Goal: Task Accomplishment & Management: Use online tool/utility

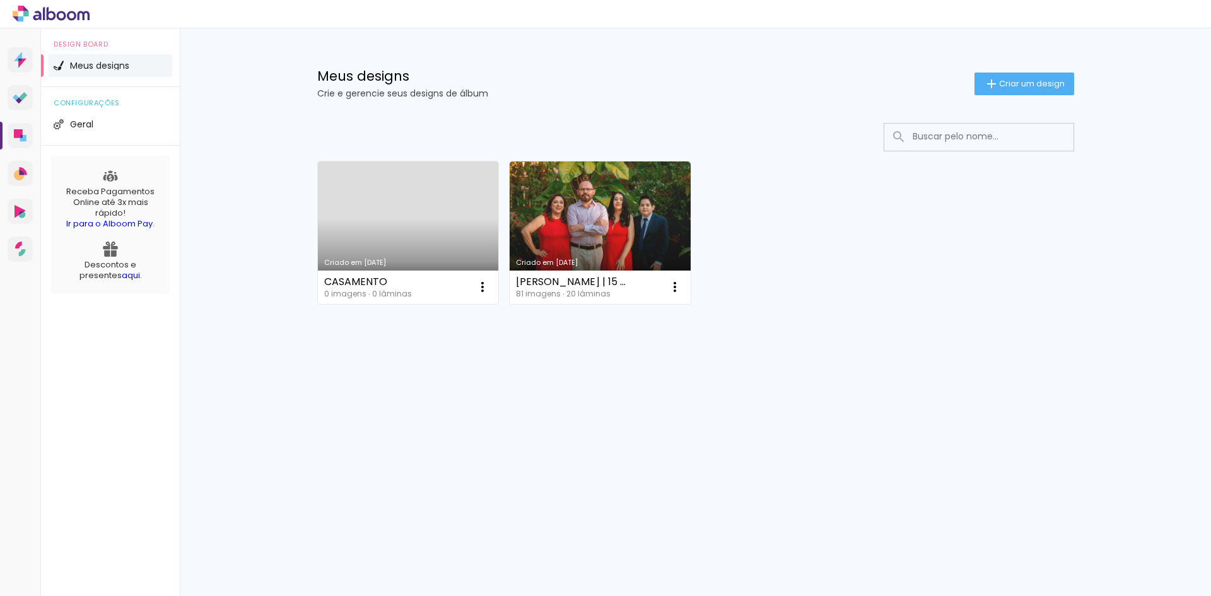
click at [438, 198] on link "Criado em [DATE]" at bounding box center [408, 232] width 181 height 143
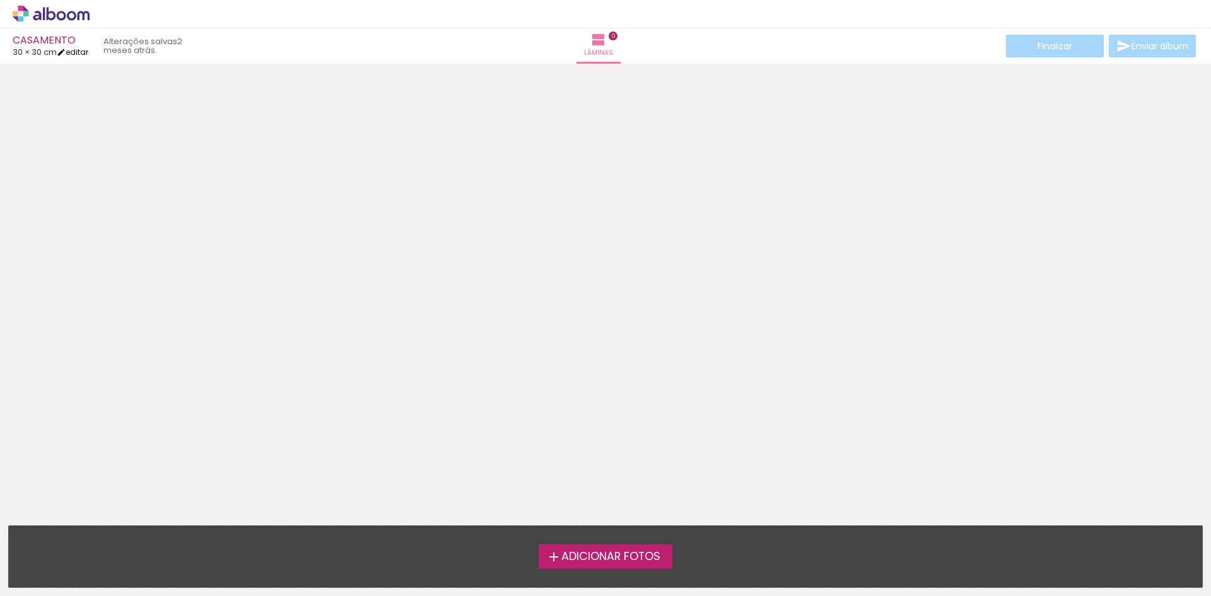
click at [79, 51] on link "editar" at bounding box center [73, 52] width 32 height 11
type input "30"
type input "60"
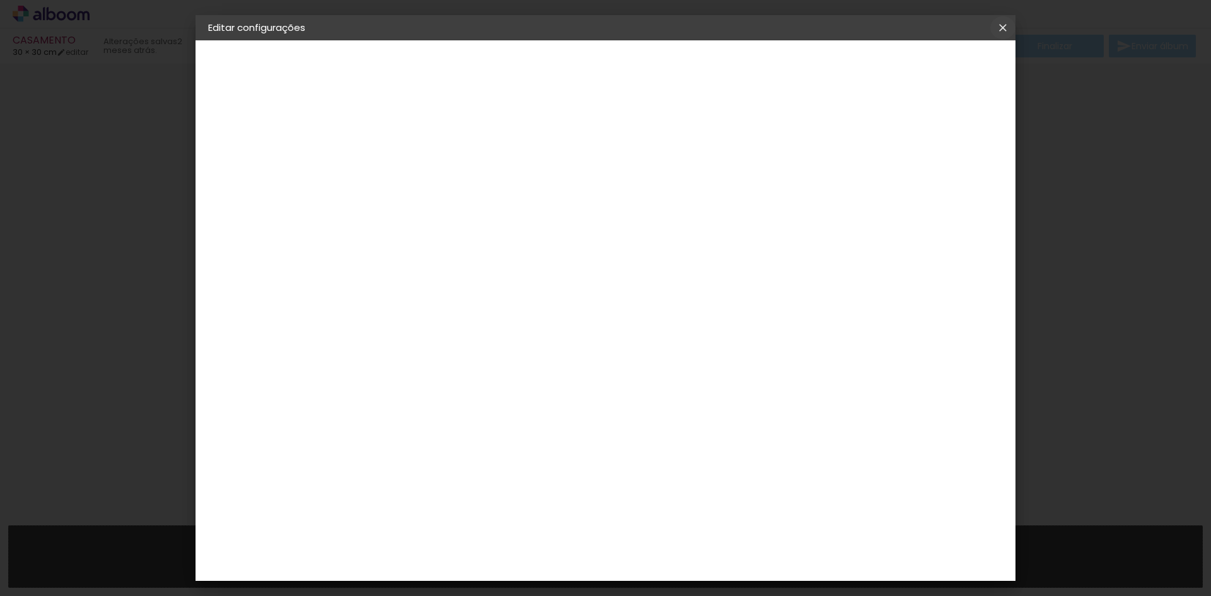
click at [999, 28] on iron-icon at bounding box center [1002, 27] width 15 height 13
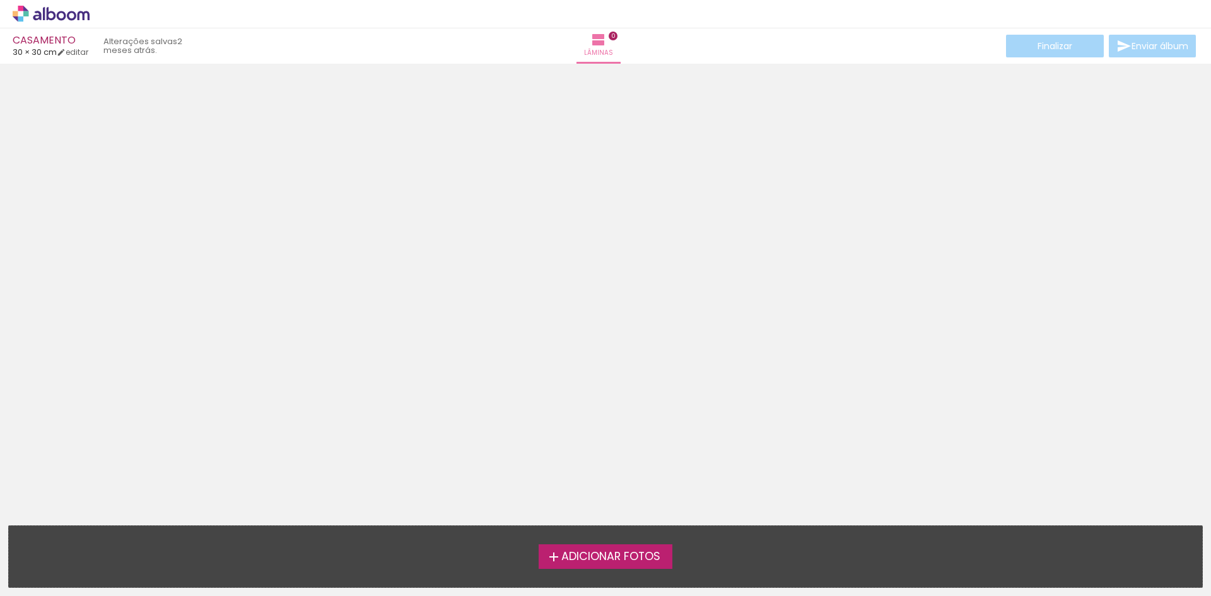
click at [634, 554] on span "Adicionar Fotos" at bounding box center [610, 556] width 99 height 11
click at [0, 0] on input "file" at bounding box center [0, 0] width 0 height 0
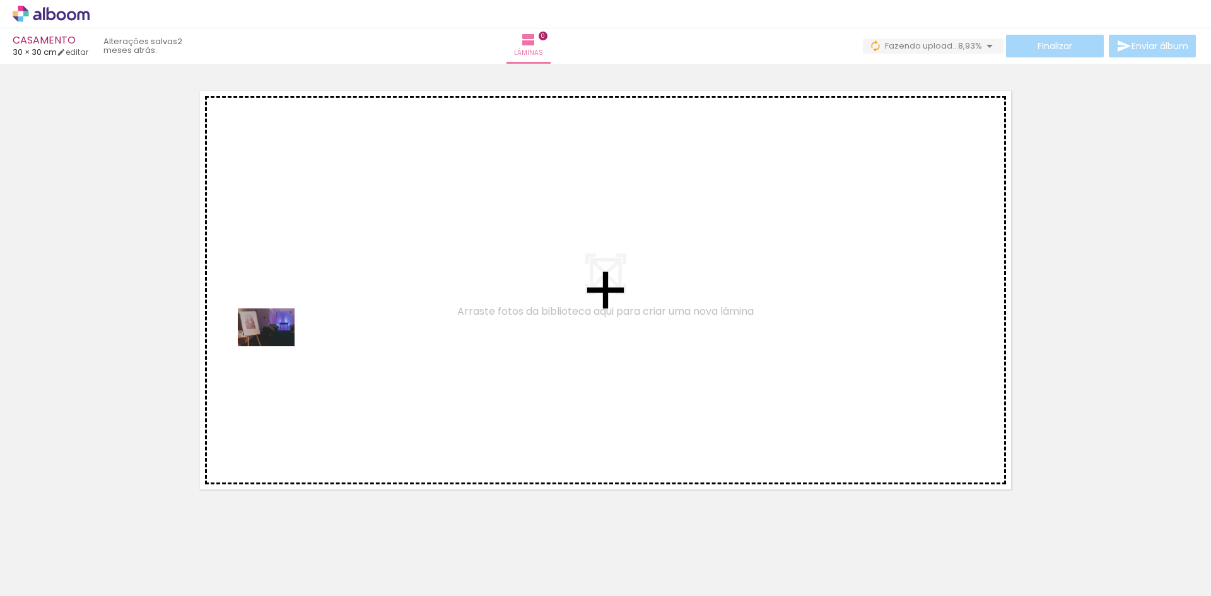
drag, startPoint x: 135, startPoint y: 550, endPoint x: 276, endPoint y: 346, distance: 248.0
click at [276, 346] on quentale-workspace at bounding box center [605, 298] width 1211 height 596
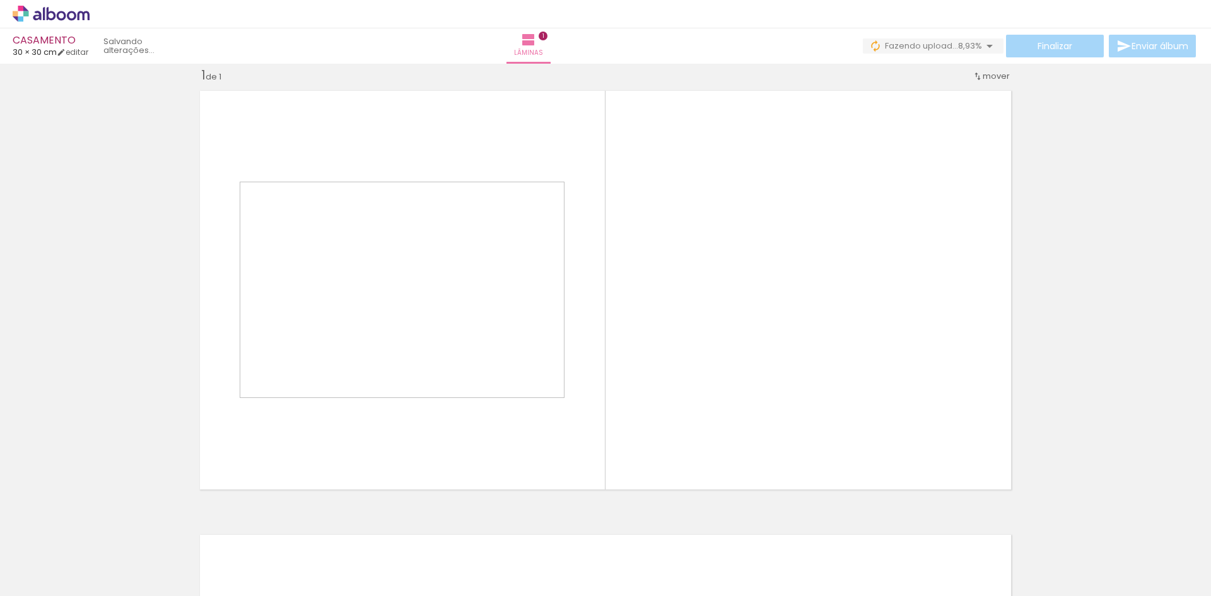
scroll to position [16, 0]
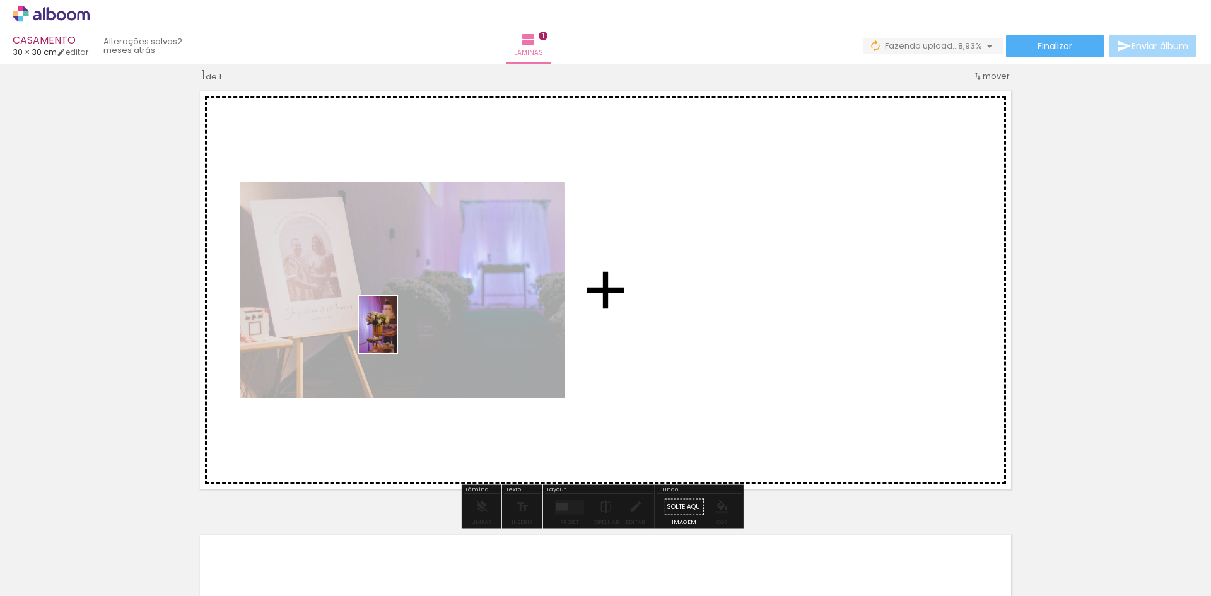
drag, startPoint x: 210, startPoint y: 574, endPoint x: 397, endPoint y: 334, distance: 303.7
click at [397, 334] on quentale-workspace at bounding box center [605, 298] width 1211 height 596
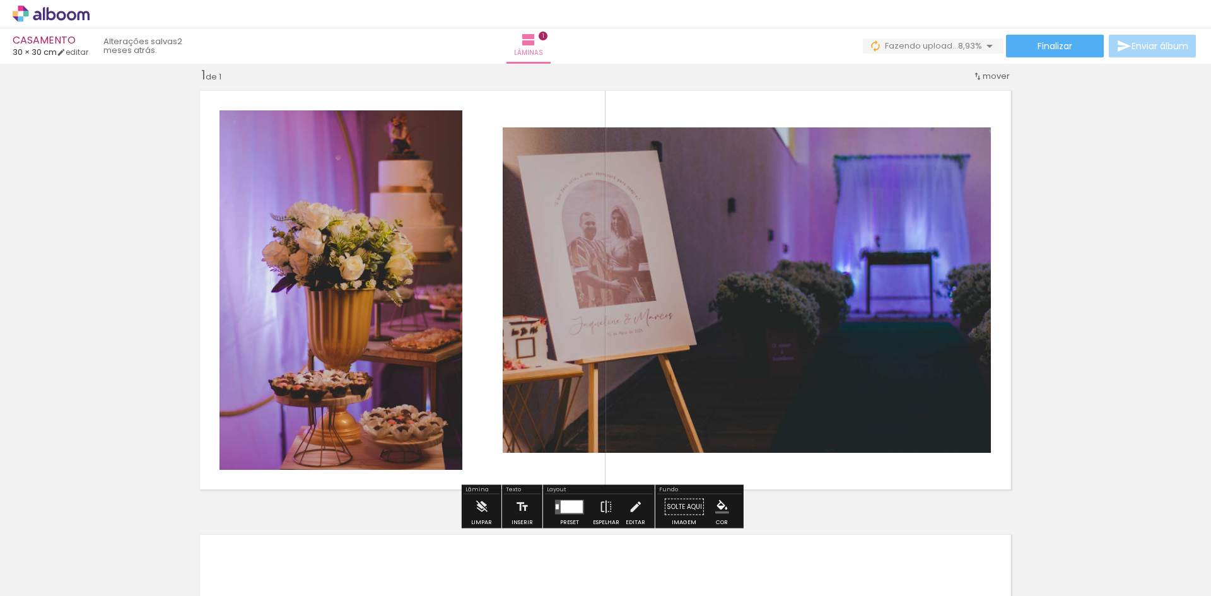
click at [714, 277] on quentale-photo at bounding box center [747, 289] width 488 height 325
click at [718, 283] on quentale-photo at bounding box center [747, 289] width 488 height 325
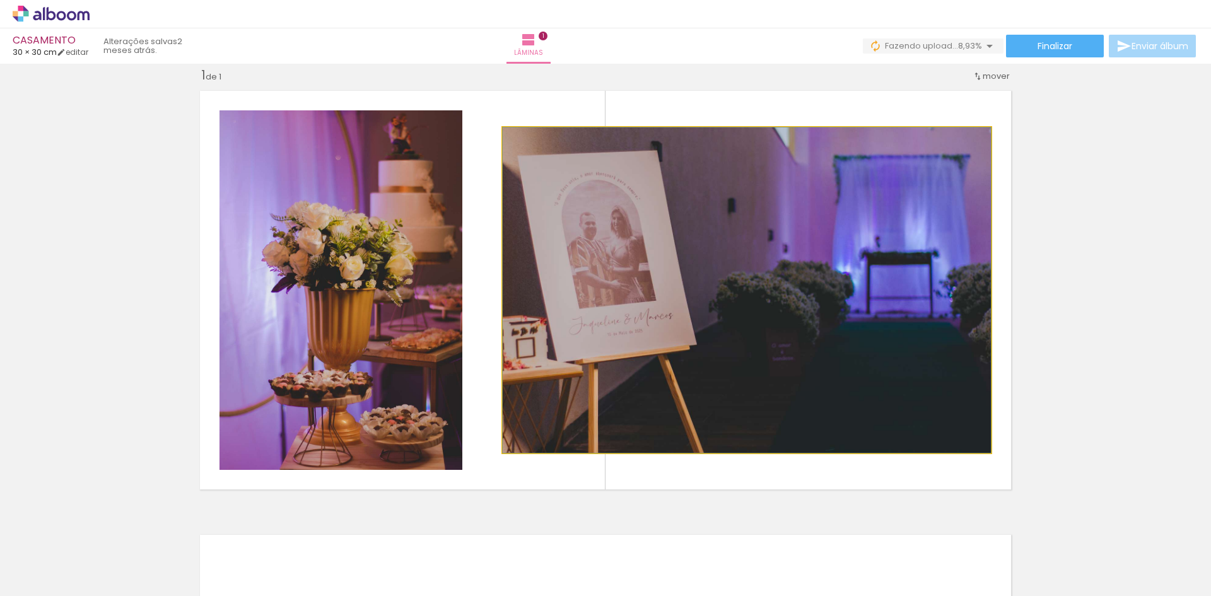
click at [817, 233] on quentale-photo at bounding box center [747, 289] width 488 height 325
drag, startPoint x: 762, startPoint y: 197, endPoint x: 793, endPoint y: 207, distance: 32.3
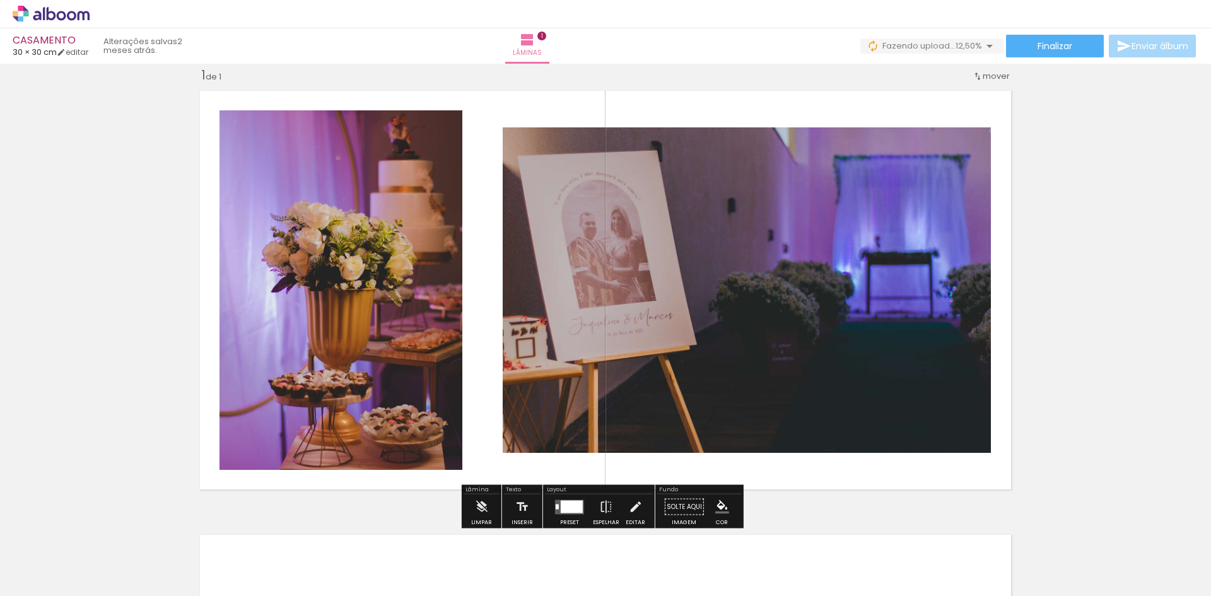
drag, startPoint x: 664, startPoint y: 256, endPoint x: 660, endPoint y: 242, distance: 15.0
click at [660, 242] on quentale-photo at bounding box center [747, 289] width 488 height 325
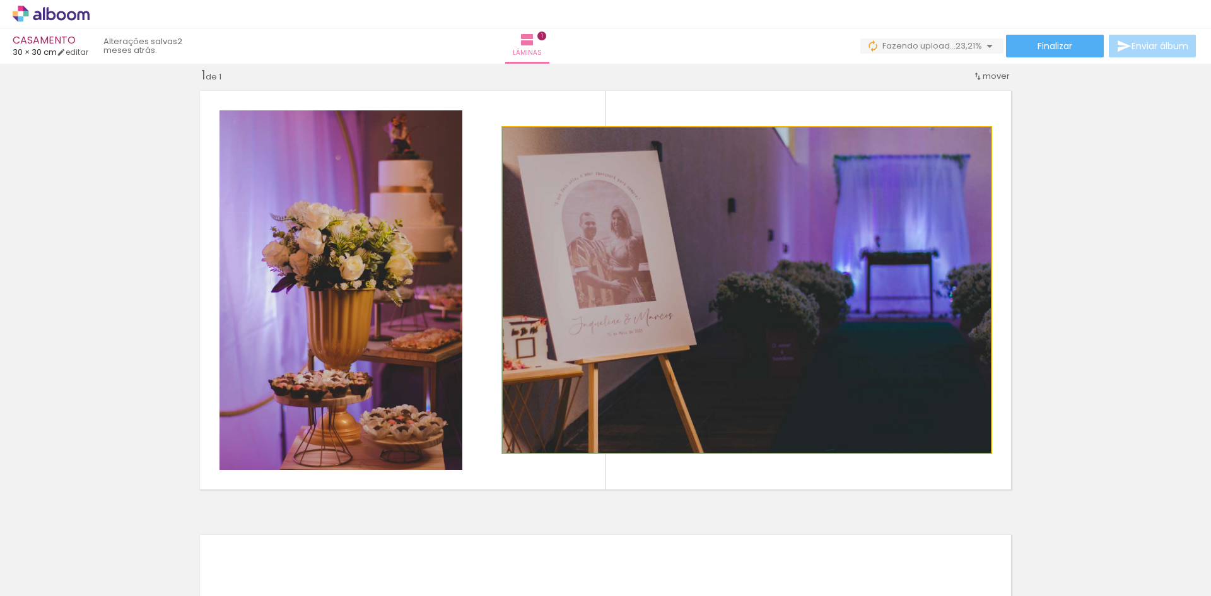
click at [776, 197] on quentale-photo at bounding box center [747, 289] width 488 height 325
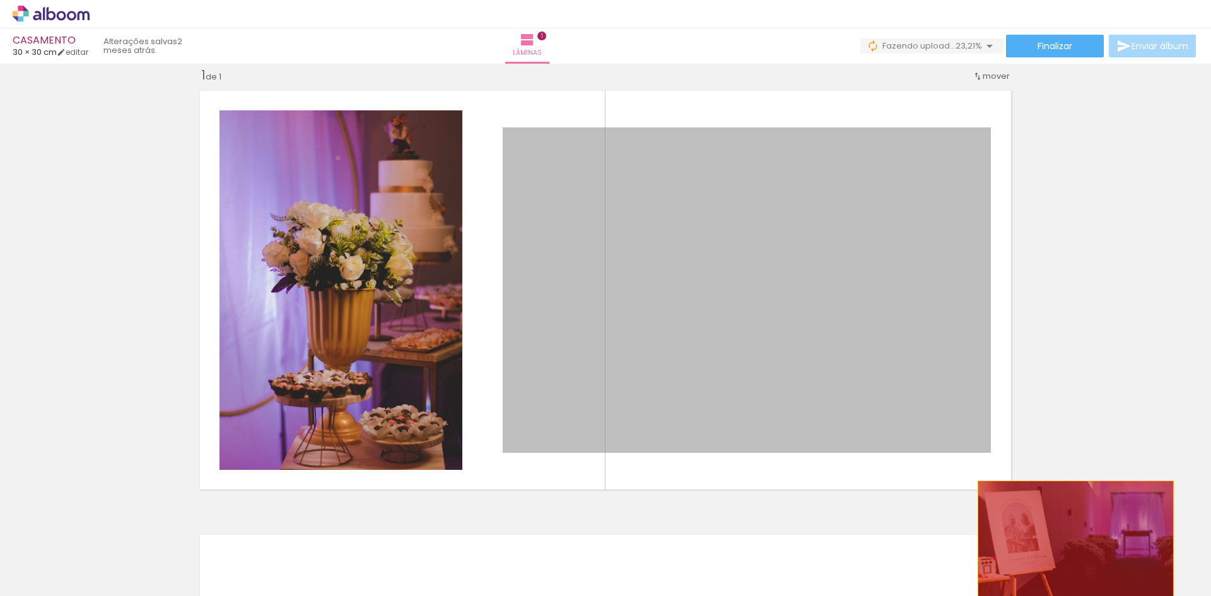
drag, startPoint x: 854, startPoint y: 194, endPoint x: 1071, endPoint y: 547, distance: 414.4
click at [1071, 547] on quentale-workspace at bounding box center [605, 298] width 1211 height 596
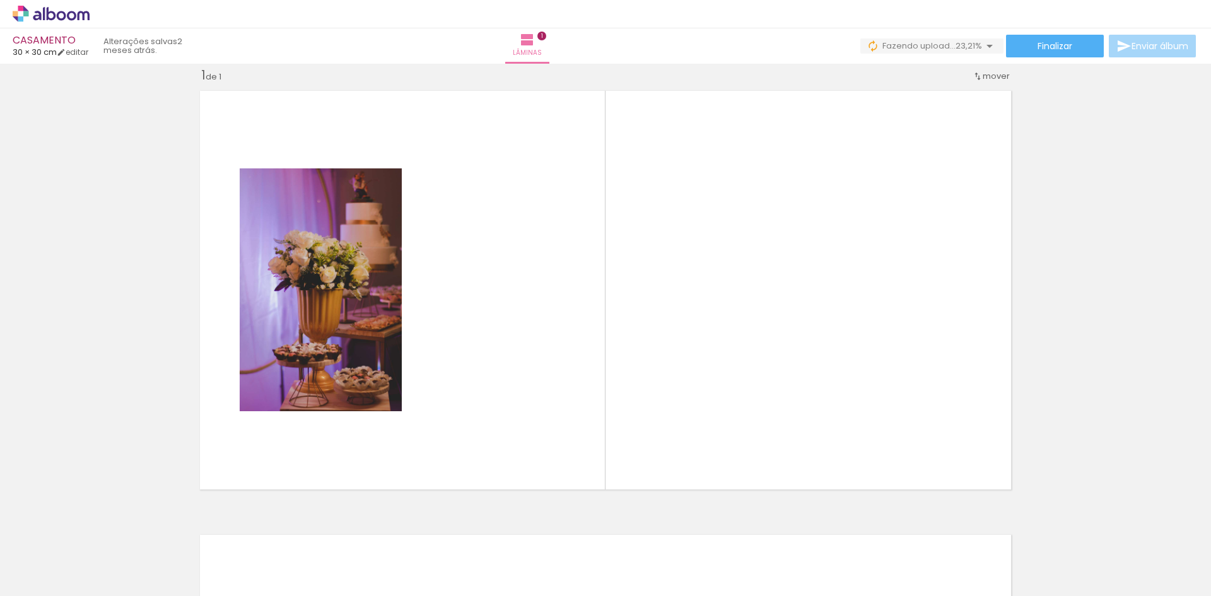
click at [216, 561] on div at bounding box center [197, 553] width 38 height 57
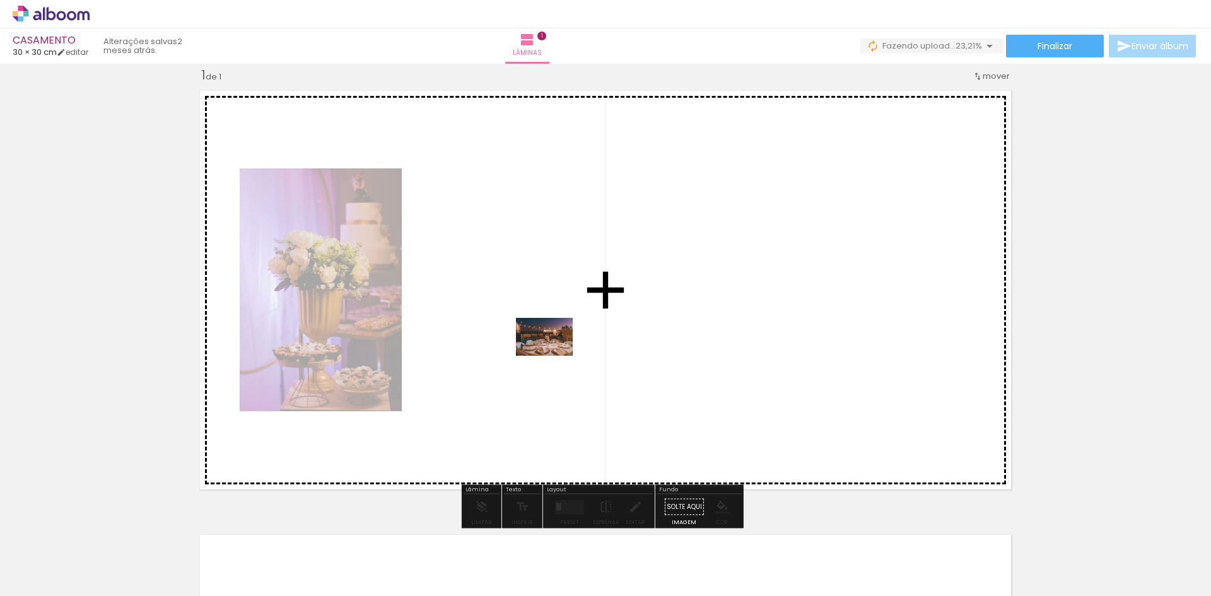
drag, startPoint x: 269, startPoint y: 556, endPoint x: 562, endPoint y: 349, distance: 358.7
click at [562, 349] on quentale-workspace at bounding box center [605, 298] width 1211 height 596
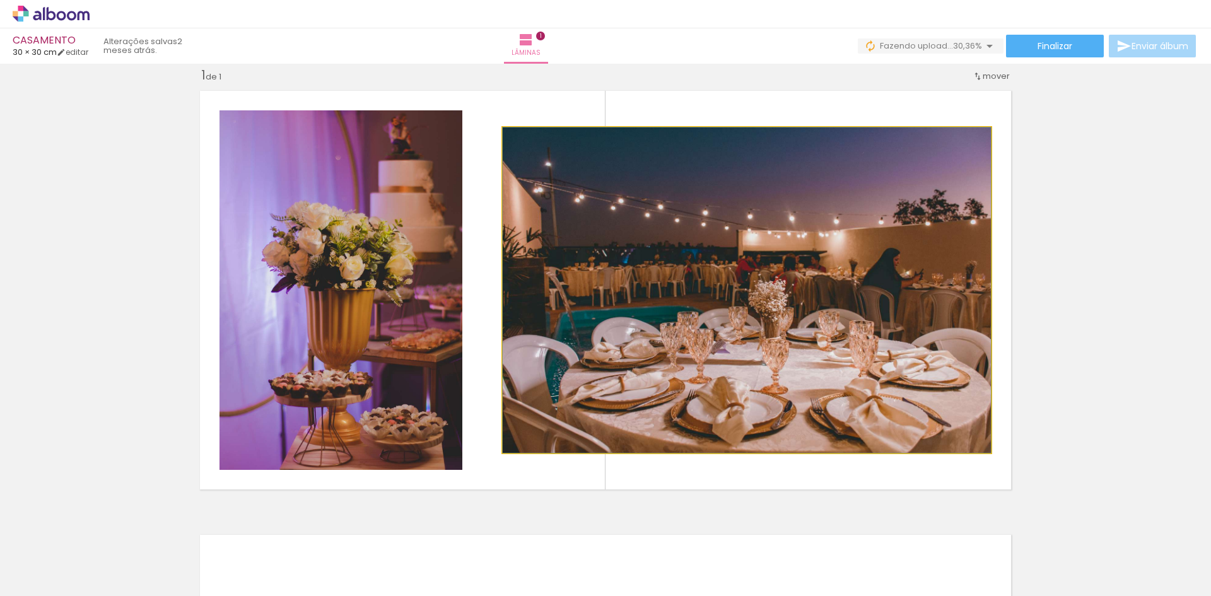
drag, startPoint x: 686, startPoint y: 242, endPoint x: 714, endPoint y: 248, distance: 28.6
click at [660, 334] on quentale-photo at bounding box center [747, 289] width 488 height 325
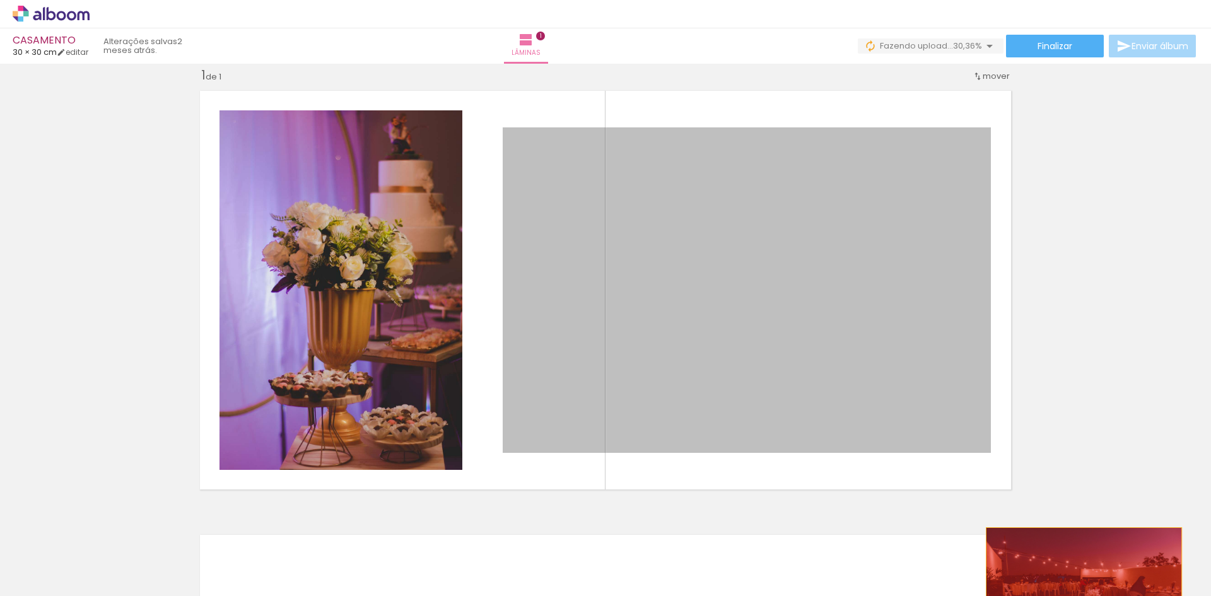
drag, startPoint x: 674, startPoint y: 337, endPoint x: 1079, endPoint y: 593, distance: 478.6
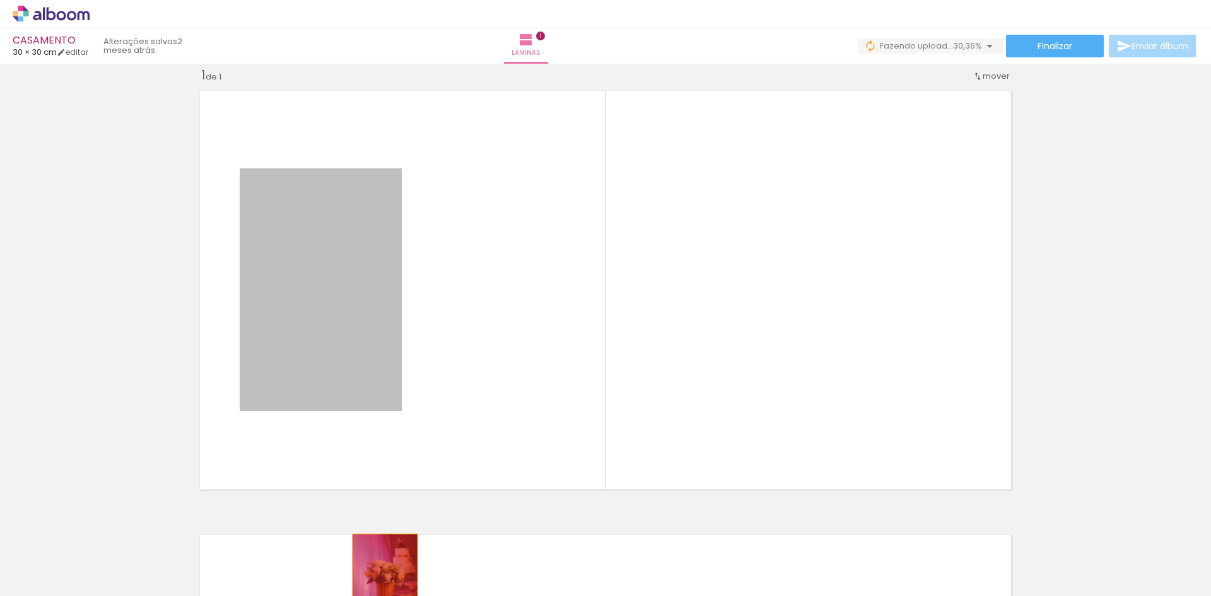
drag, startPoint x: 352, startPoint y: 303, endPoint x: 380, endPoint y: 584, distance: 282.6
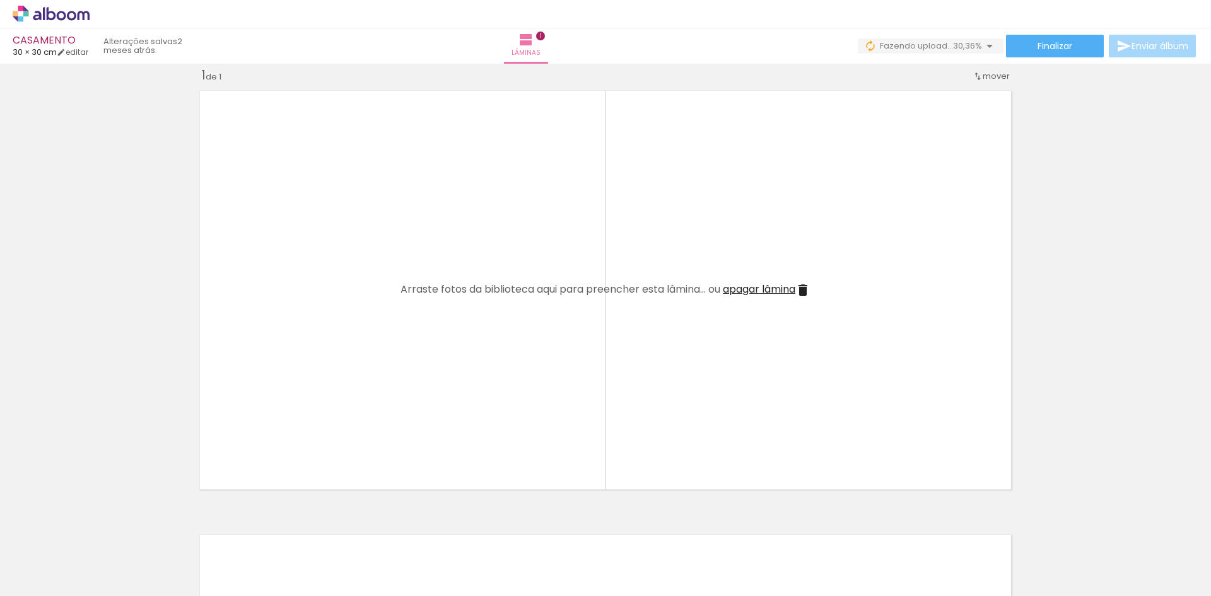
click at [1049, 344] on div "Inserir lâmina 1 de 1" at bounding box center [605, 496] width 1211 height 888
click at [269, 562] on div at bounding box center [240, 554] width 57 height 38
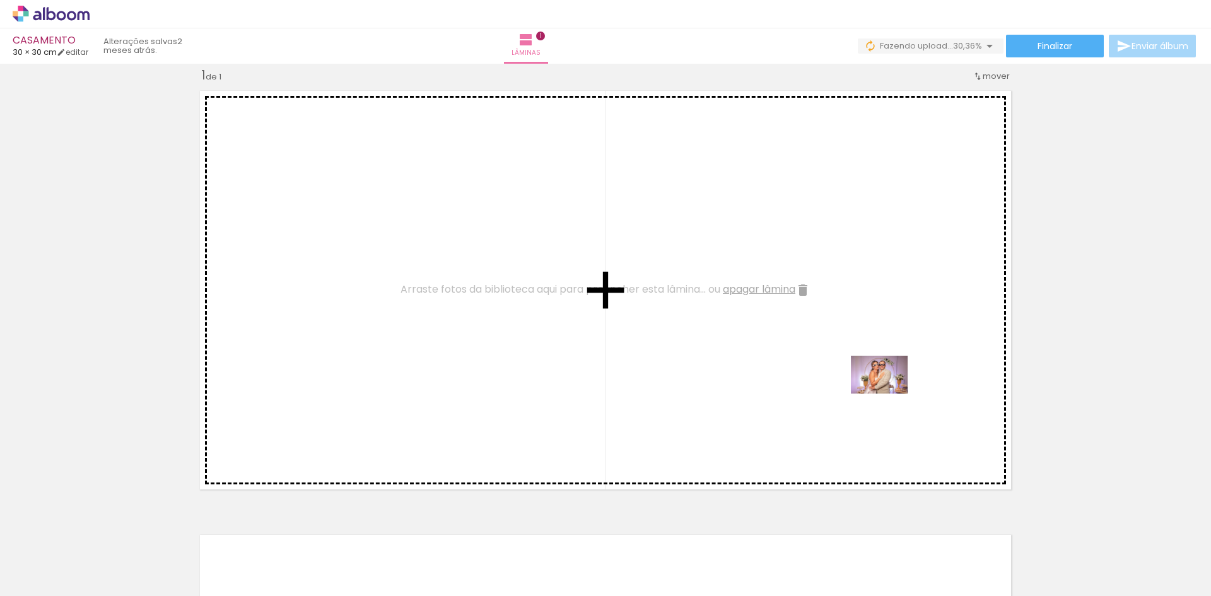
drag, startPoint x: 1021, startPoint y: 559, endPoint x: 888, endPoint y: 393, distance: 212.2
click at [888, 393] on quentale-workspace at bounding box center [605, 298] width 1211 height 596
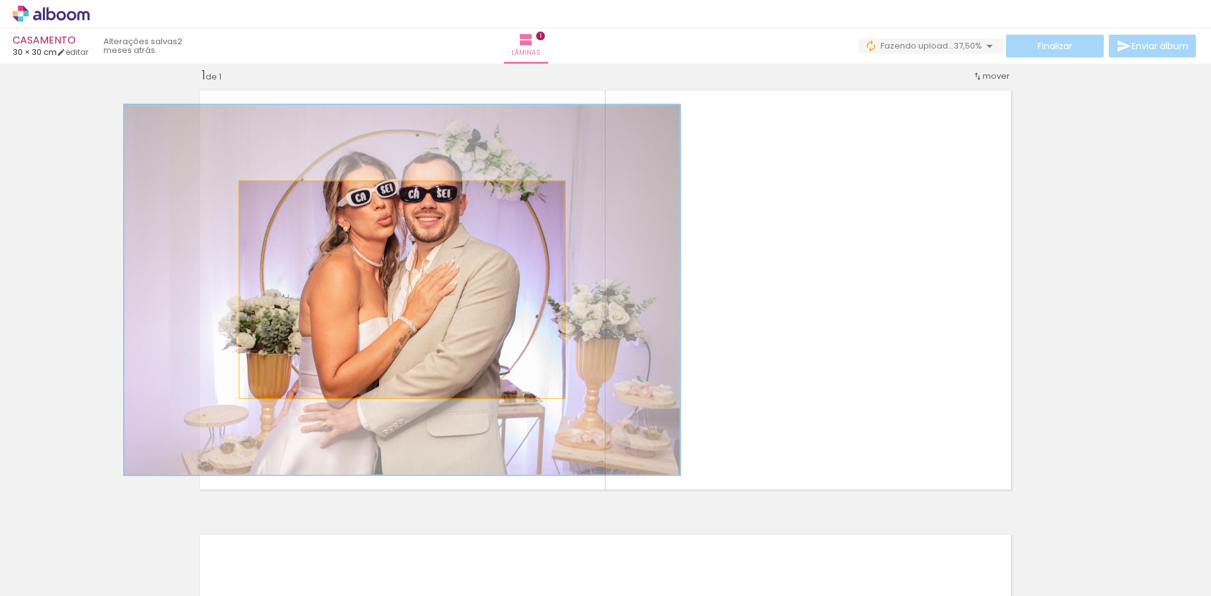
drag, startPoint x: 267, startPoint y: 195, endPoint x: 298, endPoint y: 198, distance: 31.0
click at [298, 198] on div at bounding box center [299, 194] width 11 height 11
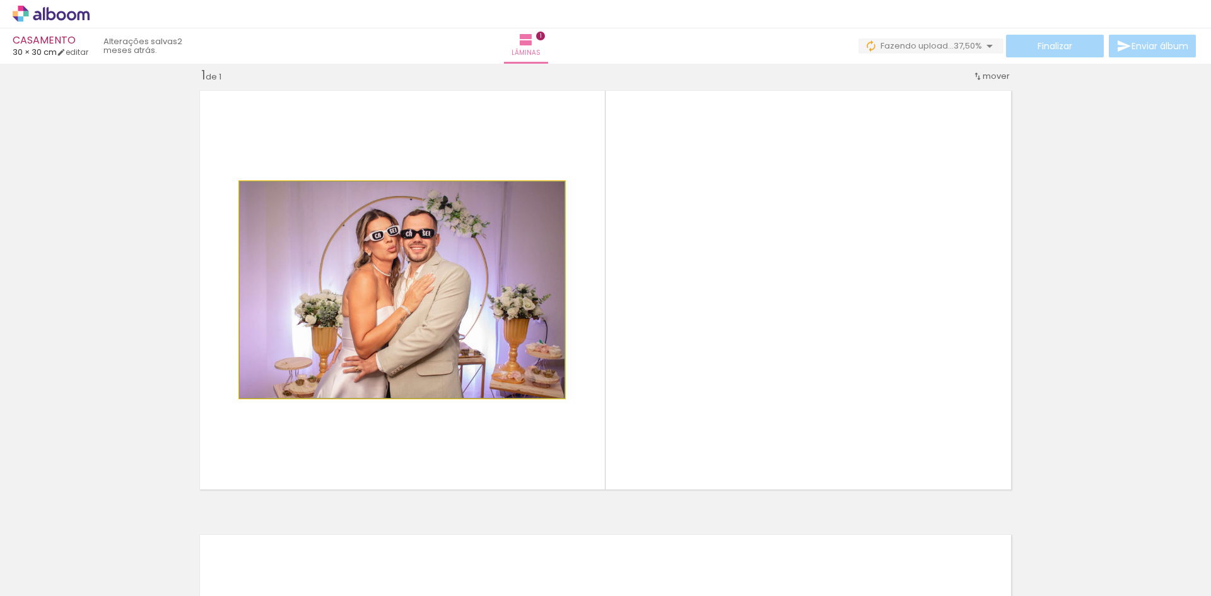
drag, startPoint x: 296, startPoint y: 198, endPoint x: 254, endPoint y: 199, distance: 41.6
type paper-slider "100"
click at [259, 199] on div at bounding box center [269, 195] width 20 height 20
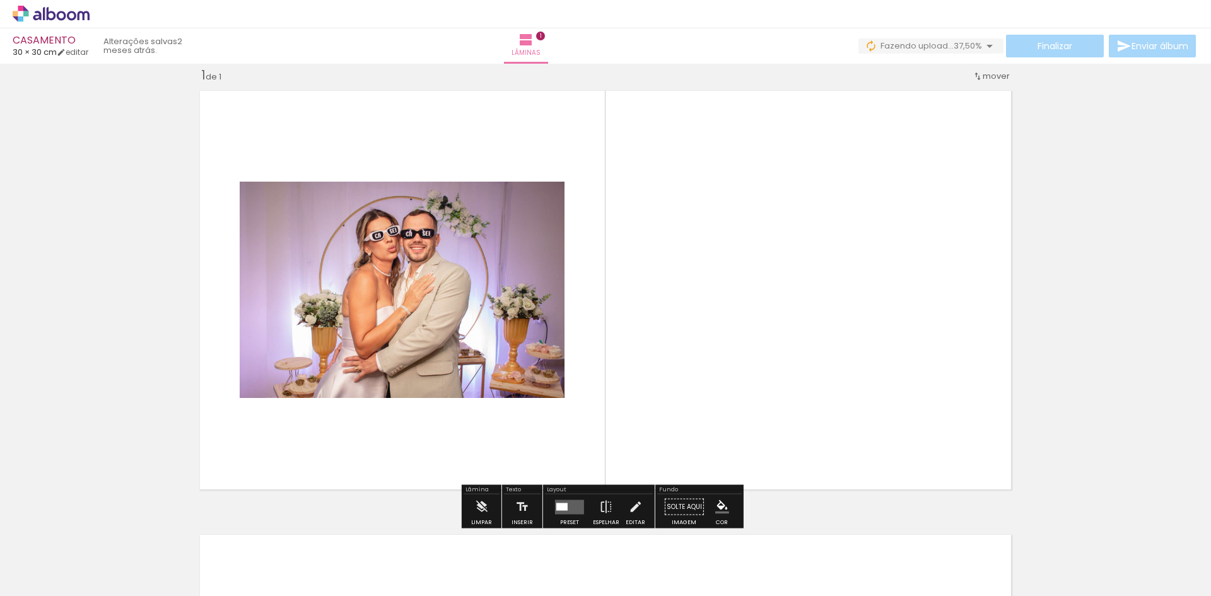
click at [562, 507] on div at bounding box center [561, 507] width 11 height 8
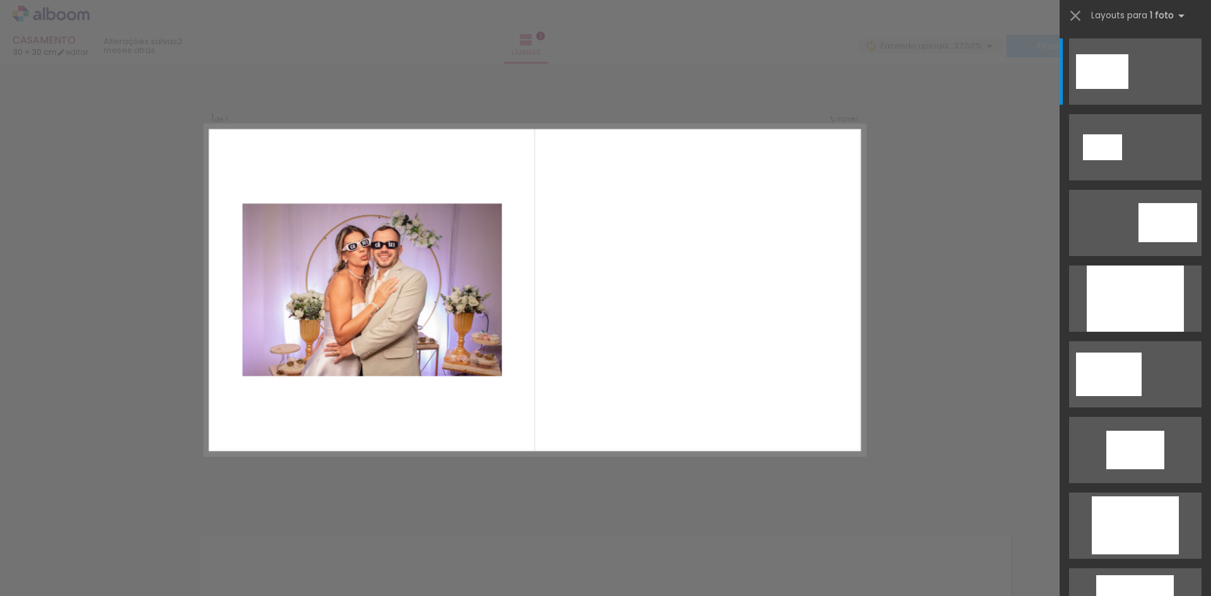
scroll to position [16, 0]
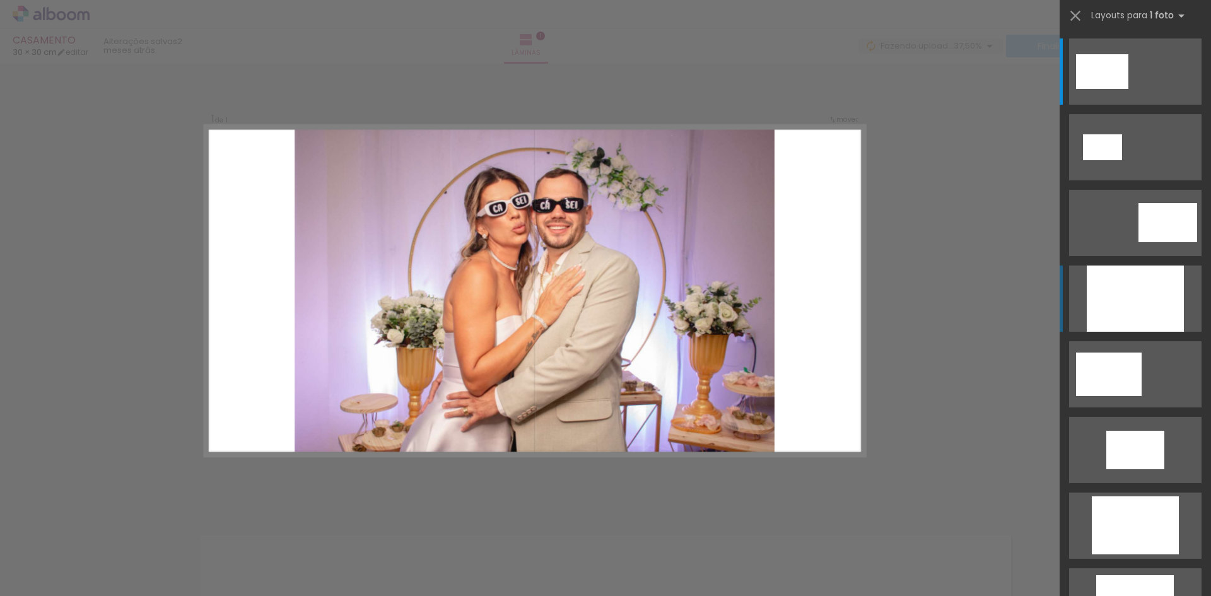
click at [1134, 305] on div at bounding box center [1134, 298] width 97 height 66
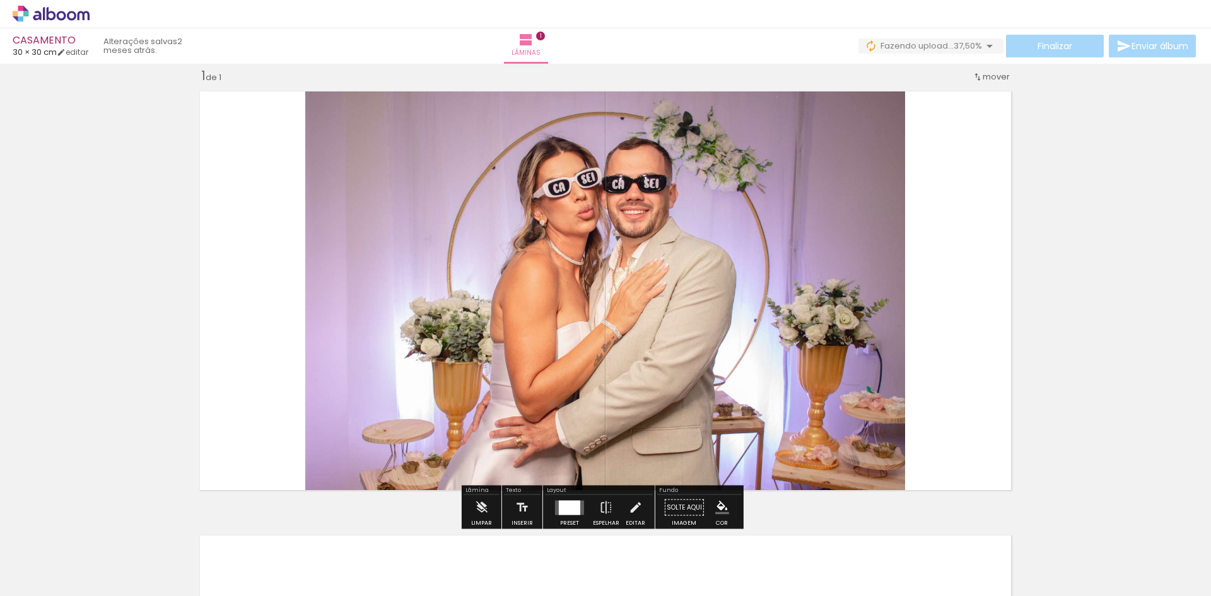
click at [574, 503] on div at bounding box center [569, 507] width 21 height 15
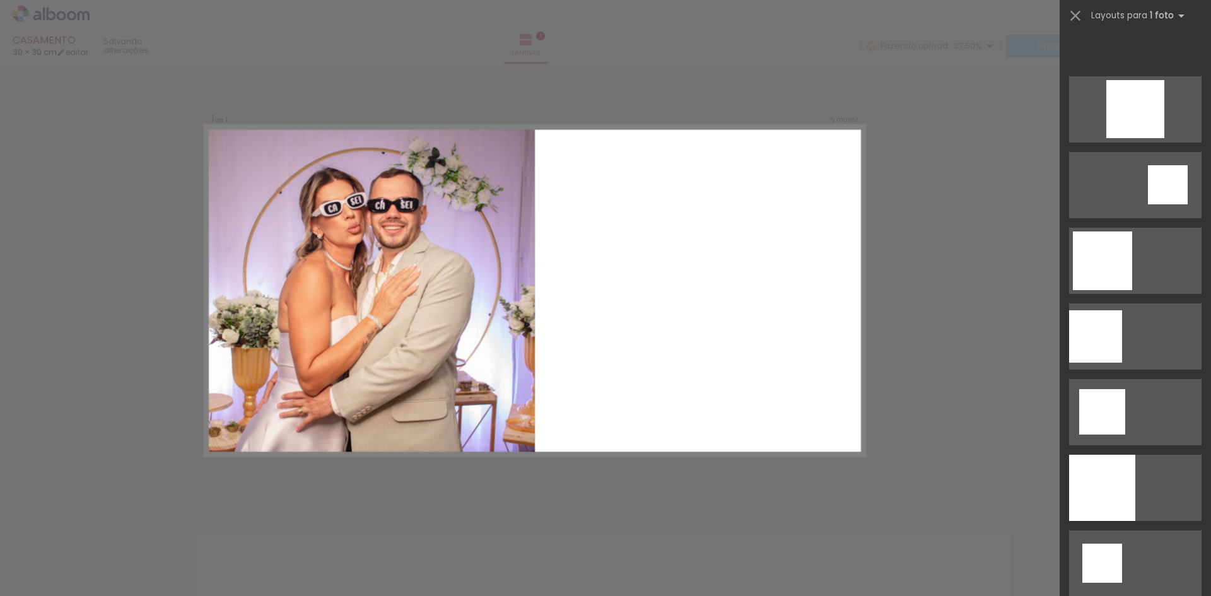
scroll to position [1614, 0]
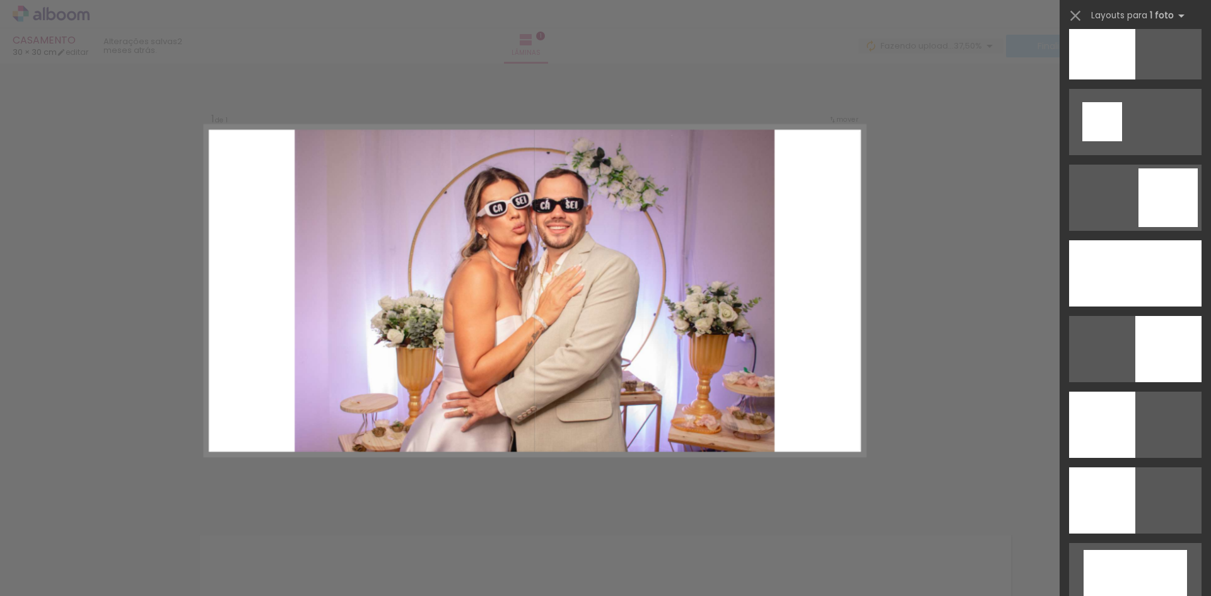
click at [965, 184] on div "Confirmar Cancelar" at bounding box center [605, 507] width 1211 height 918
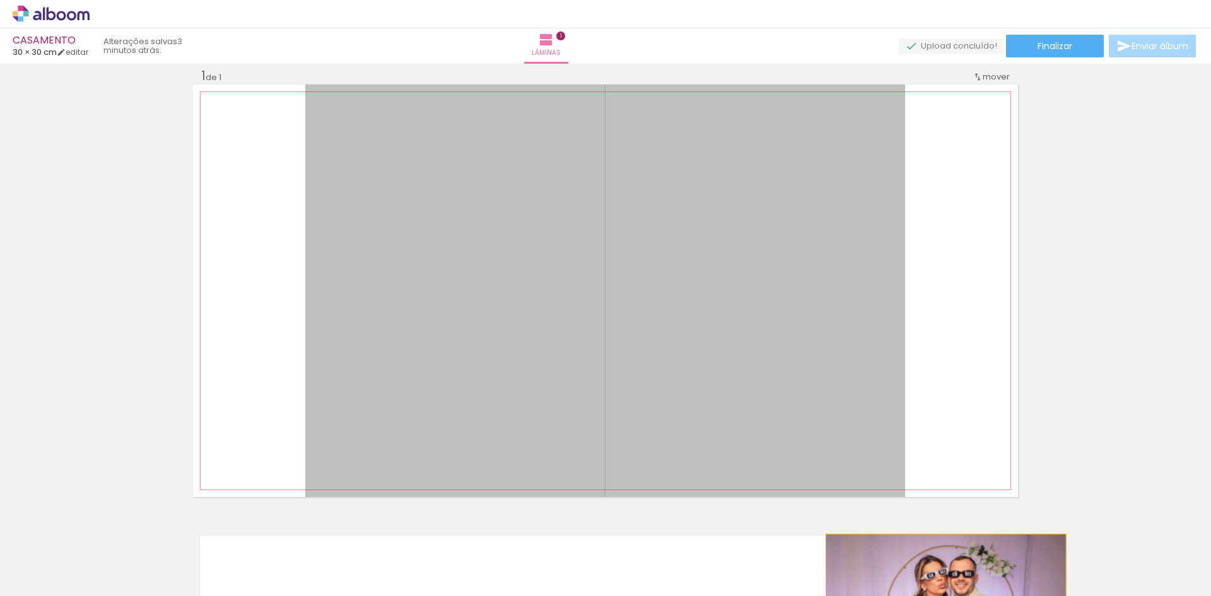
drag, startPoint x: 643, startPoint y: 222, endPoint x: 941, endPoint y: 617, distance: 494.4
click at [941, 595] on html "link( href="../../bower_components/polymer/polymer.html" rel="import" ) picture…" at bounding box center [605, 298] width 1211 height 596
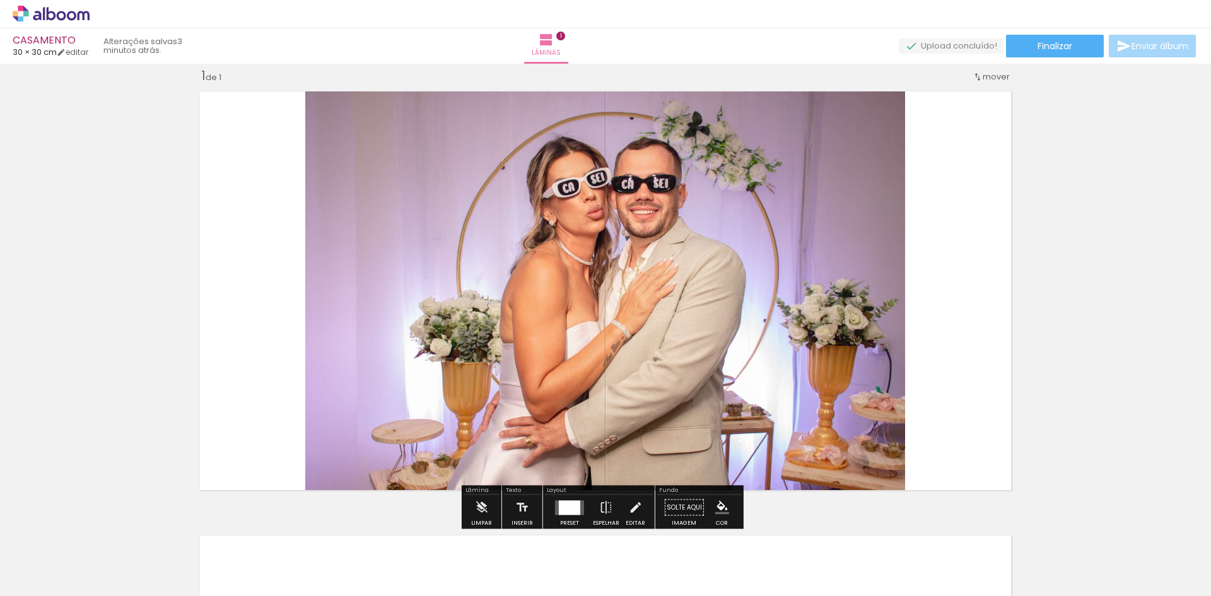
click at [54, 579] on span "Adicionar Fotos" at bounding box center [45, 579] width 38 height 14
click at [0, 0] on input "file" at bounding box center [0, 0] width 0 height 0
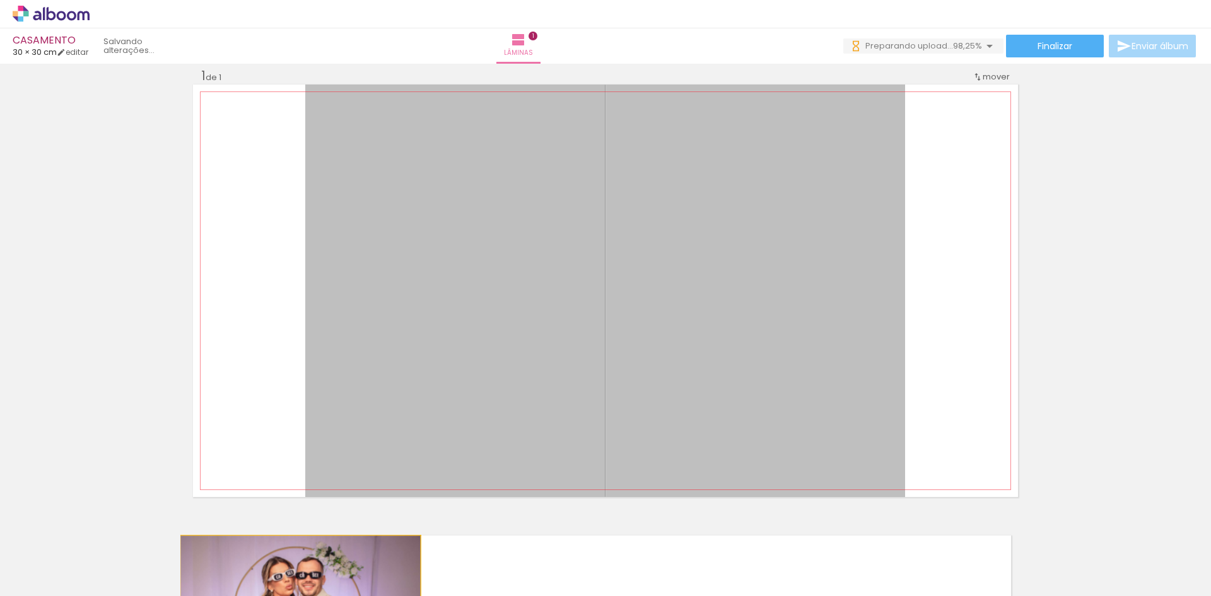
drag, startPoint x: 515, startPoint y: 232, endPoint x: 296, endPoint y: 618, distance: 443.6
click at [296, 595] on html "link( href="../../bower_components/polymer/polymer.html" rel="import" ) picture…" at bounding box center [605, 298] width 1211 height 596
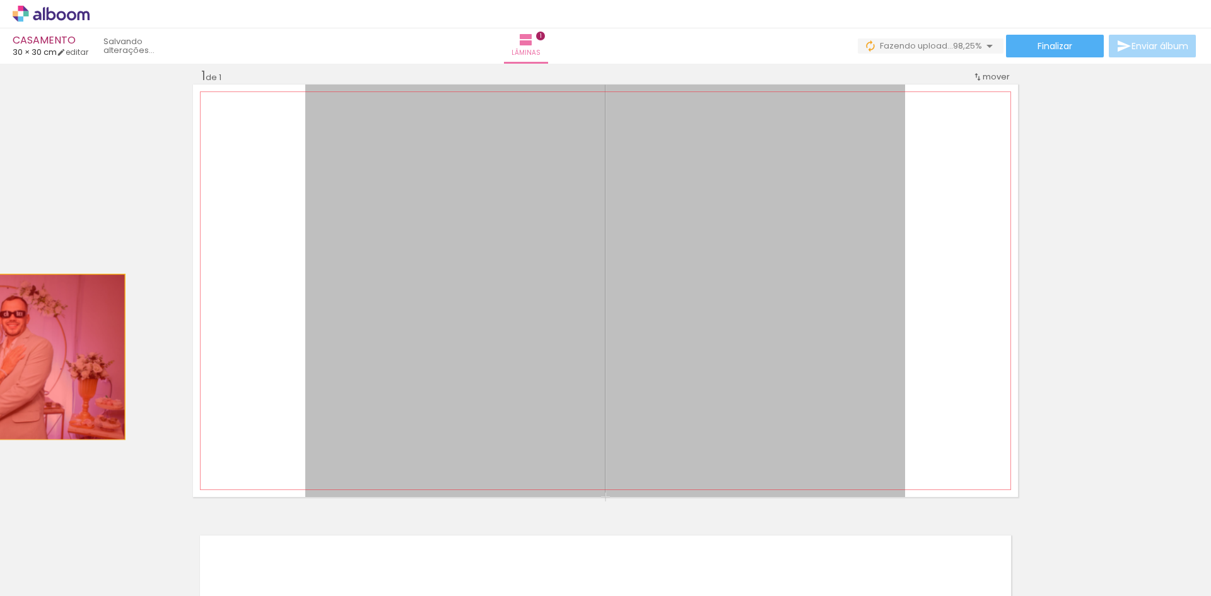
drag, startPoint x: 479, startPoint y: 243, endPoint x: 0, endPoint y: 357, distance: 492.5
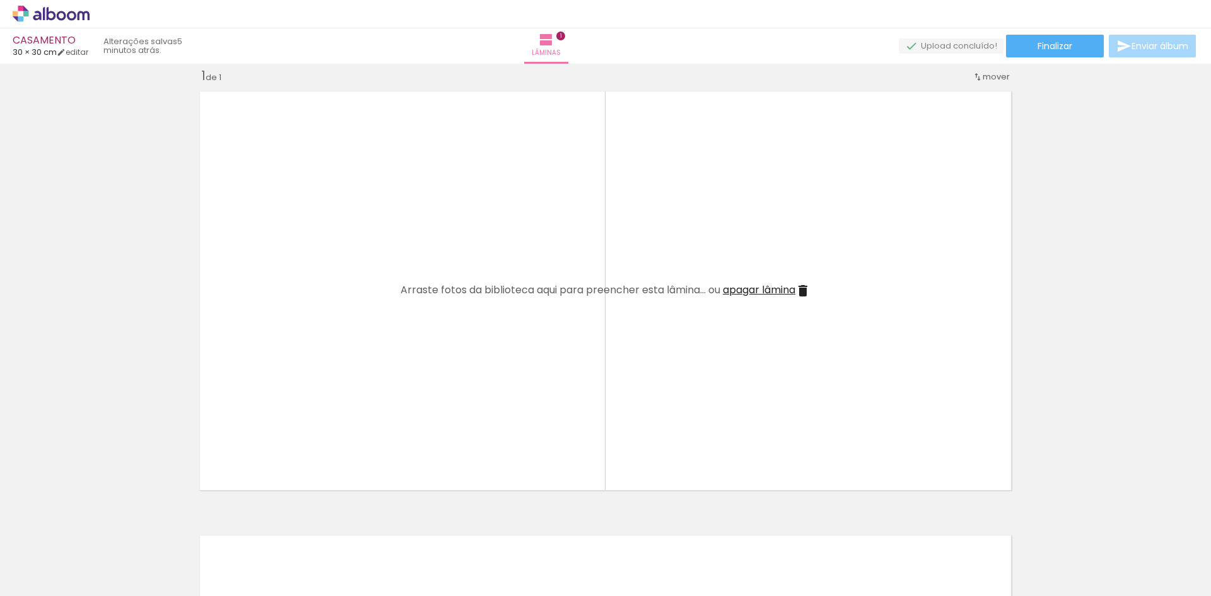
click at [44, 576] on span "Adicionar Fotos" at bounding box center [45, 579] width 38 height 14
click at [0, 0] on input "file" at bounding box center [0, 0] width 0 height 0
click at [46, 580] on span "Adicionar Fotos" at bounding box center [45, 579] width 38 height 14
click at [0, 0] on input "file" at bounding box center [0, 0] width 0 height 0
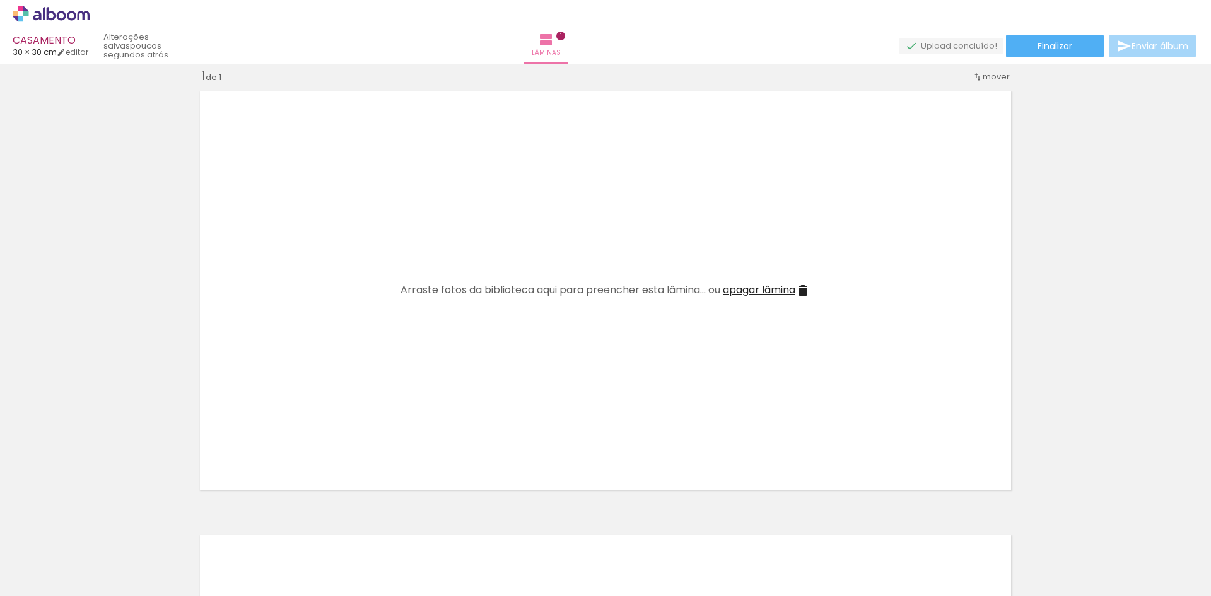
click at [43, 588] on paper-button "Adicionar Fotos" at bounding box center [38, 579] width 61 height 20
click at [0, 0] on input "file" at bounding box center [0, 0] width 0 height 0
click at [51, 574] on span "Adicionar Fotos" at bounding box center [45, 579] width 38 height 14
click at [0, 0] on input "file" at bounding box center [0, 0] width 0 height 0
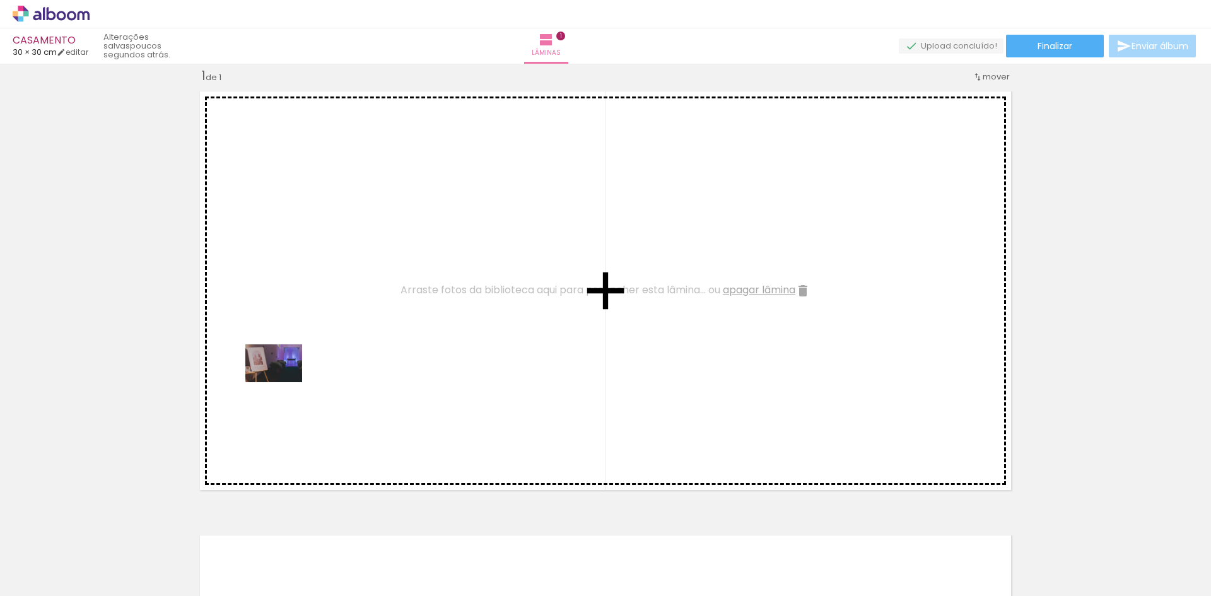
drag, startPoint x: 129, startPoint y: 560, endPoint x: 283, endPoint y: 382, distance: 235.5
click at [283, 382] on quentale-workspace at bounding box center [605, 298] width 1211 height 596
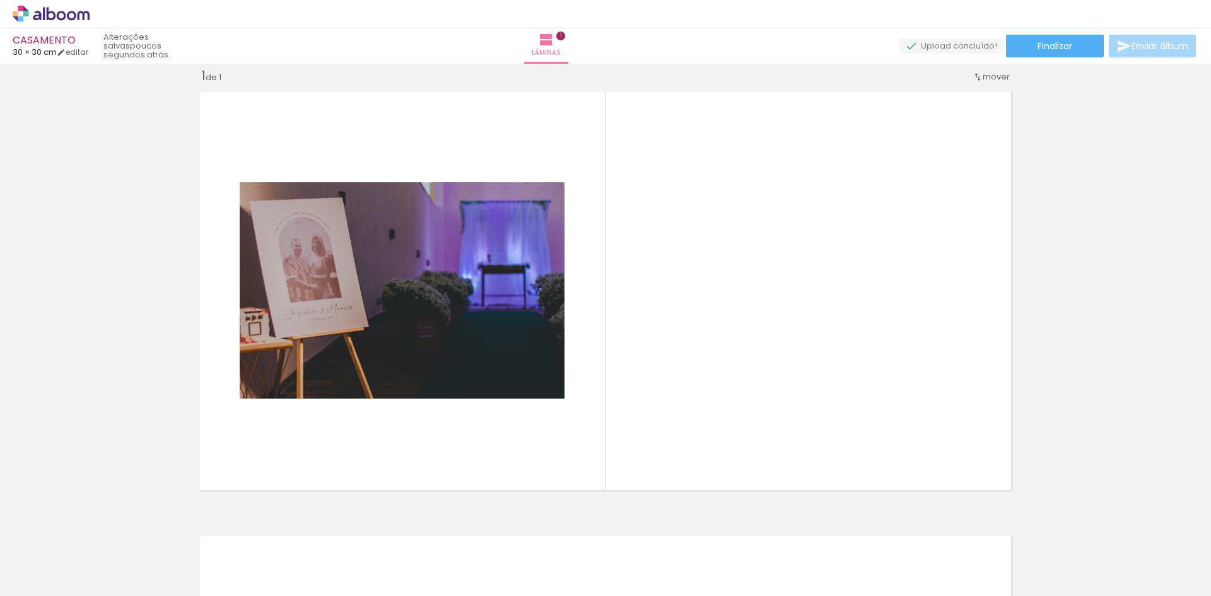
click at [172, 528] on iron-icon at bounding box center [169, 527] width 13 height 13
click at [33, 582] on span "Adicionar Fotos" at bounding box center [45, 579] width 38 height 14
click at [0, 0] on input "file" at bounding box center [0, 0] width 0 height 0
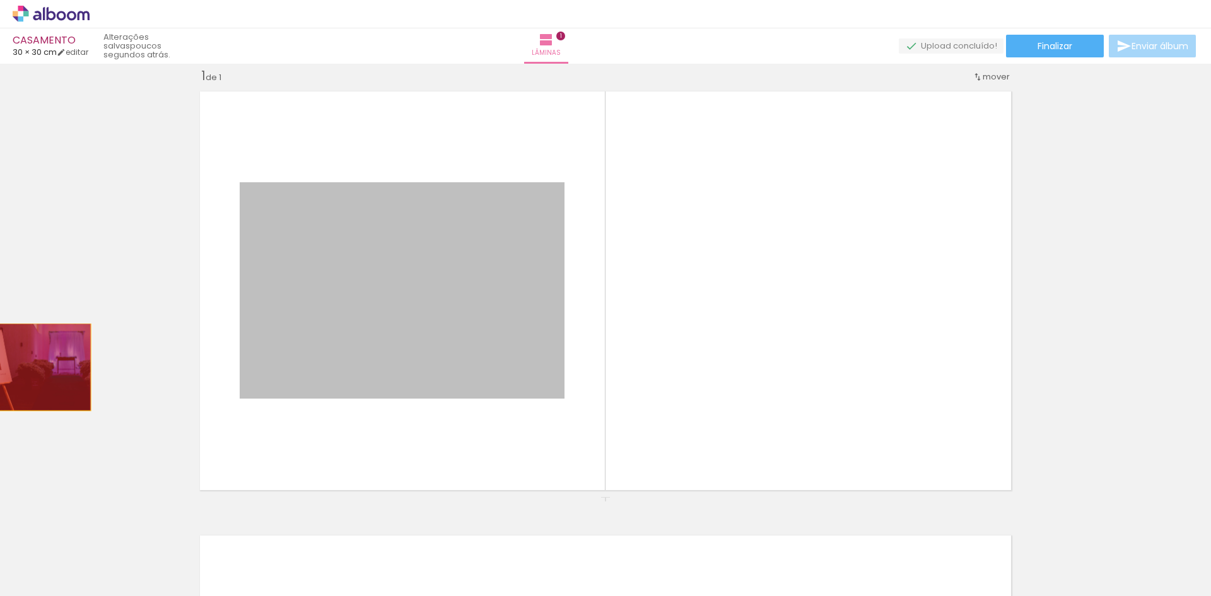
drag, startPoint x: 508, startPoint y: 280, endPoint x: 21, endPoint y: 367, distance: 495.1
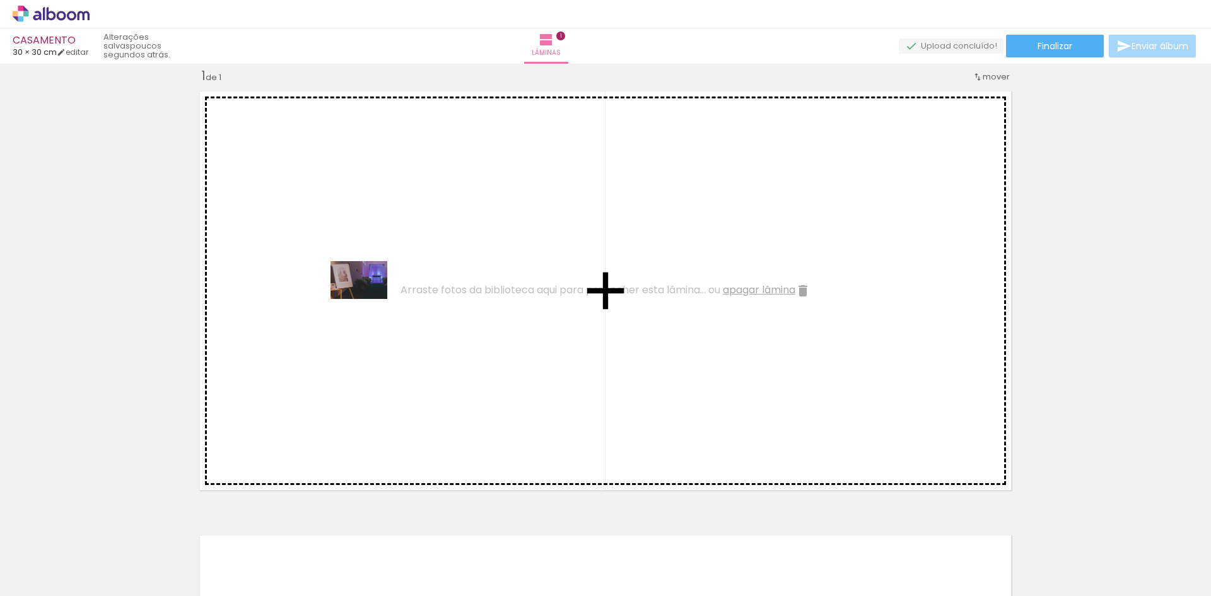
drag, startPoint x: 166, startPoint y: 525, endPoint x: 368, endPoint y: 299, distance: 303.7
click at [368, 299] on quentale-workspace at bounding box center [605, 298] width 1211 height 596
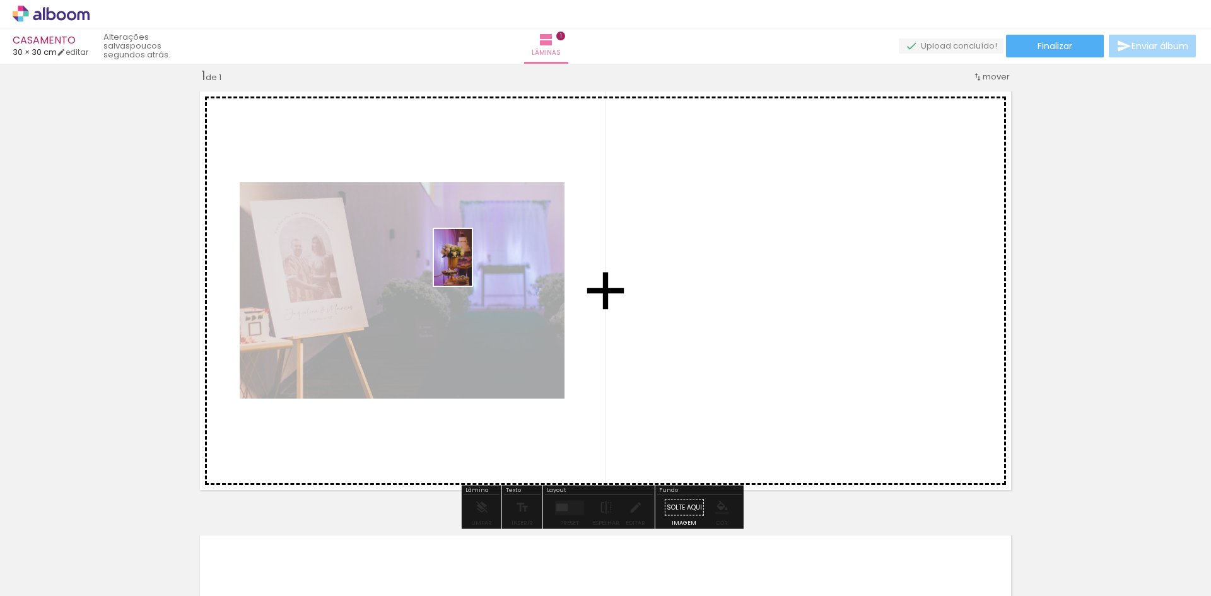
drag, startPoint x: 195, startPoint y: 561, endPoint x: 472, endPoint y: 267, distance: 403.7
click at [472, 267] on quentale-workspace at bounding box center [605, 298] width 1211 height 596
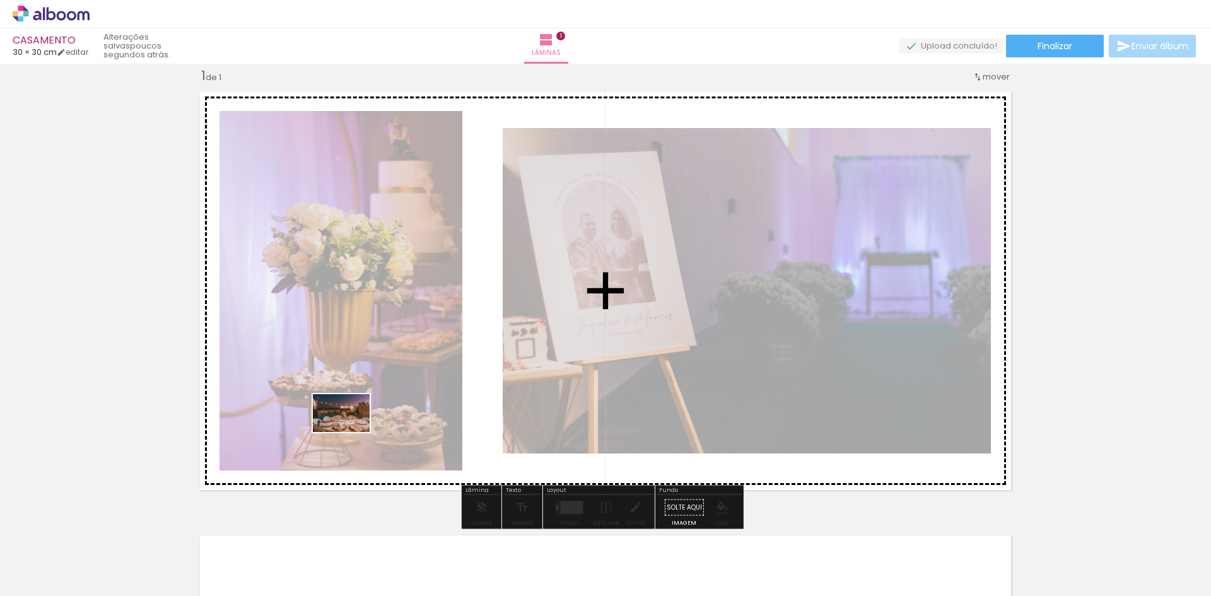
drag, startPoint x: 276, startPoint y: 573, endPoint x: 351, endPoint y: 432, distance: 159.4
click at [351, 432] on quentale-workspace at bounding box center [605, 298] width 1211 height 596
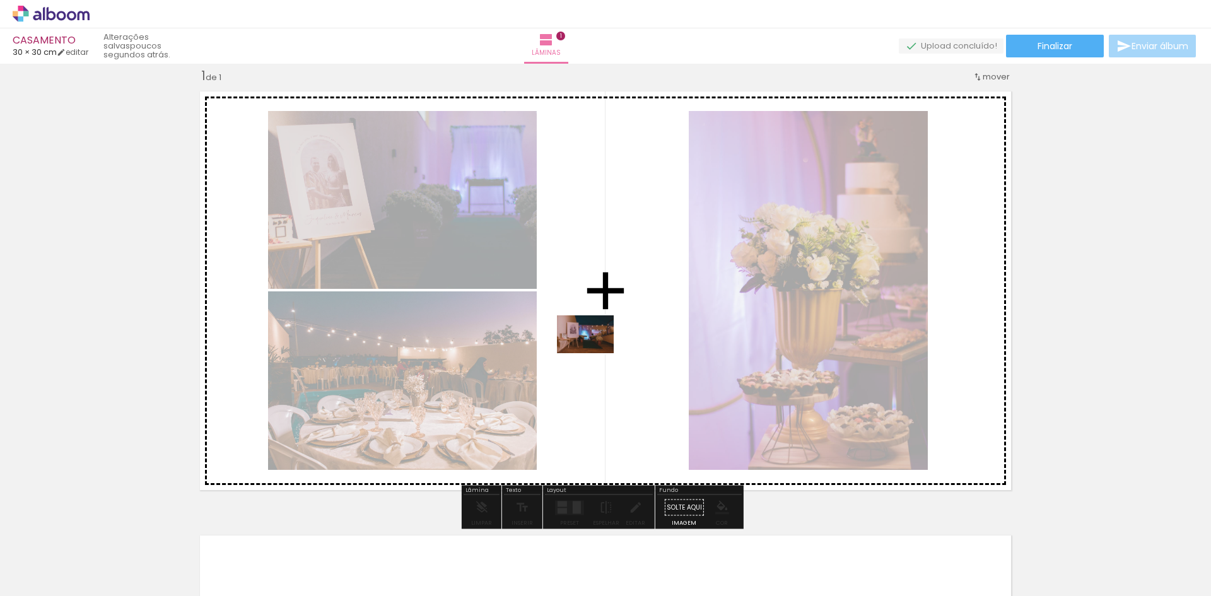
drag, startPoint x: 340, startPoint y: 567, endPoint x: 595, endPoint y: 353, distance: 332.5
click at [595, 353] on quentale-workspace at bounding box center [605, 298] width 1211 height 596
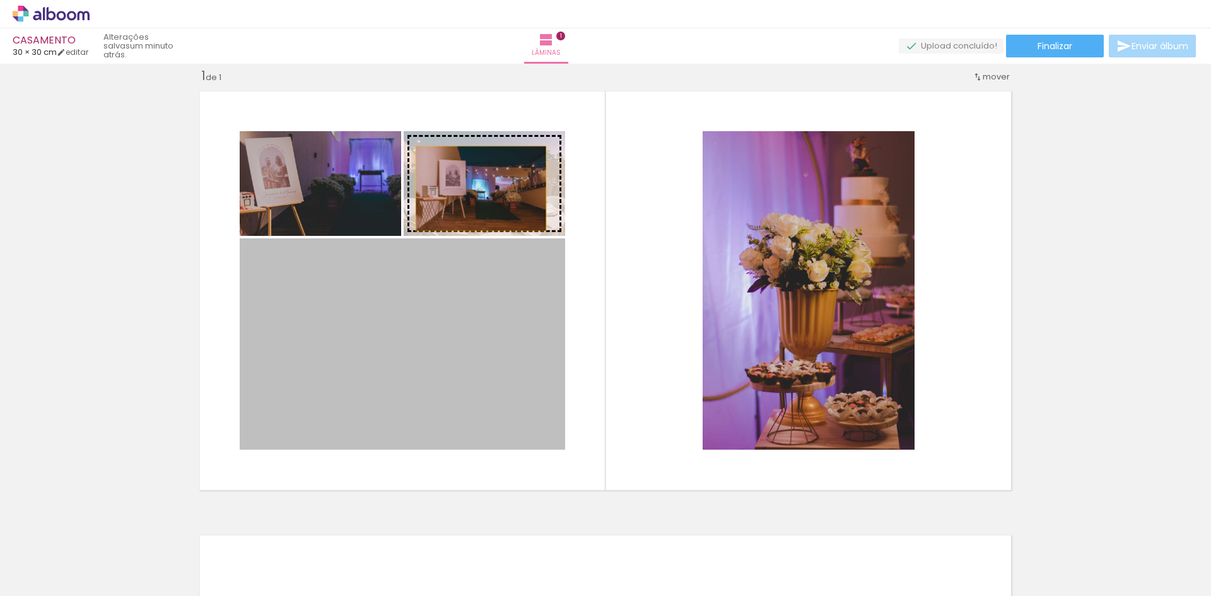
drag, startPoint x: 460, startPoint y: 343, endPoint x: 476, endPoint y: 188, distance: 156.0
click at [0, 0] on slot at bounding box center [0, 0] width 0 height 0
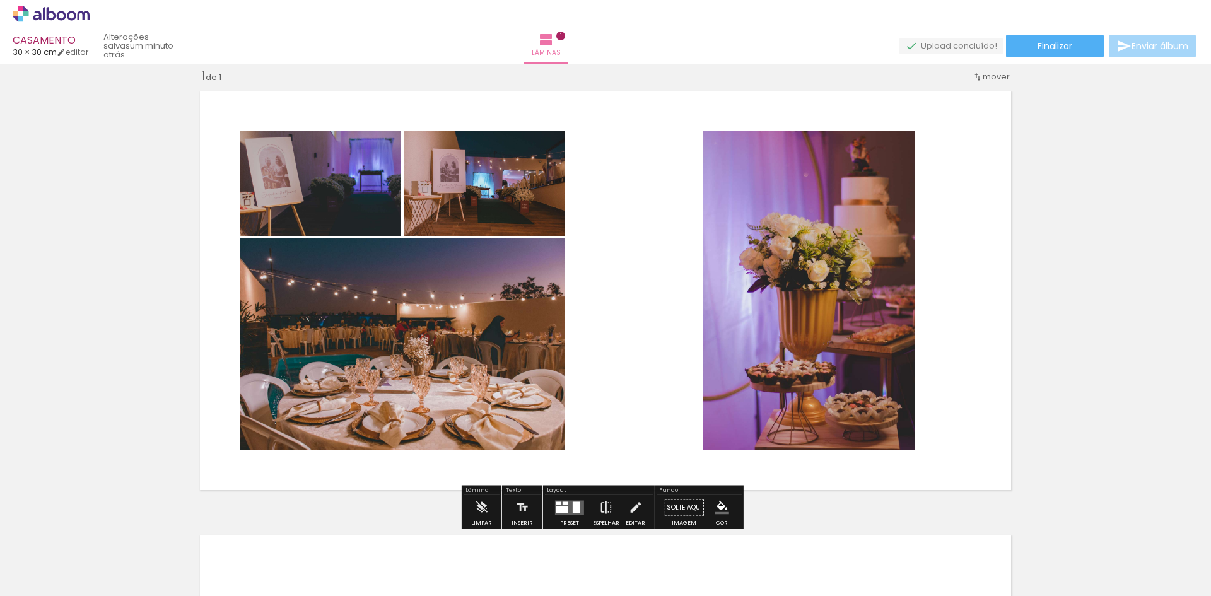
click at [563, 503] on div at bounding box center [565, 502] width 6 height 3
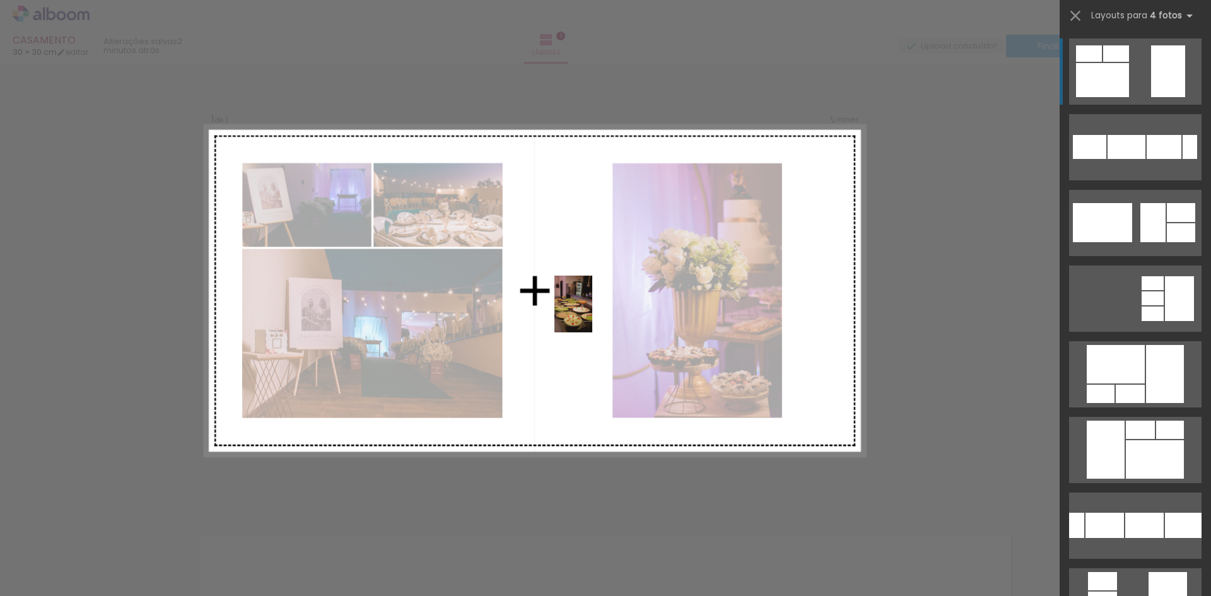
drag, startPoint x: 554, startPoint y: 564, endPoint x: 592, endPoint y: 313, distance: 253.8
click at [592, 313] on quentale-workspace at bounding box center [605, 298] width 1211 height 596
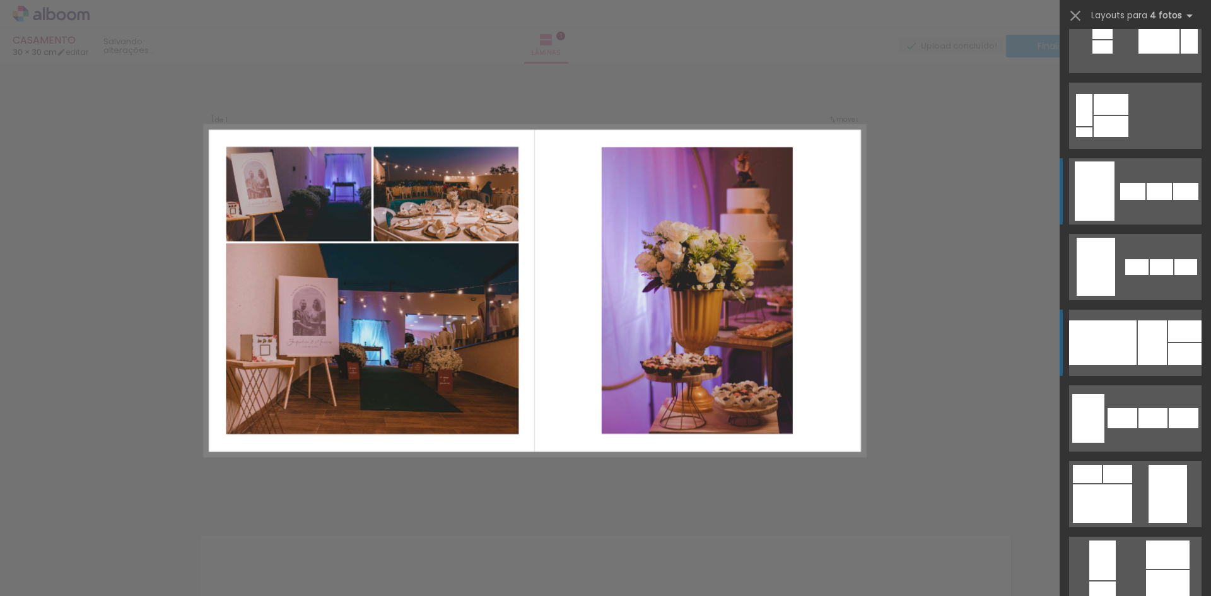
scroll to position [820, 0]
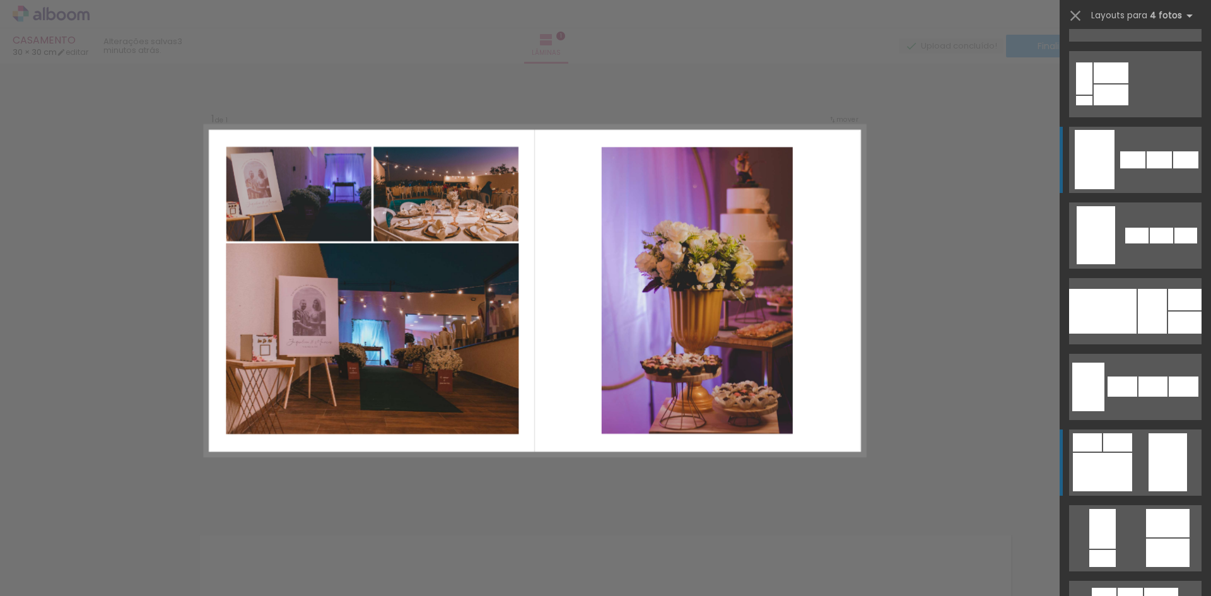
click at [1168, 334] on div at bounding box center [1184, 322] width 33 height 22
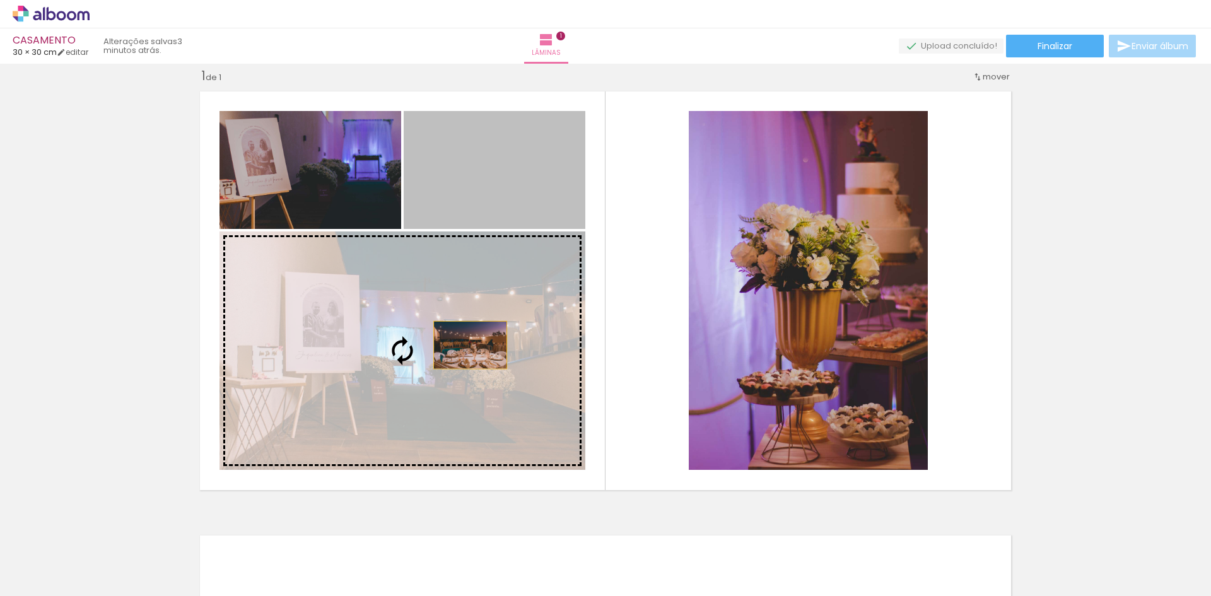
drag, startPoint x: 496, startPoint y: 186, endPoint x: 465, endPoint y: 345, distance: 161.8
click at [0, 0] on slot at bounding box center [0, 0] width 0 height 0
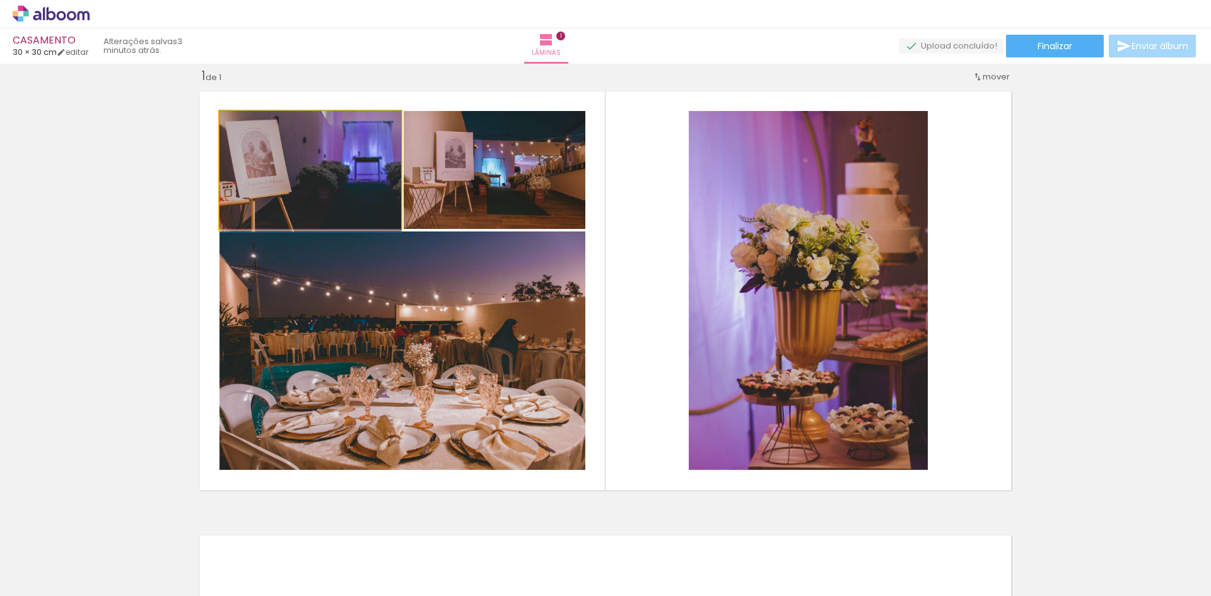
drag, startPoint x: 344, startPoint y: 183, endPoint x: 352, endPoint y: 215, distance: 33.2
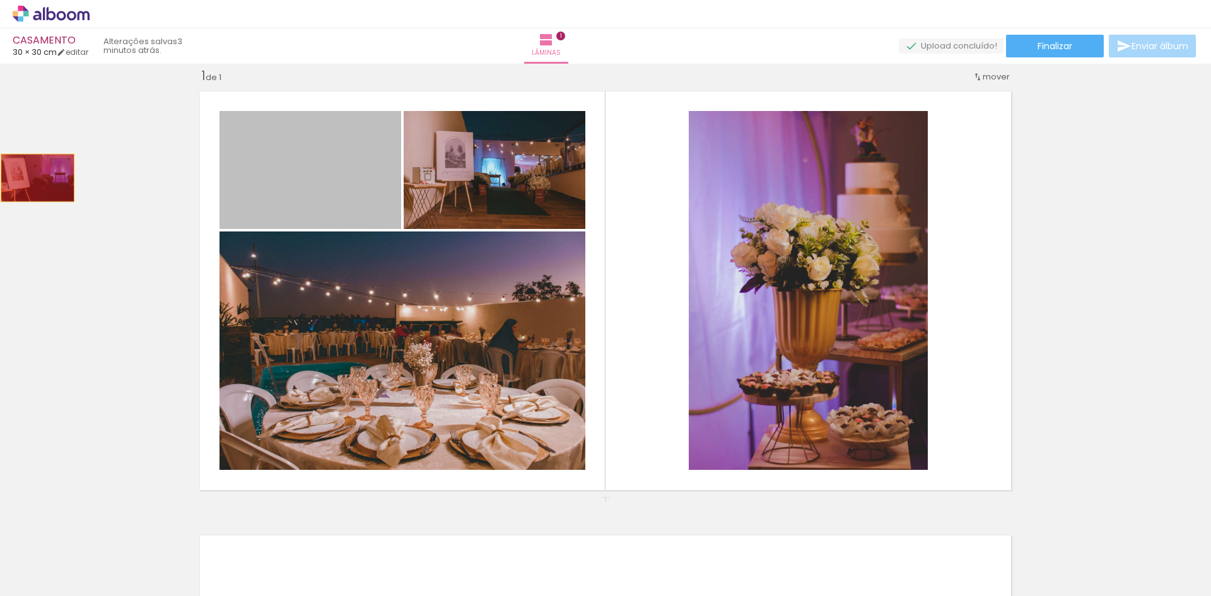
drag, startPoint x: 320, startPoint y: 173, endPoint x: 33, endPoint y: 178, distance: 287.6
click at [33, 178] on div "Inserir lâmina 1 de 1" at bounding box center [605, 496] width 1211 height 888
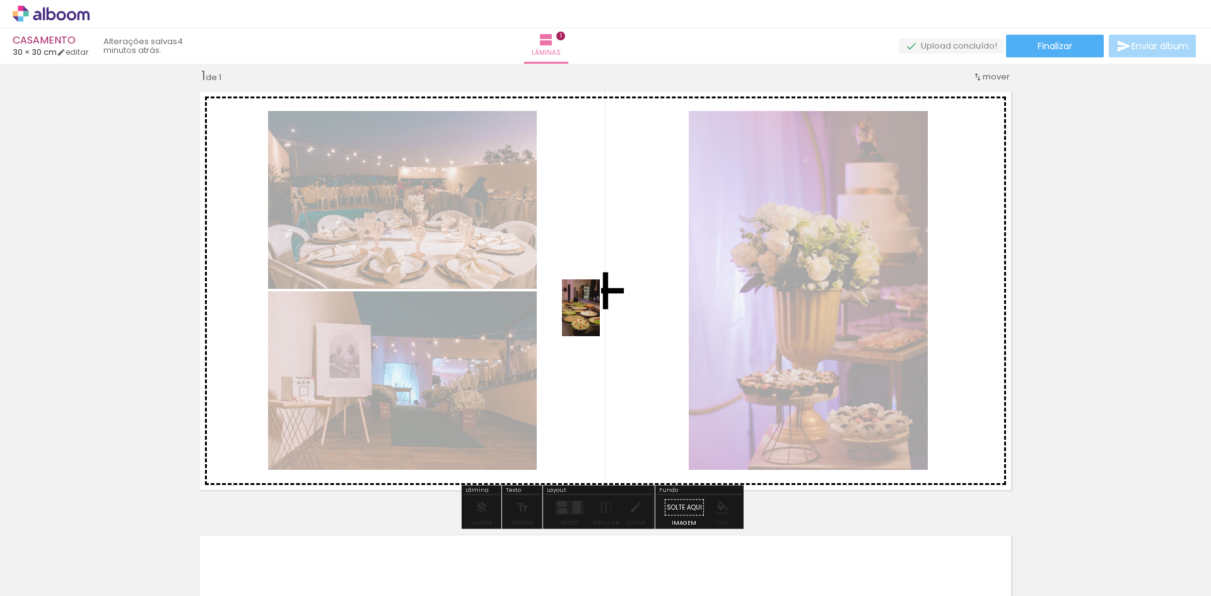
drag, startPoint x: 561, startPoint y: 574, endPoint x: 600, endPoint y: 317, distance: 260.2
click at [600, 317] on quentale-workspace at bounding box center [605, 298] width 1211 height 596
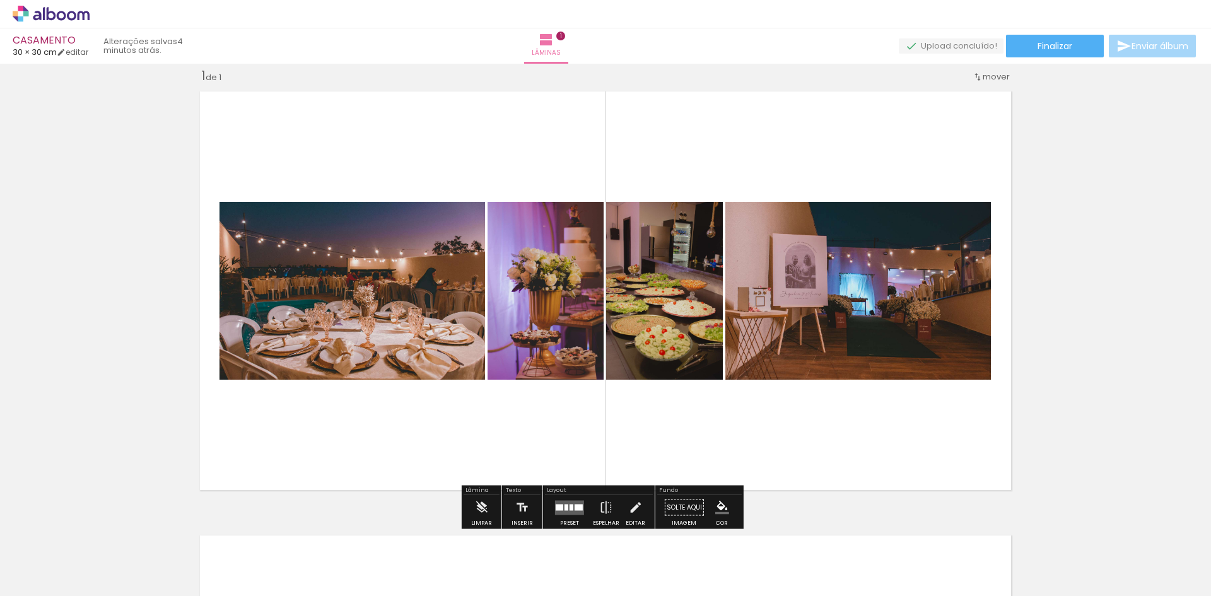
click at [569, 505] on div at bounding box center [571, 507] width 4 height 6
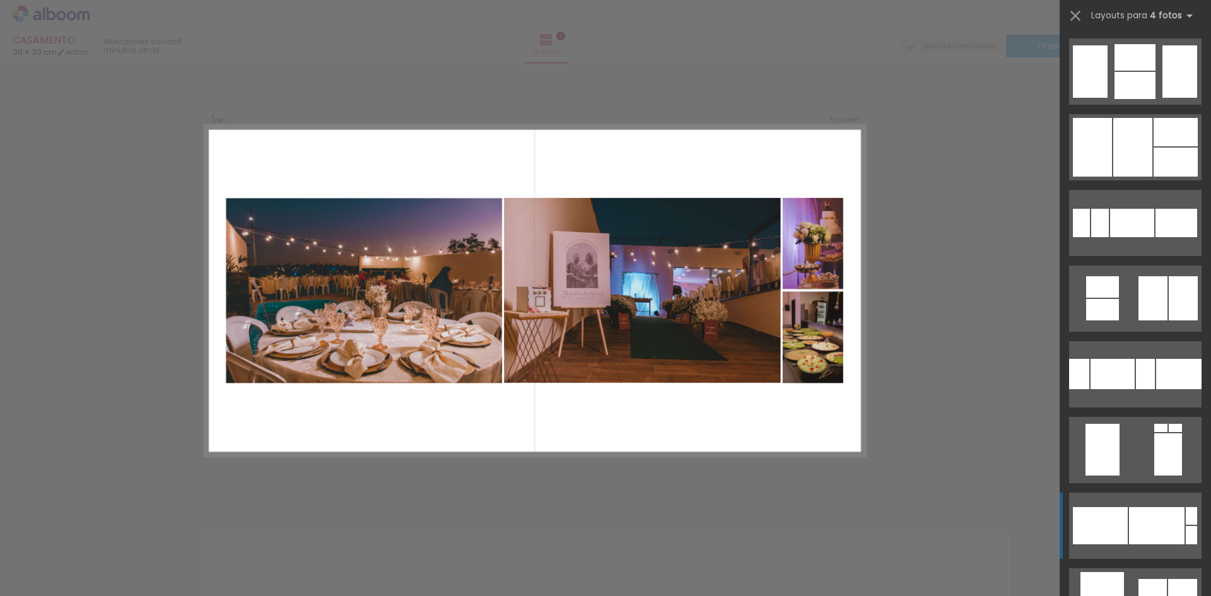
scroll to position [1702, 0]
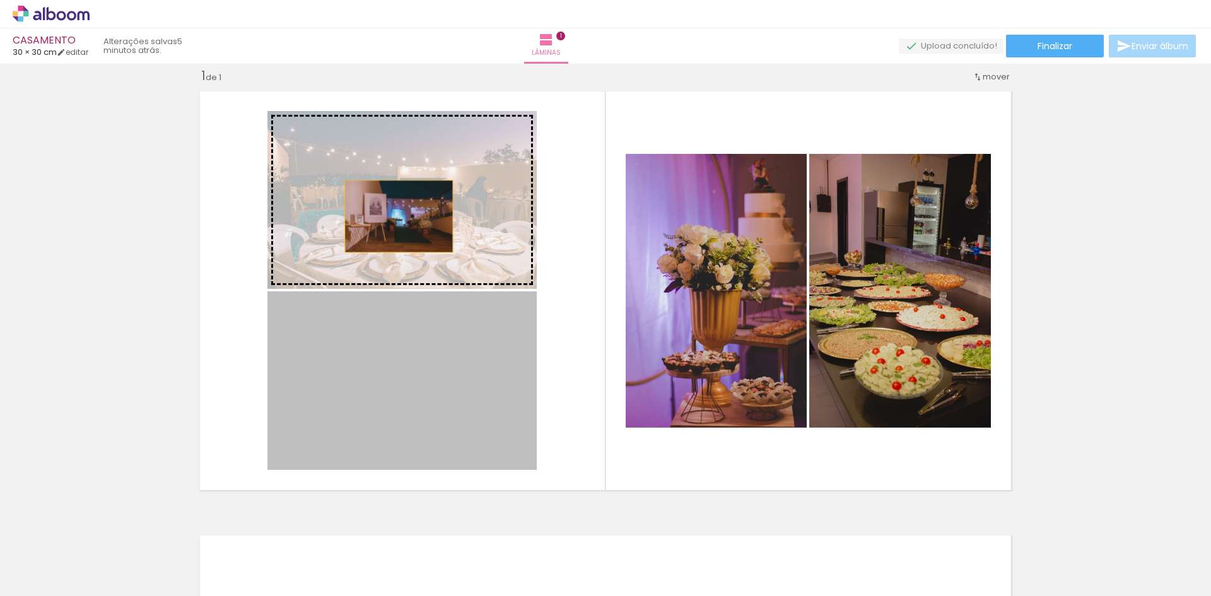
drag, startPoint x: 405, startPoint y: 379, endPoint x: 394, endPoint y: 216, distance: 163.0
click at [0, 0] on slot at bounding box center [0, 0] width 0 height 0
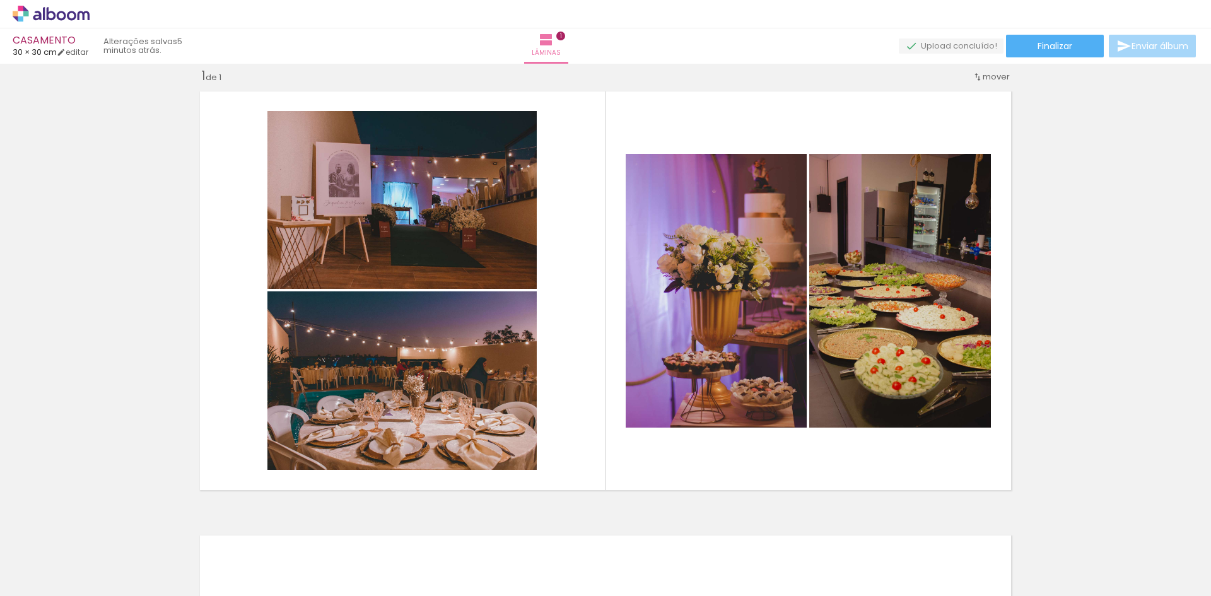
scroll to position [0, 110]
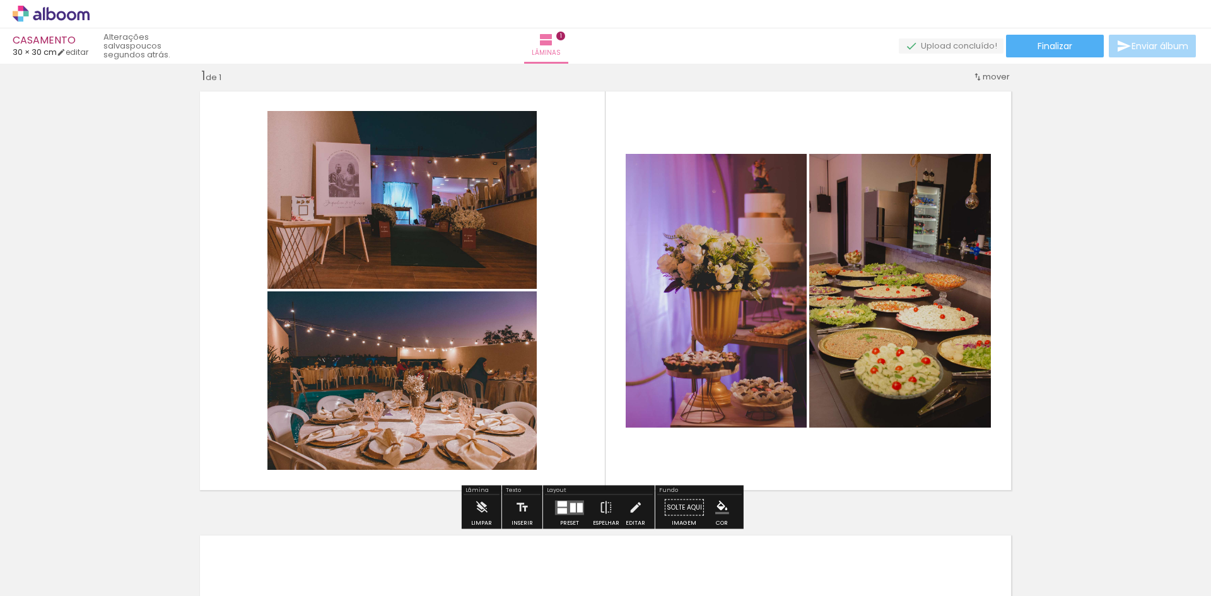
click at [1087, 283] on div "Inserir lâmina 1 de 1" at bounding box center [605, 496] width 1211 height 888
click at [482, 504] on iron-icon at bounding box center [481, 507] width 14 height 25
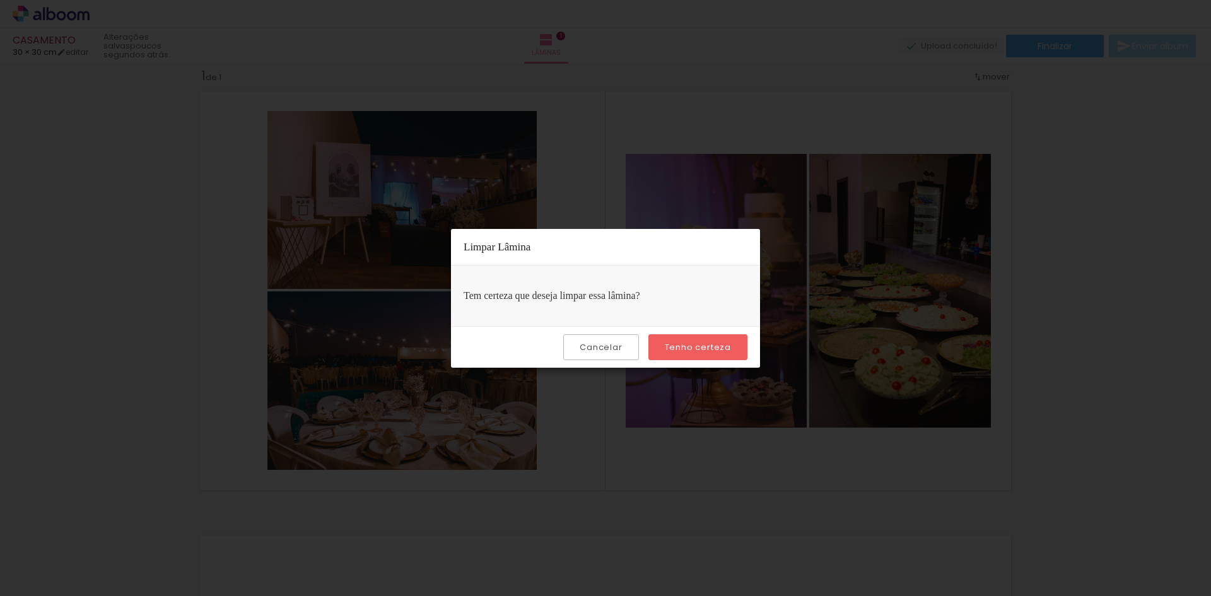
click at [0, 0] on slot "Cancelar" at bounding box center [0, 0] width 0 height 0
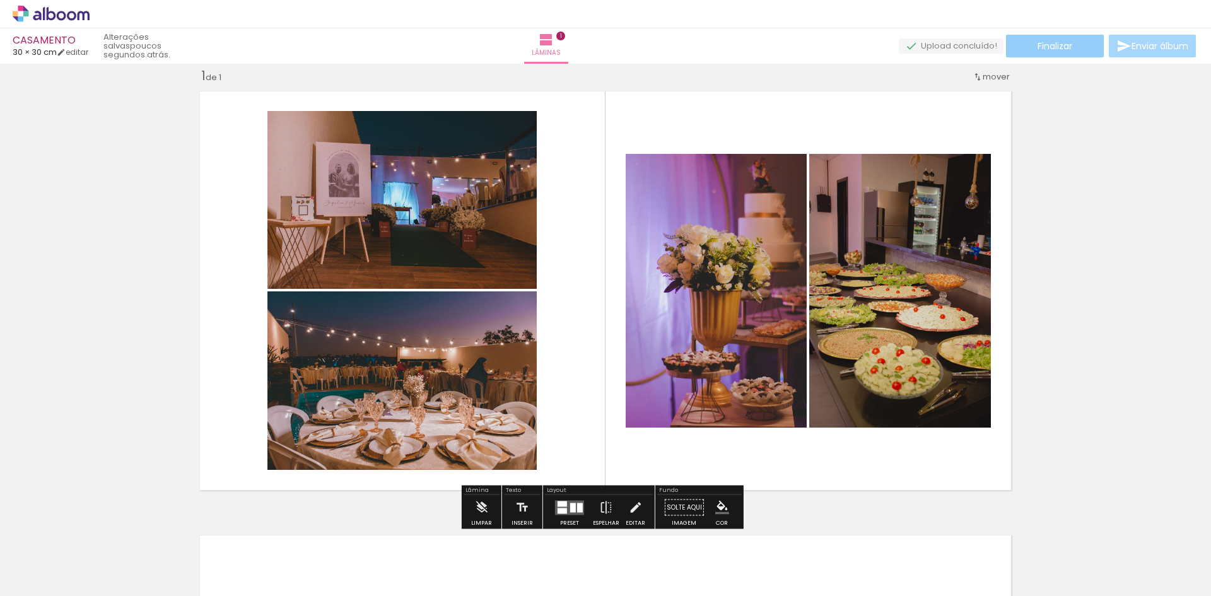
click at [1066, 48] on span "Finalizar" at bounding box center [1054, 46] width 35 height 9
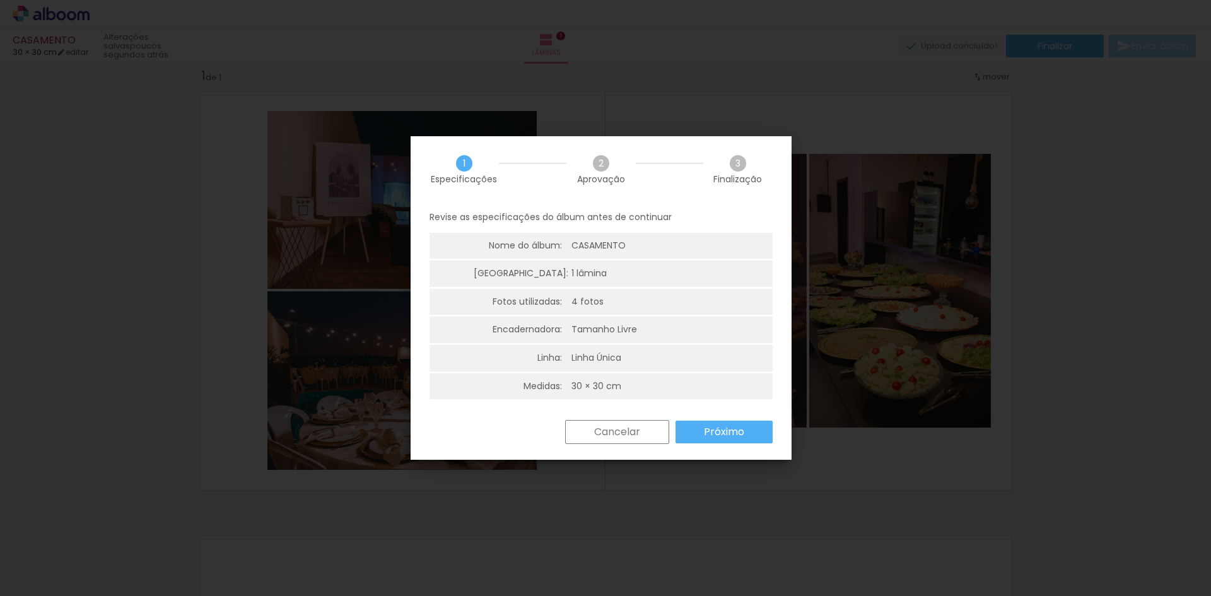
click at [589, 431] on paper-button "Cancelar" at bounding box center [617, 432] width 104 height 24
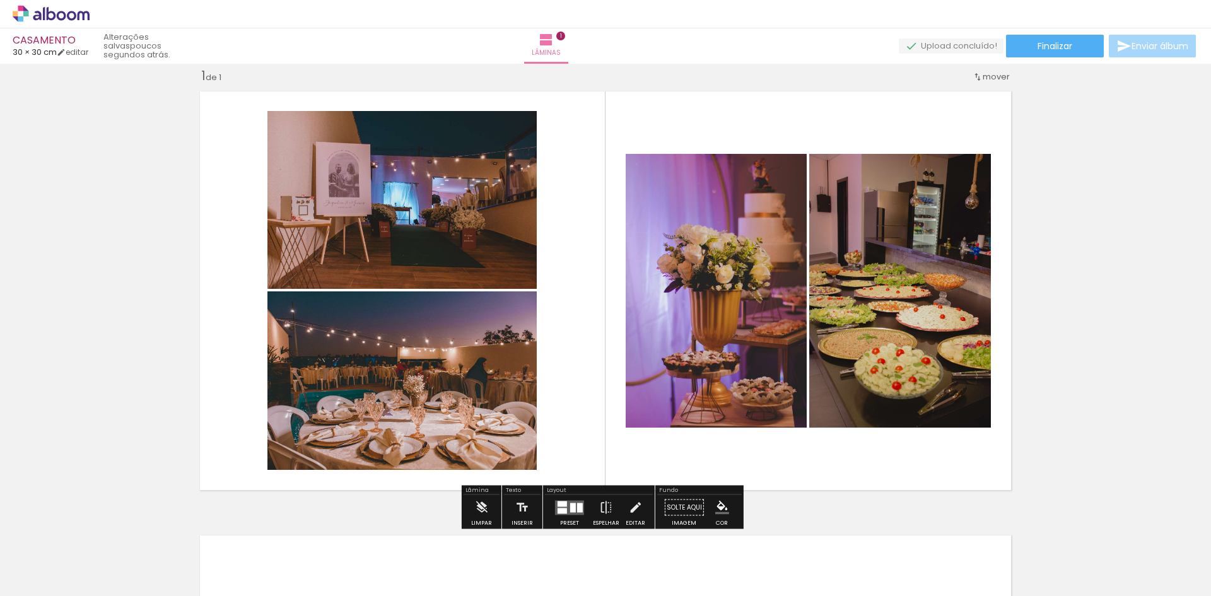
click at [1100, 298] on div "Inserir lâmina 1 de 1" at bounding box center [605, 496] width 1211 height 888
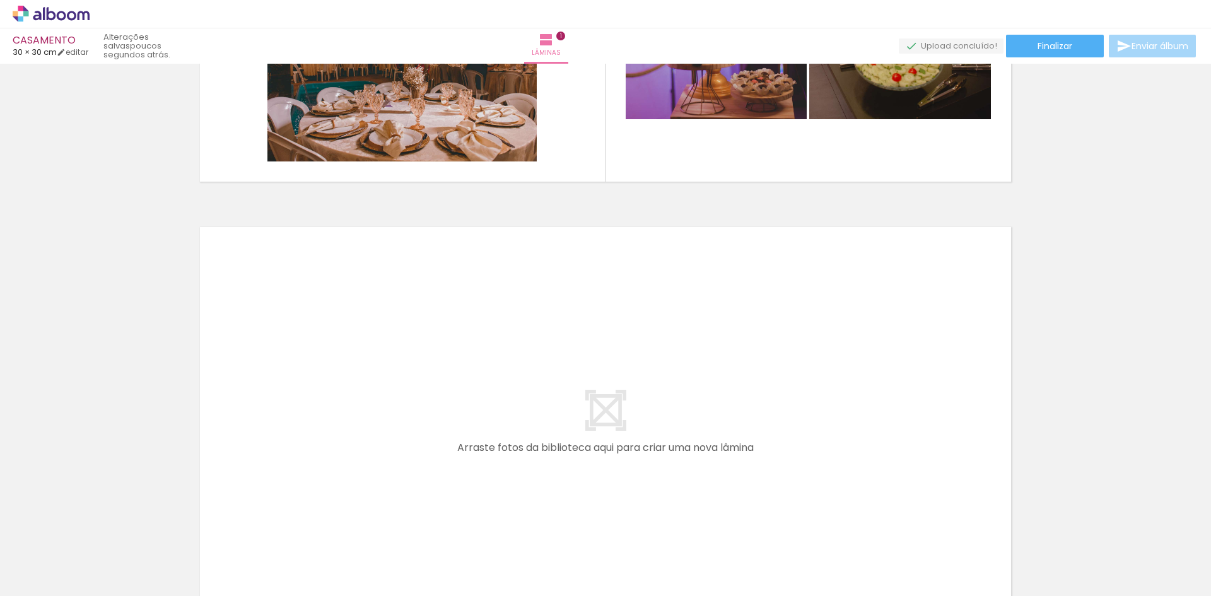
scroll to position [421, 0]
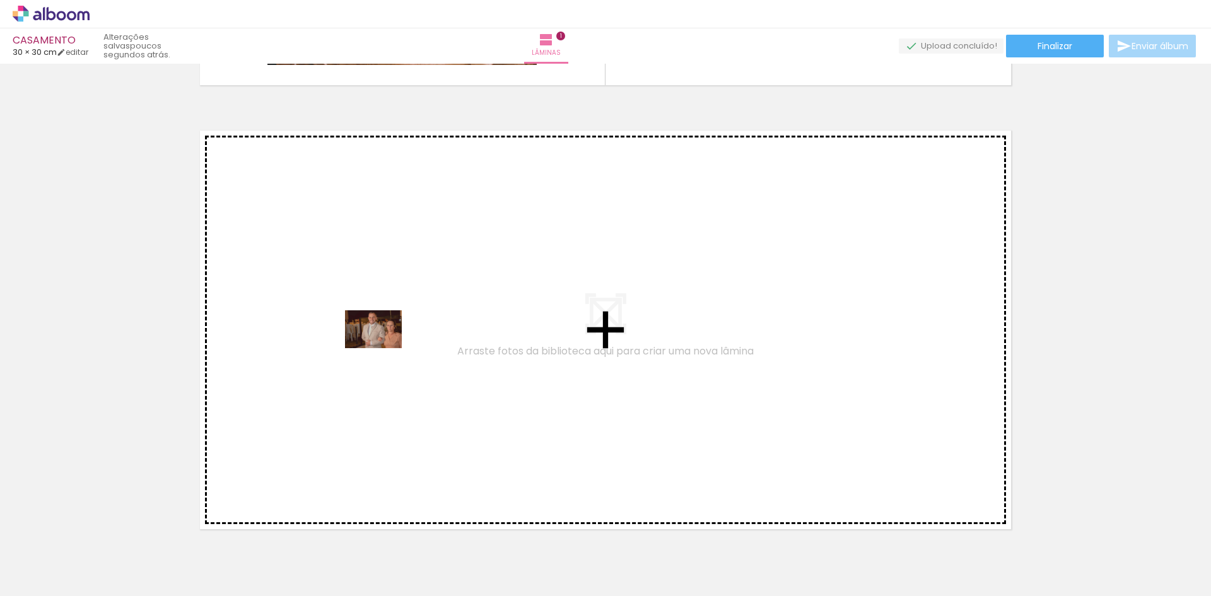
drag, startPoint x: 318, startPoint y: 564, endPoint x: 383, endPoint y: 348, distance: 225.8
click at [383, 348] on quentale-workspace at bounding box center [605, 298] width 1211 height 596
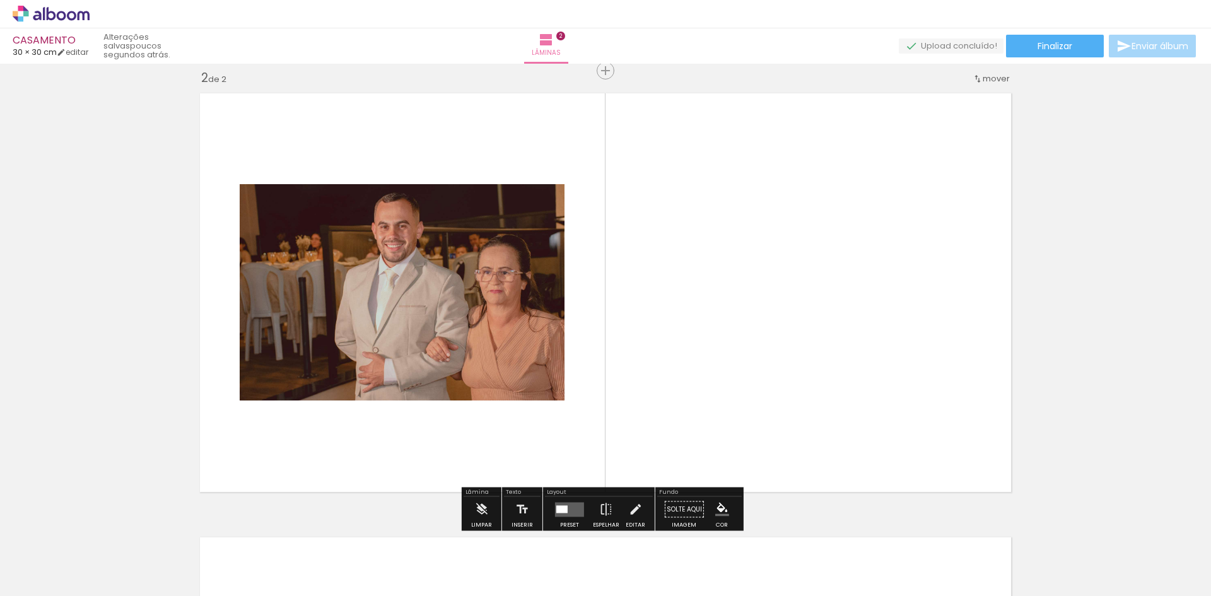
scroll to position [460, 0]
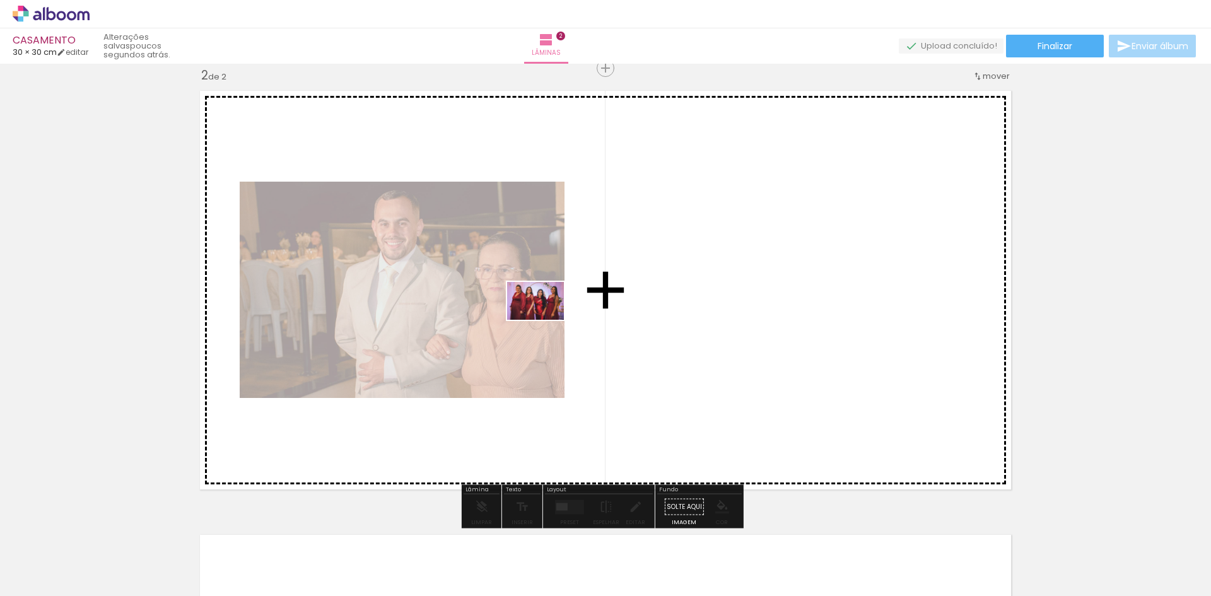
drag, startPoint x: 371, startPoint y: 564, endPoint x: 545, endPoint y: 320, distance: 299.4
click at [545, 320] on quentale-workspace at bounding box center [605, 298] width 1211 height 596
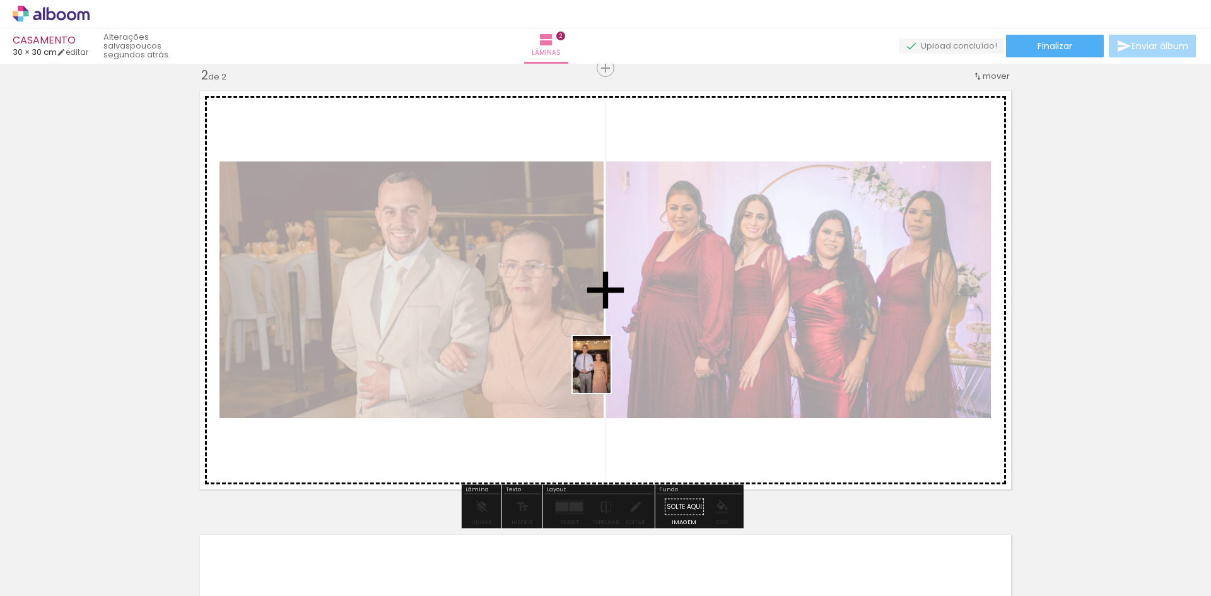
drag, startPoint x: 529, startPoint y: 550, endPoint x: 610, endPoint y: 374, distance: 193.8
click at [610, 374] on quentale-workspace at bounding box center [605, 298] width 1211 height 596
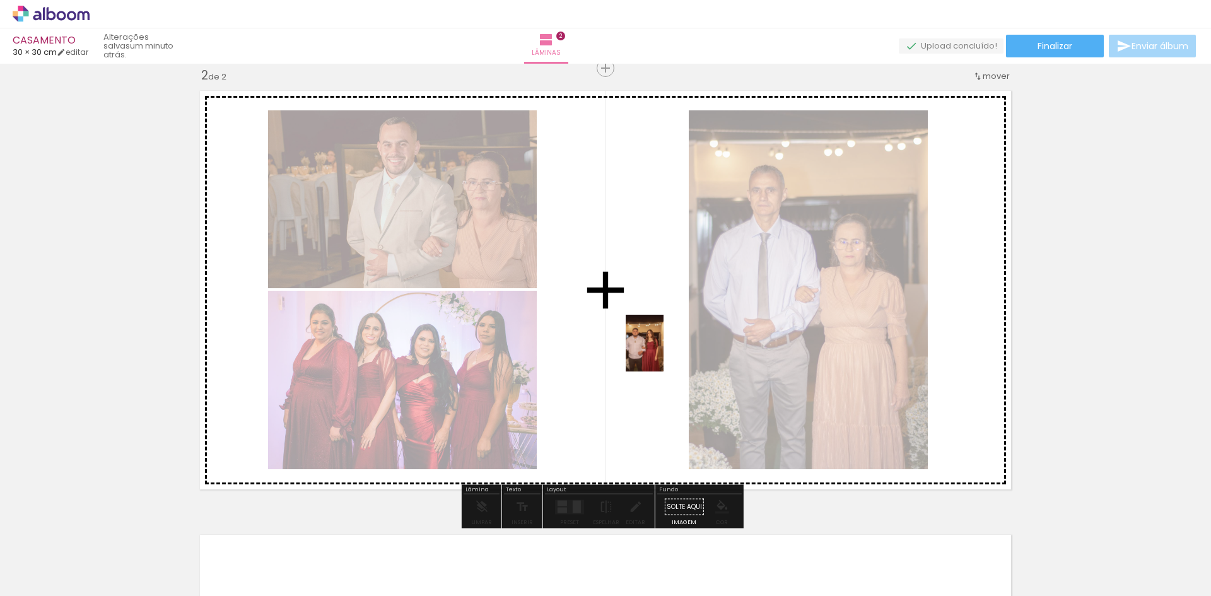
drag, startPoint x: 588, startPoint y: 571, endPoint x: 665, endPoint y: 349, distance: 234.7
click at [665, 349] on quentale-workspace at bounding box center [605, 298] width 1211 height 596
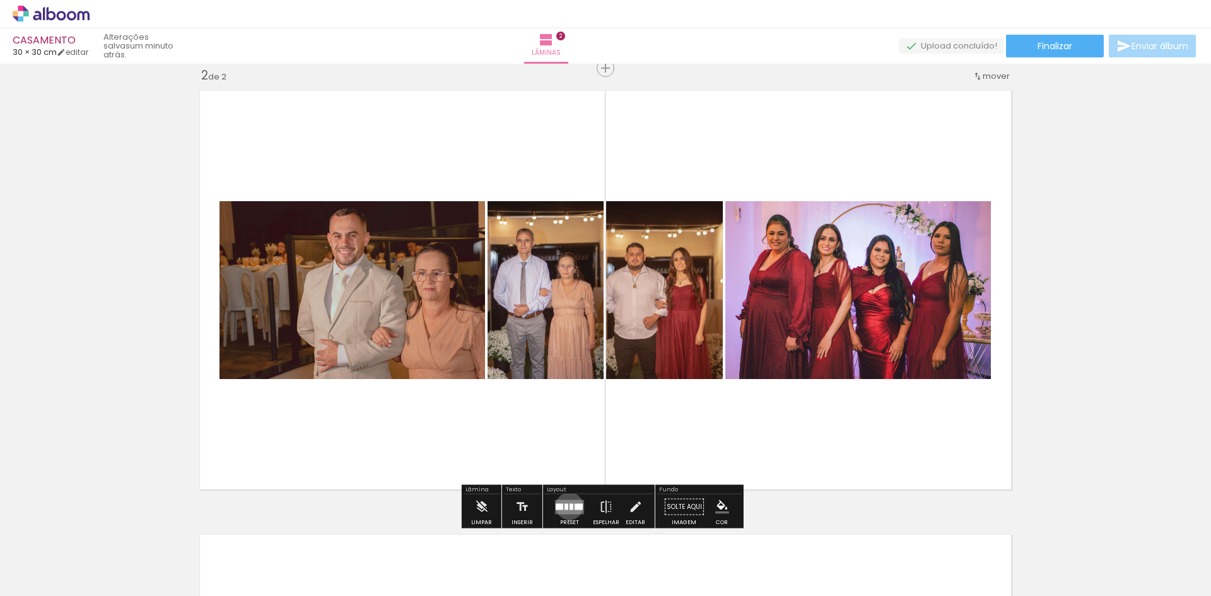
click at [569, 506] on div at bounding box center [571, 506] width 4 height 6
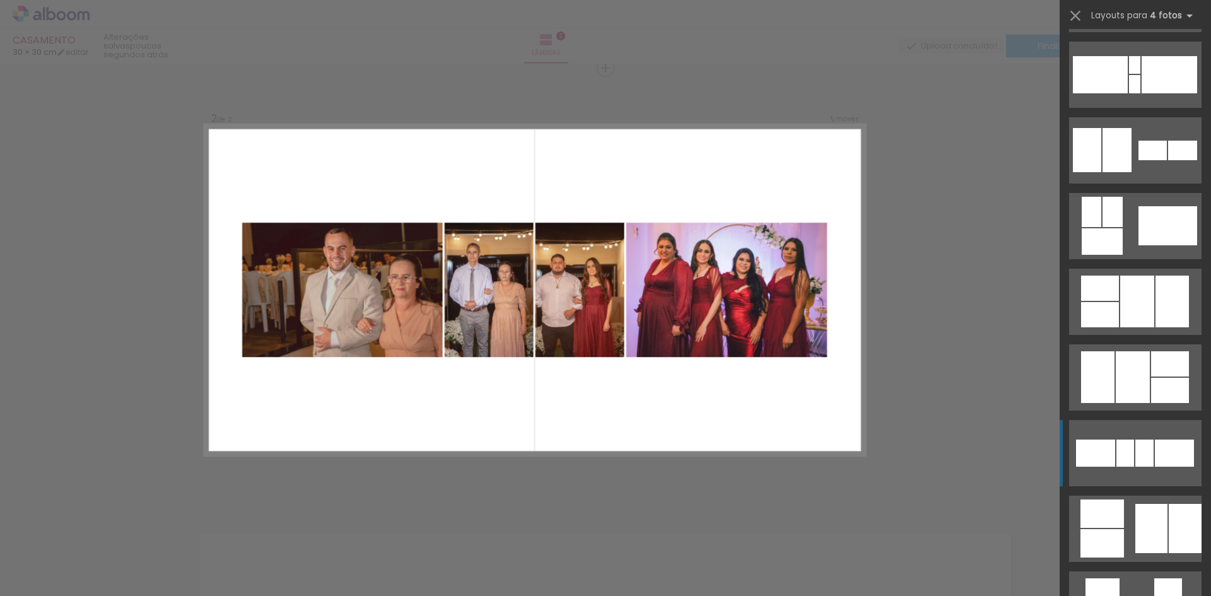
scroll to position [378, 0]
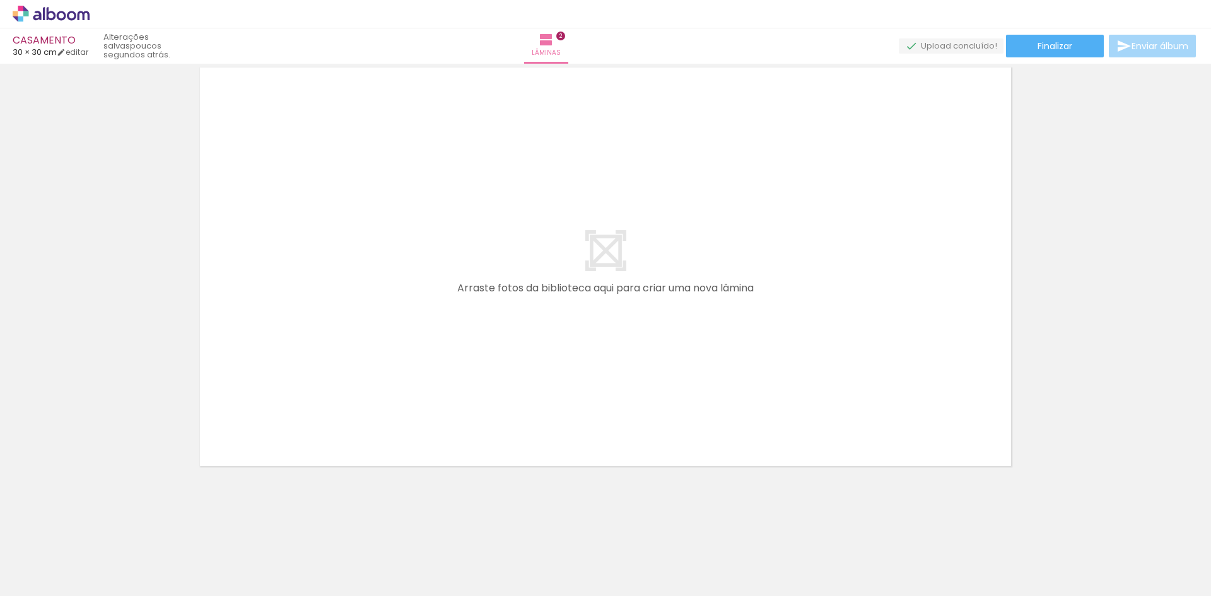
scroll to position [0, 394]
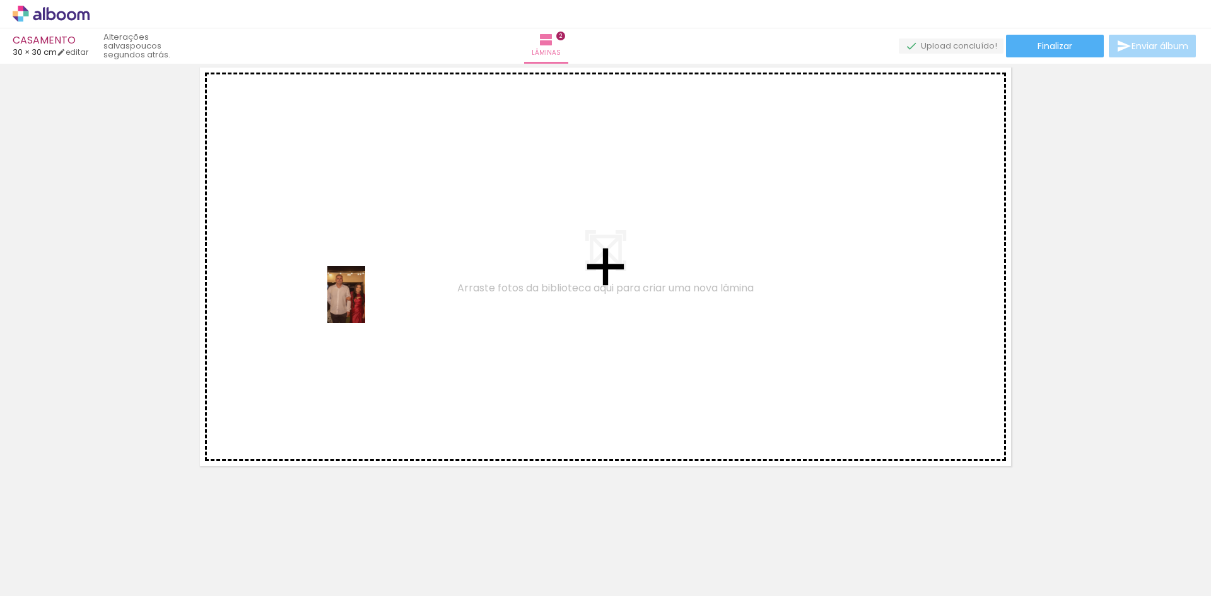
drag, startPoint x: 358, startPoint y: 558, endPoint x: 365, endPoint y: 304, distance: 254.2
click at [365, 304] on quentale-workspace at bounding box center [605, 298] width 1211 height 596
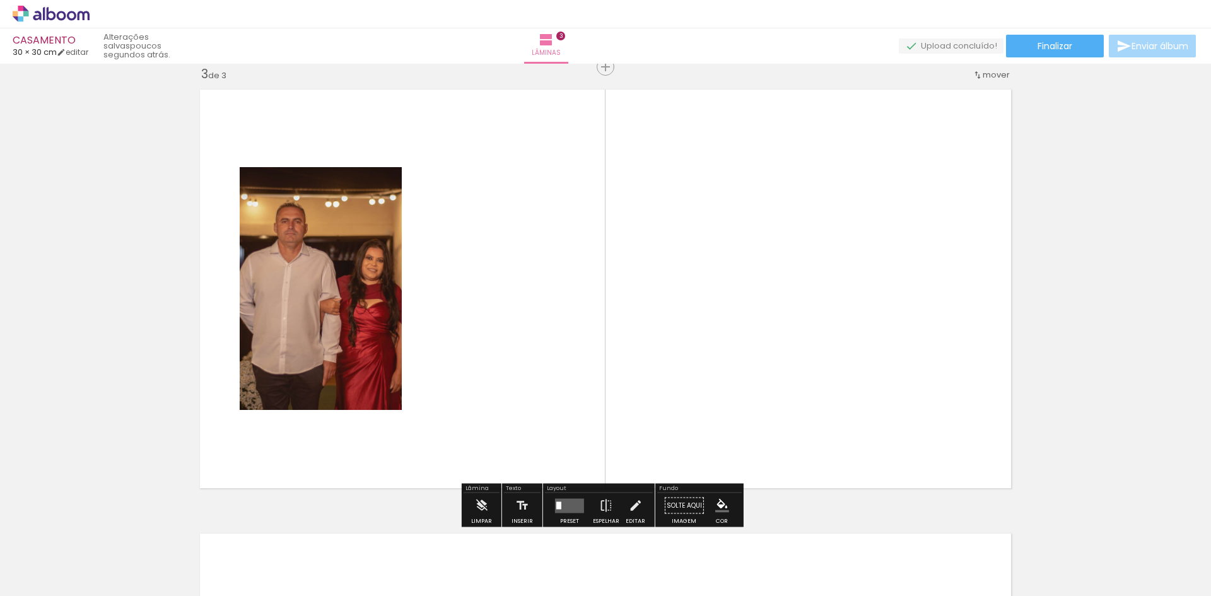
scroll to position [904, 0]
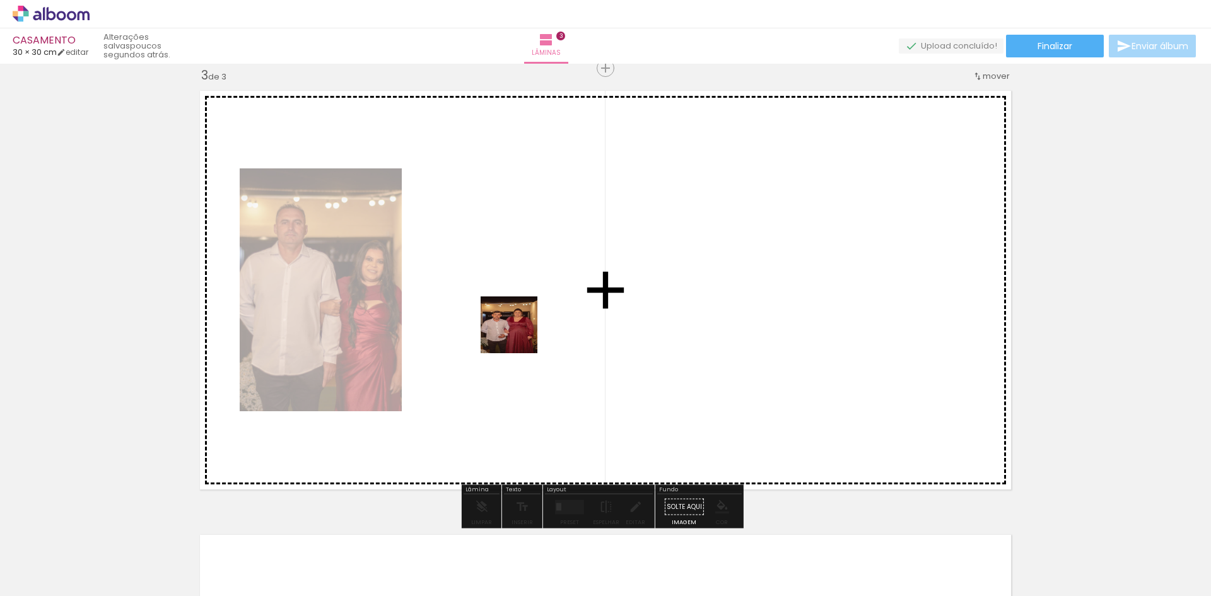
drag, startPoint x: 455, startPoint y: 560, endPoint x: 520, endPoint y: 329, distance: 240.5
click at [520, 329] on quentale-workspace at bounding box center [605, 298] width 1211 height 596
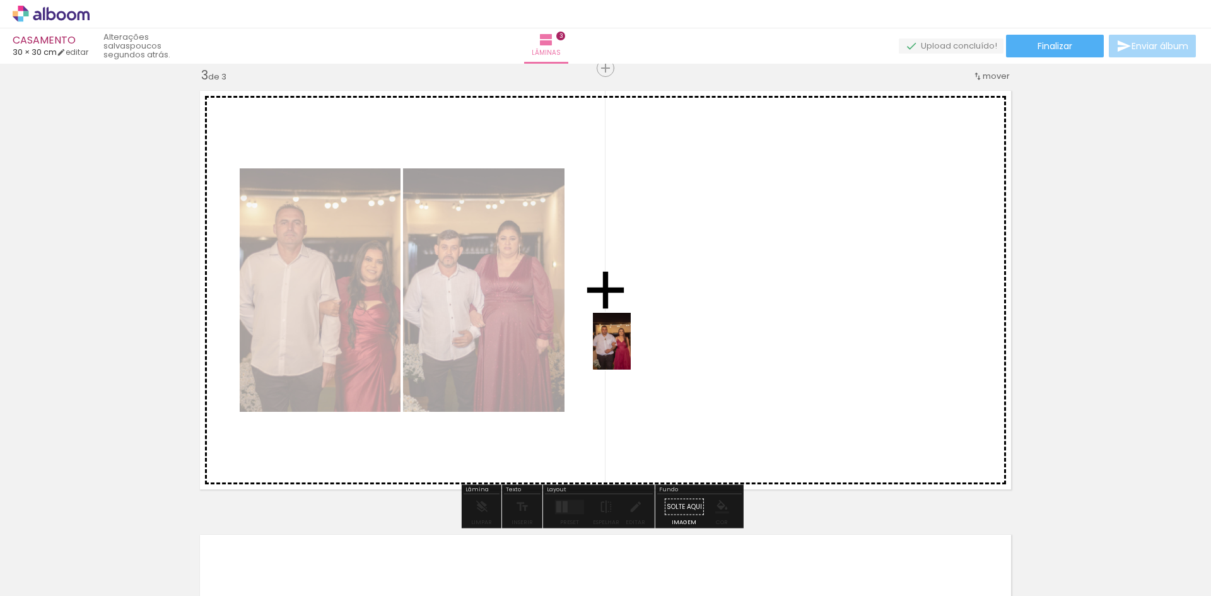
drag, startPoint x: 524, startPoint y: 568, endPoint x: 631, endPoint y: 351, distance: 242.2
click at [631, 351] on quentale-workspace at bounding box center [605, 298] width 1211 height 596
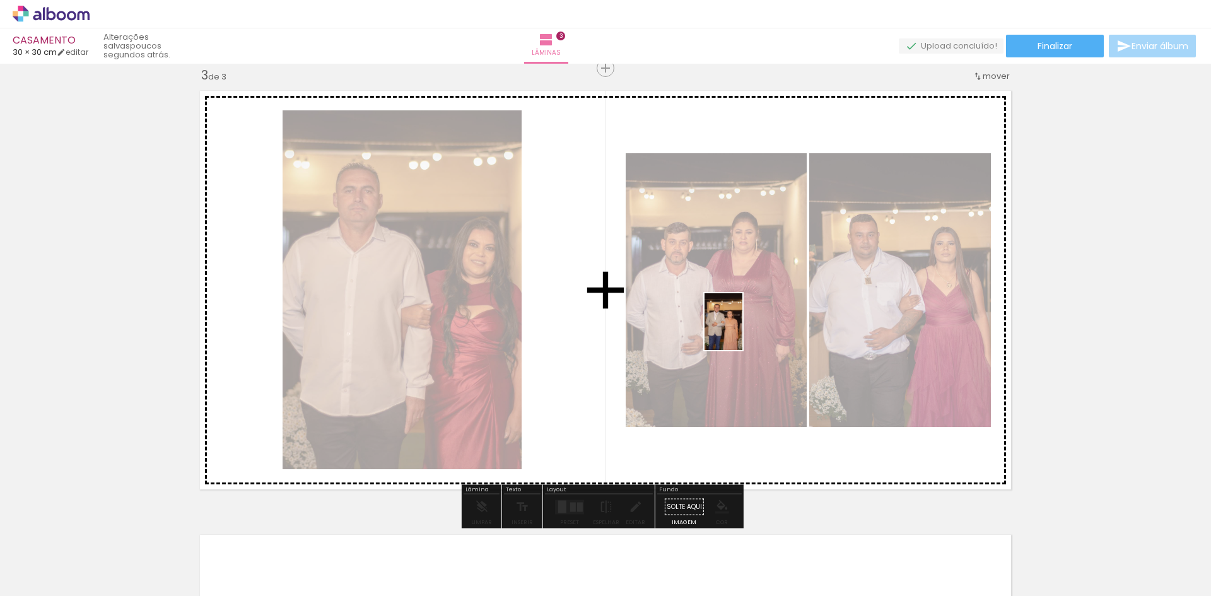
drag, startPoint x: 589, startPoint y: 565, endPoint x: 742, endPoint y: 331, distance: 279.6
click at [742, 331] on quentale-workspace at bounding box center [605, 298] width 1211 height 596
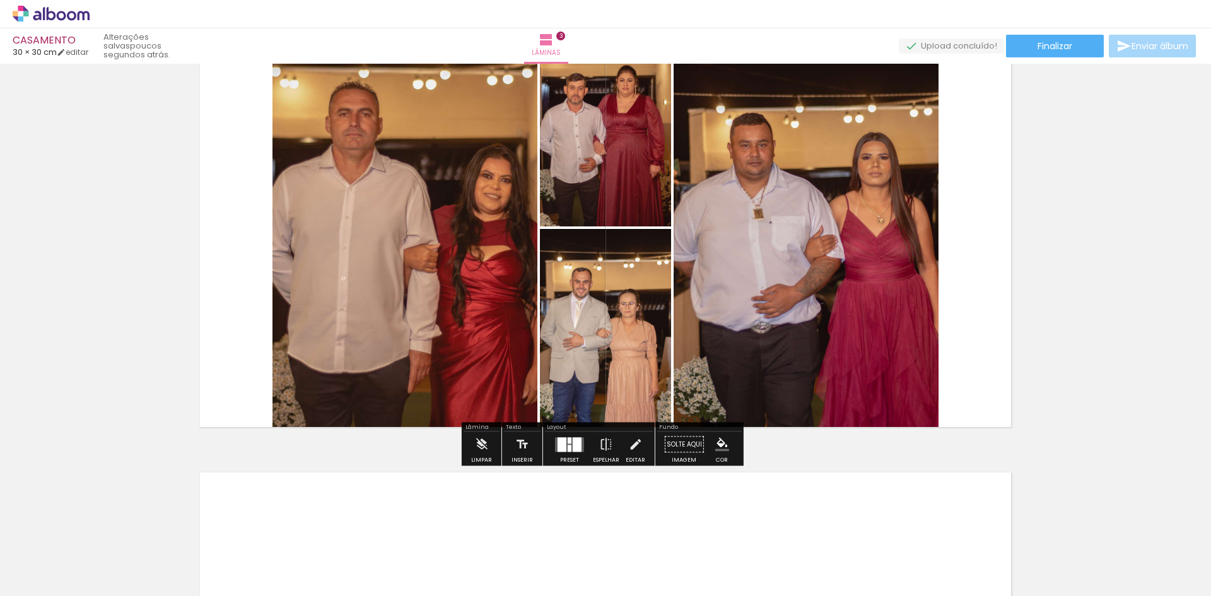
scroll to position [967, 0]
click at [567, 446] on div at bounding box center [569, 447] width 4 height 7
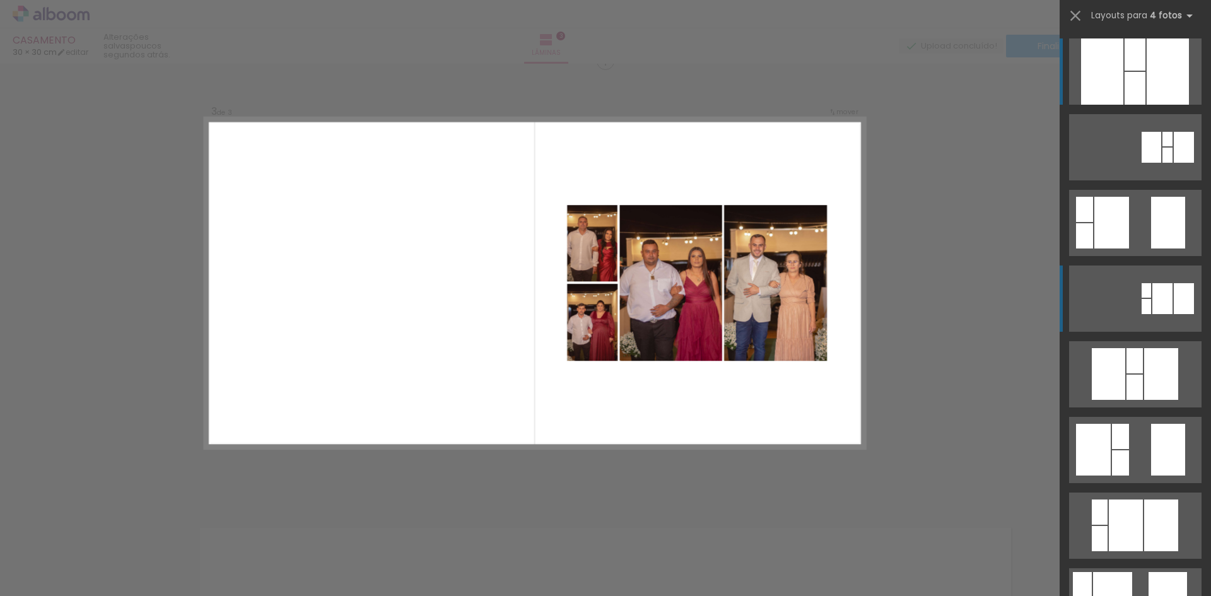
scroll to position [904, 0]
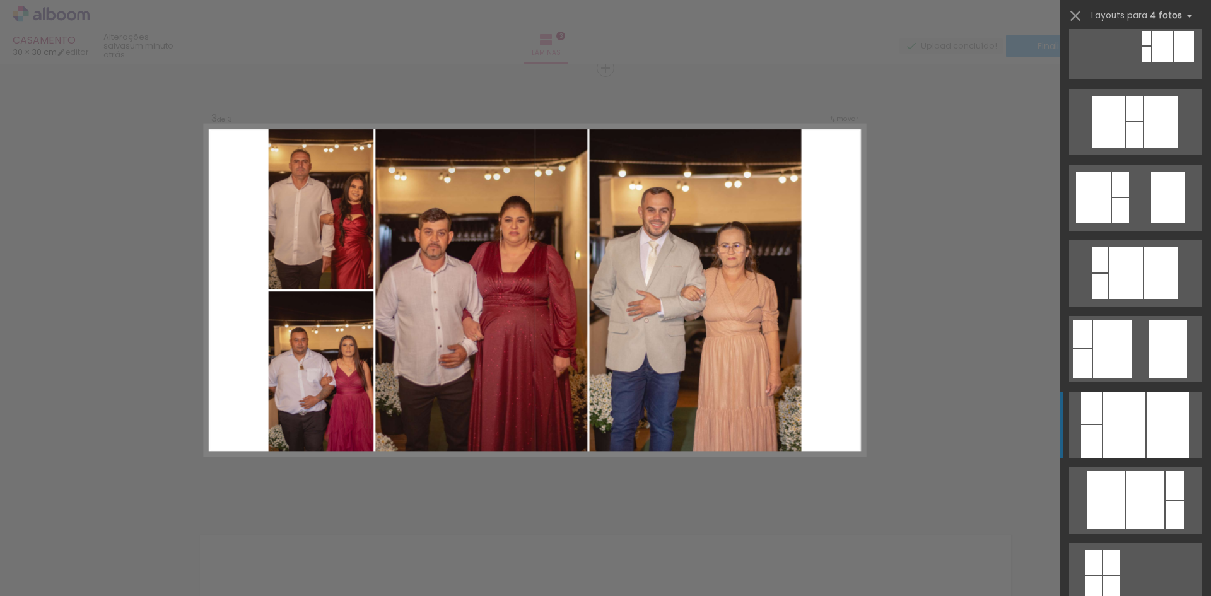
scroll to position [504, 0]
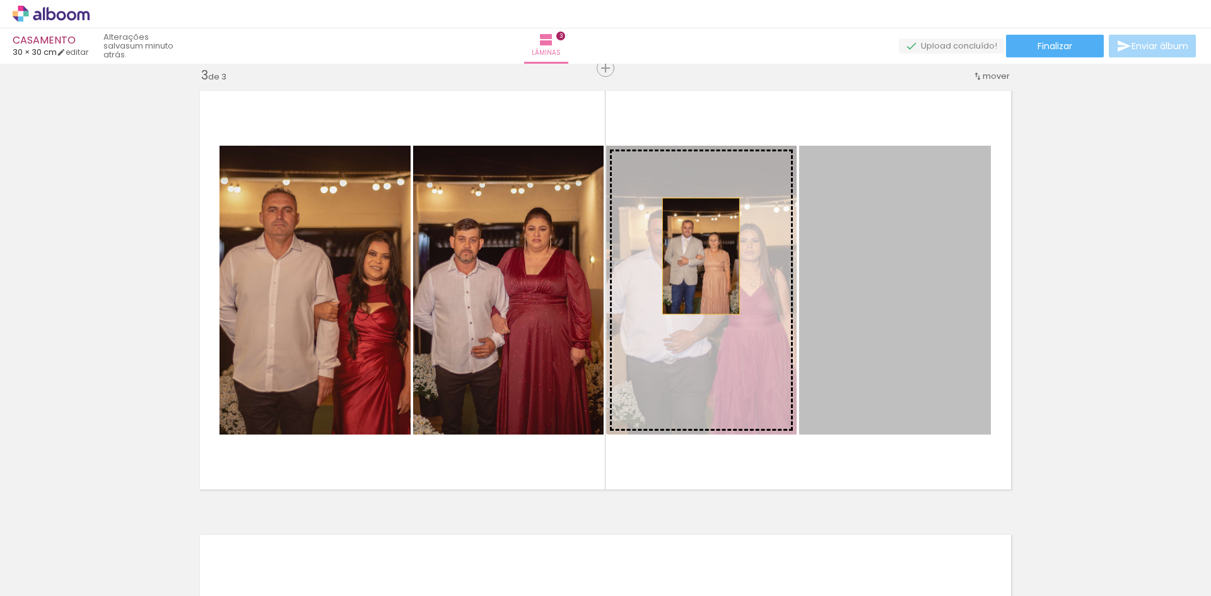
drag, startPoint x: 884, startPoint y: 289, endPoint x: 685, endPoint y: 258, distance: 201.0
click at [0, 0] on slot at bounding box center [0, 0] width 0 height 0
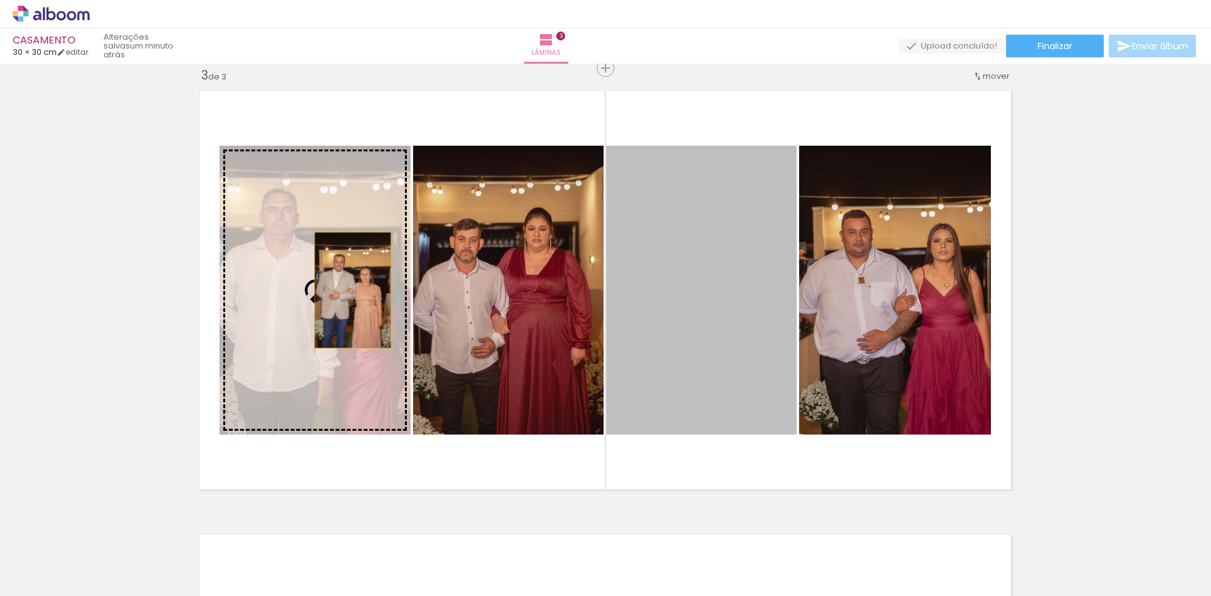
drag, startPoint x: 686, startPoint y: 303, endPoint x: 346, endPoint y: 291, distance: 340.1
click at [0, 0] on slot at bounding box center [0, 0] width 0 height 0
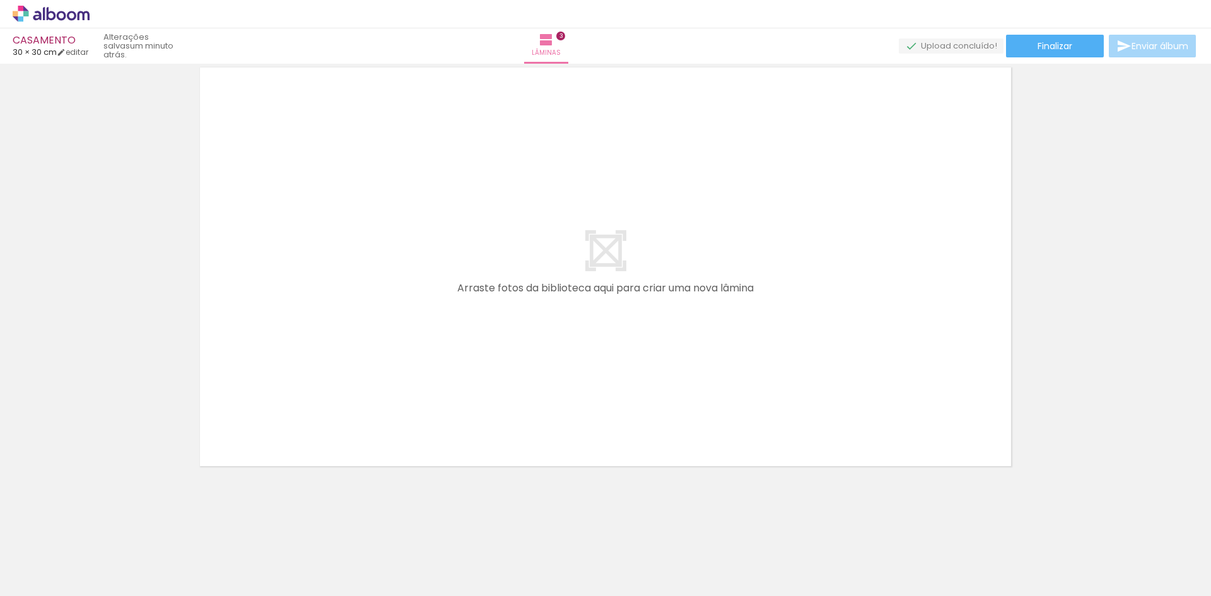
scroll to position [0, 626]
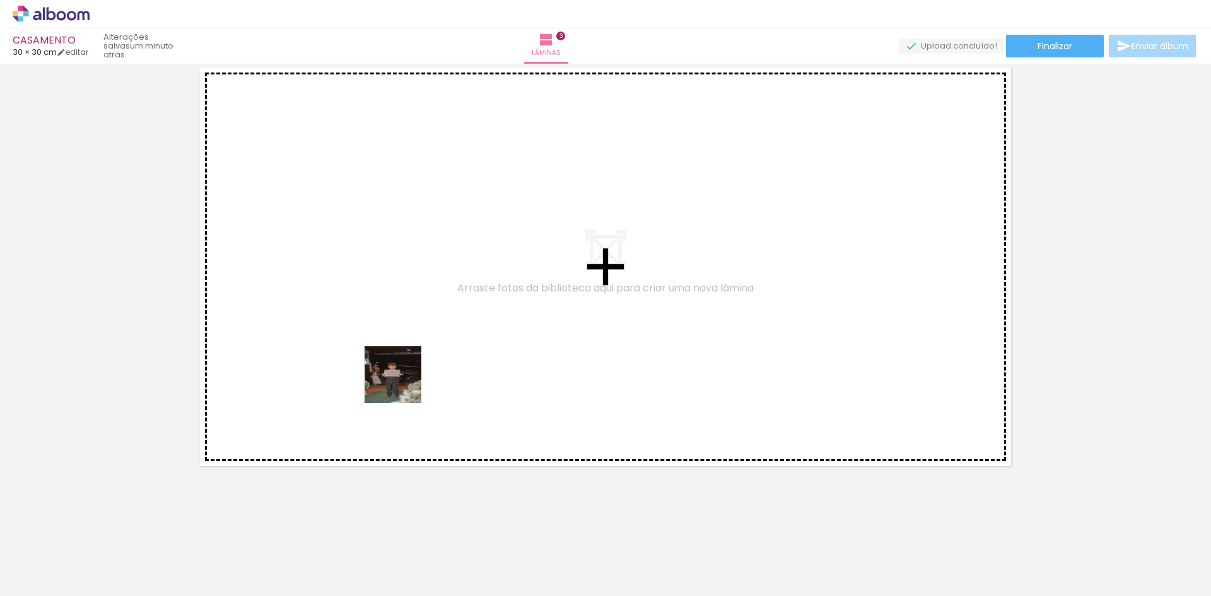
drag, startPoint x: 433, startPoint y: 550, endPoint x: 382, endPoint y: 344, distance: 211.7
click at [382, 344] on quentale-workspace at bounding box center [605, 298] width 1211 height 596
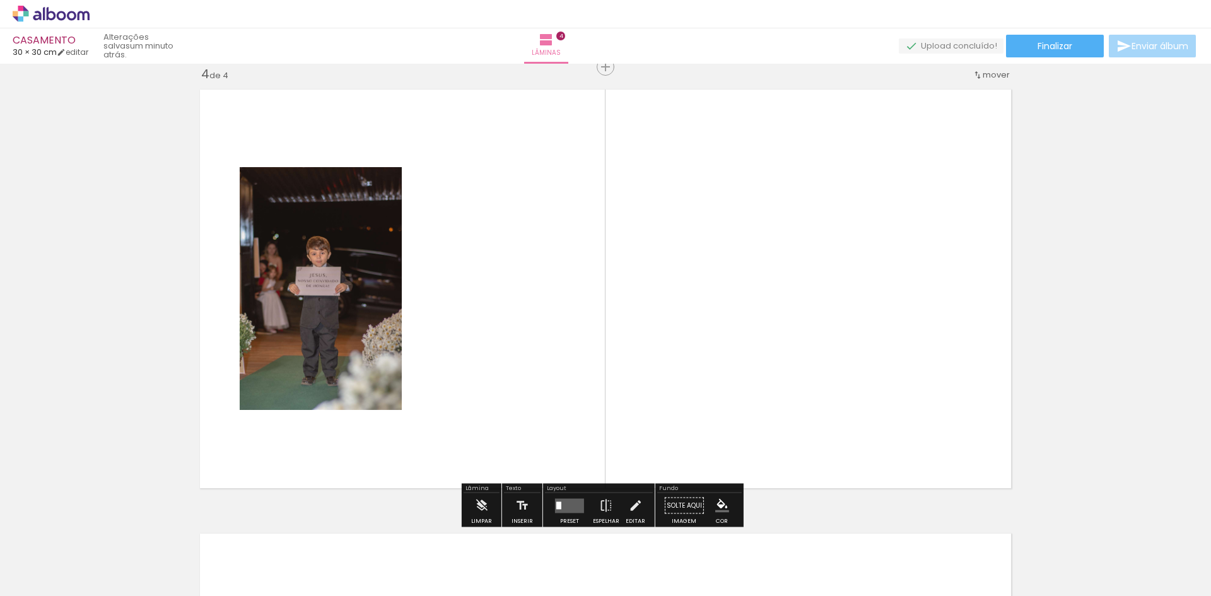
scroll to position [1348, 0]
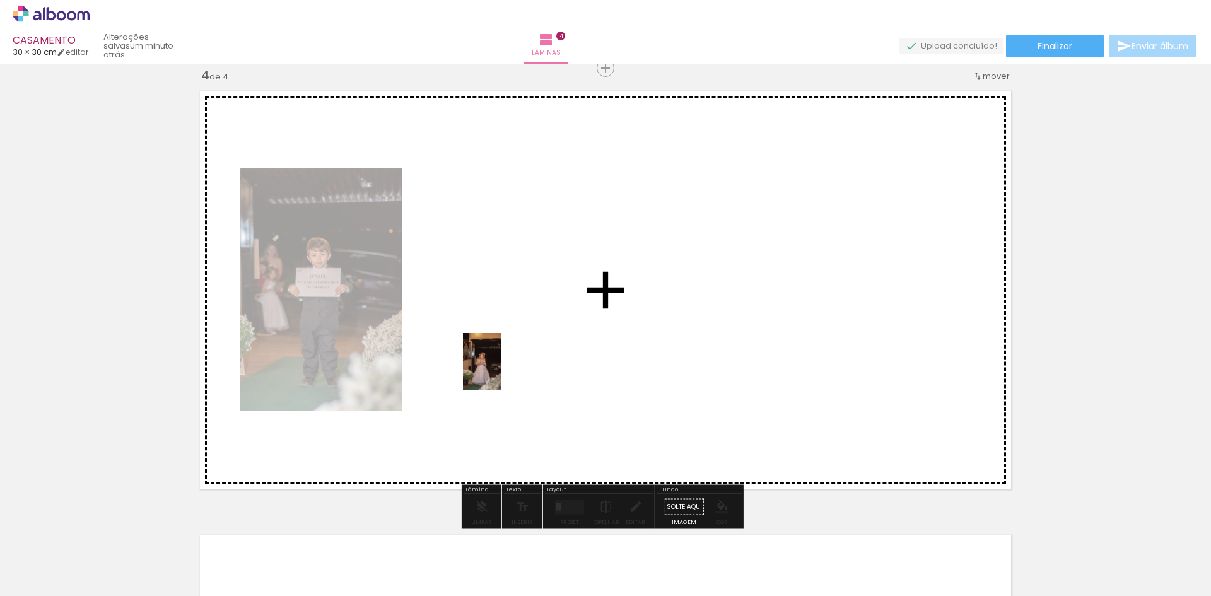
drag, startPoint x: 502, startPoint y: 564, endPoint x: 501, endPoint y: 369, distance: 194.8
click at [501, 369] on quentale-workspace at bounding box center [605, 298] width 1211 height 596
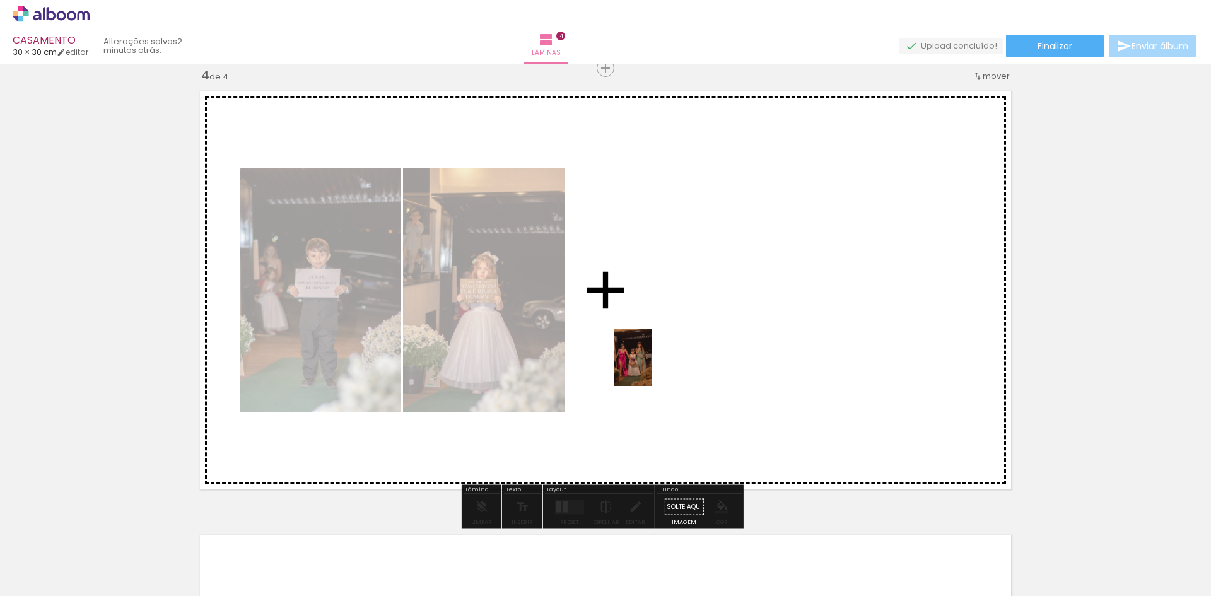
drag, startPoint x: 636, startPoint y: 423, endPoint x: 652, endPoint y: 367, distance: 58.3
click at [652, 367] on quentale-workspace at bounding box center [605, 298] width 1211 height 596
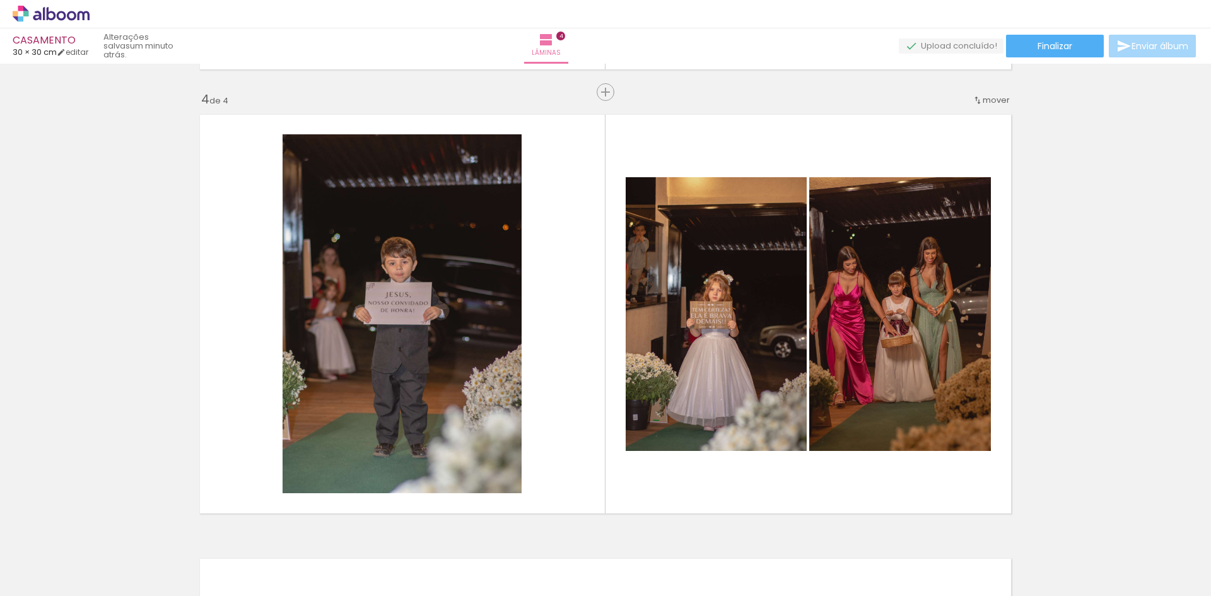
scroll to position [0, 1130]
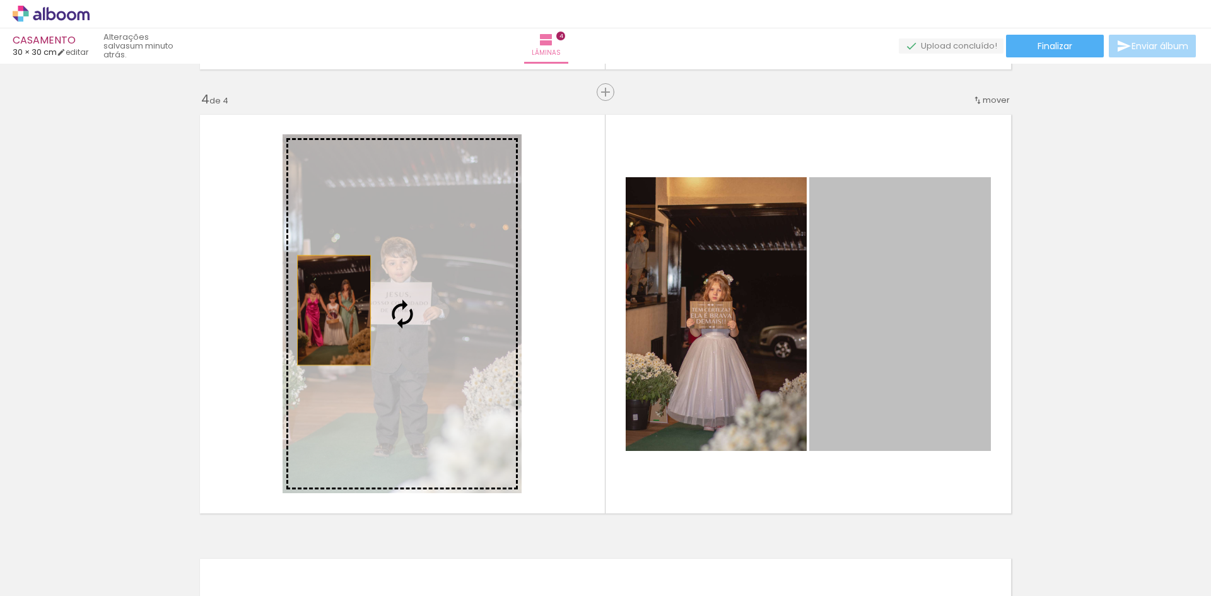
drag, startPoint x: 872, startPoint y: 303, endPoint x: 329, endPoint y: 310, distance: 542.9
click at [0, 0] on slot at bounding box center [0, 0] width 0 height 0
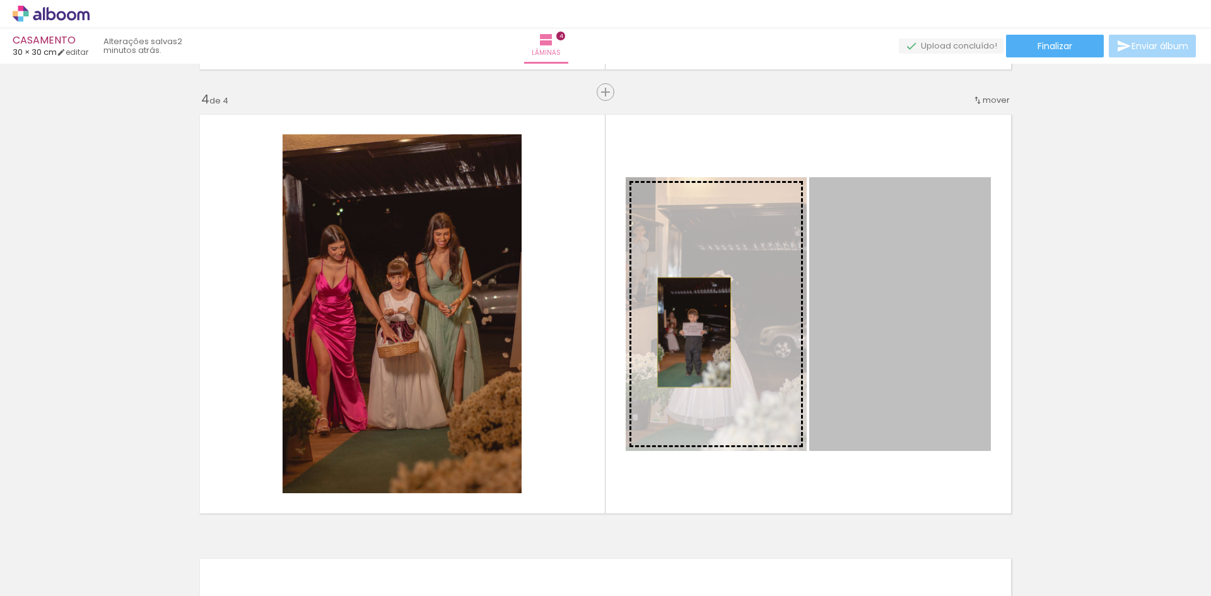
drag, startPoint x: 873, startPoint y: 327, endPoint x: 689, endPoint y: 332, distance: 183.6
click at [0, 0] on slot at bounding box center [0, 0] width 0 height 0
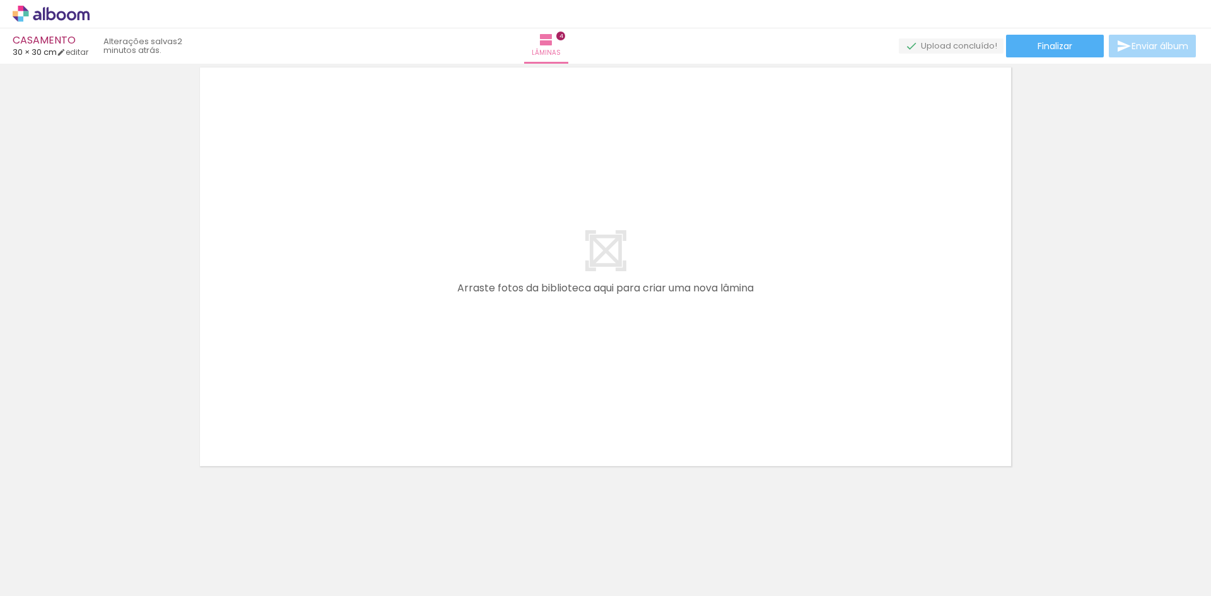
scroll to position [0, 941]
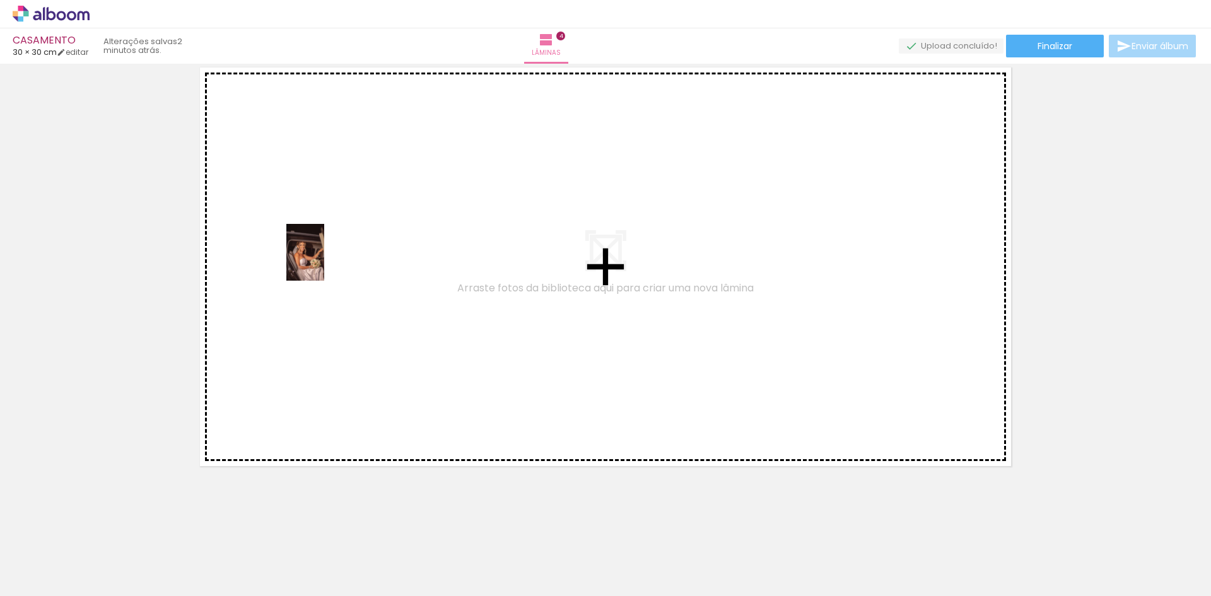
drag, startPoint x: 322, startPoint y: 538, endPoint x: 324, endPoint y: 262, distance: 276.8
click at [324, 262] on quentale-workspace at bounding box center [605, 298] width 1211 height 596
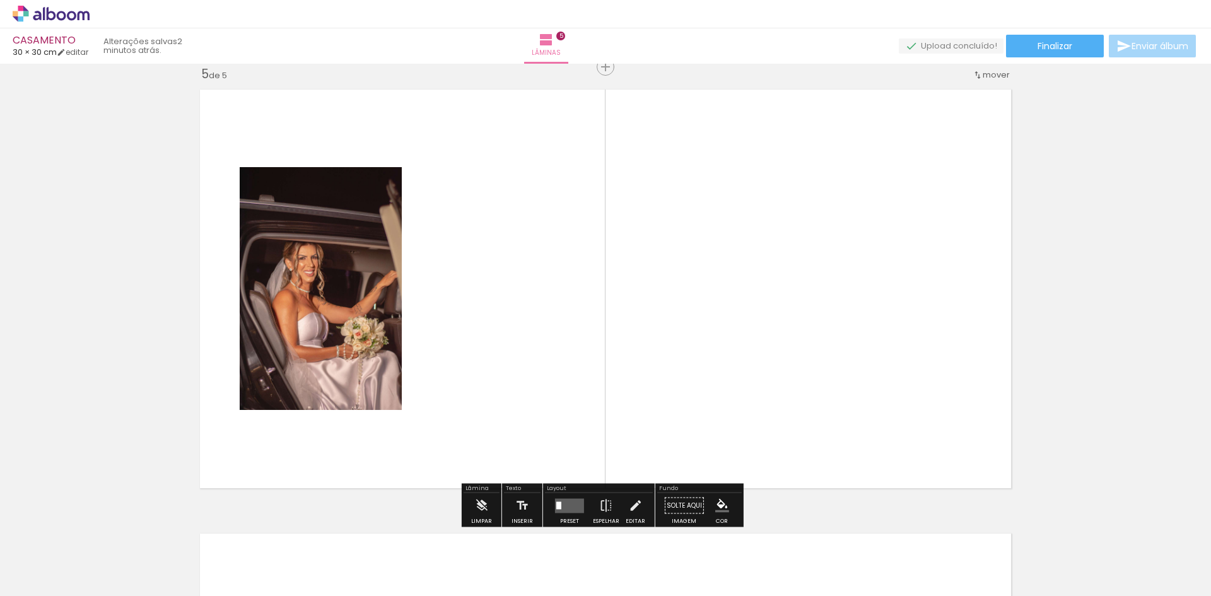
scroll to position [1792, 0]
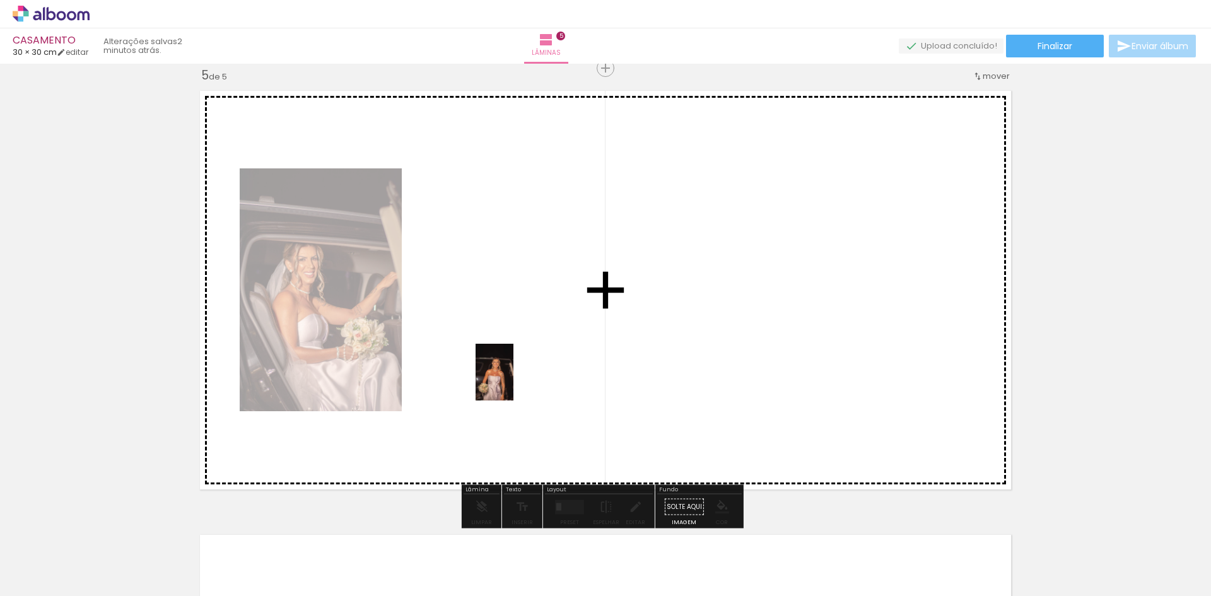
drag, startPoint x: 402, startPoint y: 572, endPoint x: 513, endPoint y: 381, distance: 220.4
click at [513, 381] on quentale-workspace at bounding box center [605, 298] width 1211 height 596
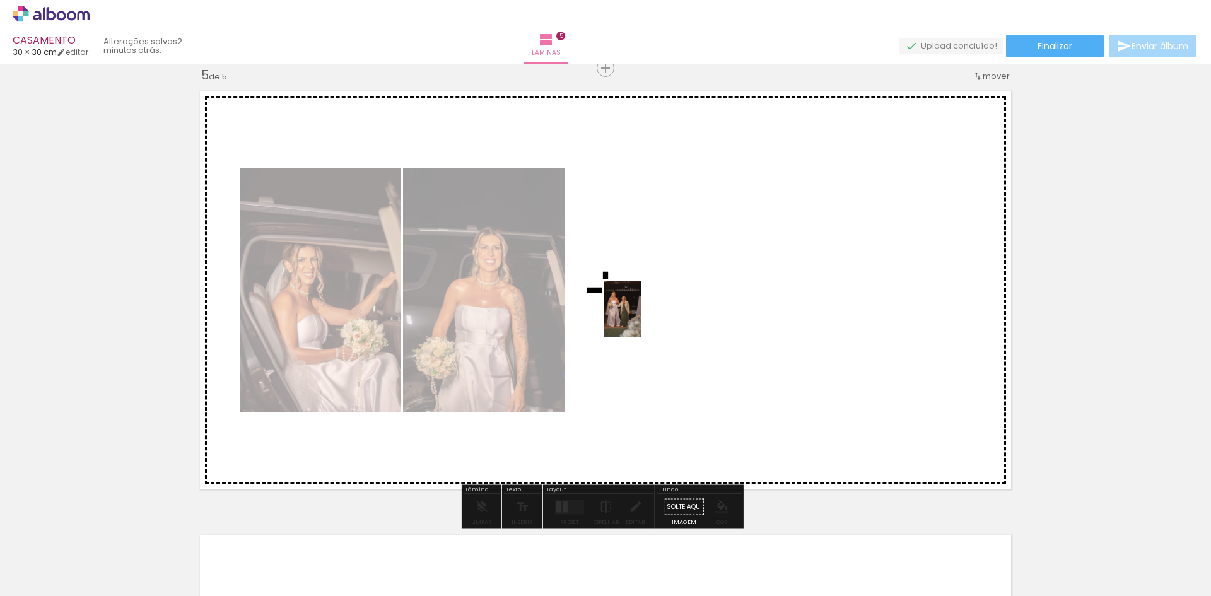
drag, startPoint x: 467, startPoint y: 569, endPoint x: 641, endPoint y: 318, distance: 305.4
click at [641, 318] on quentale-workspace at bounding box center [605, 298] width 1211 height 596
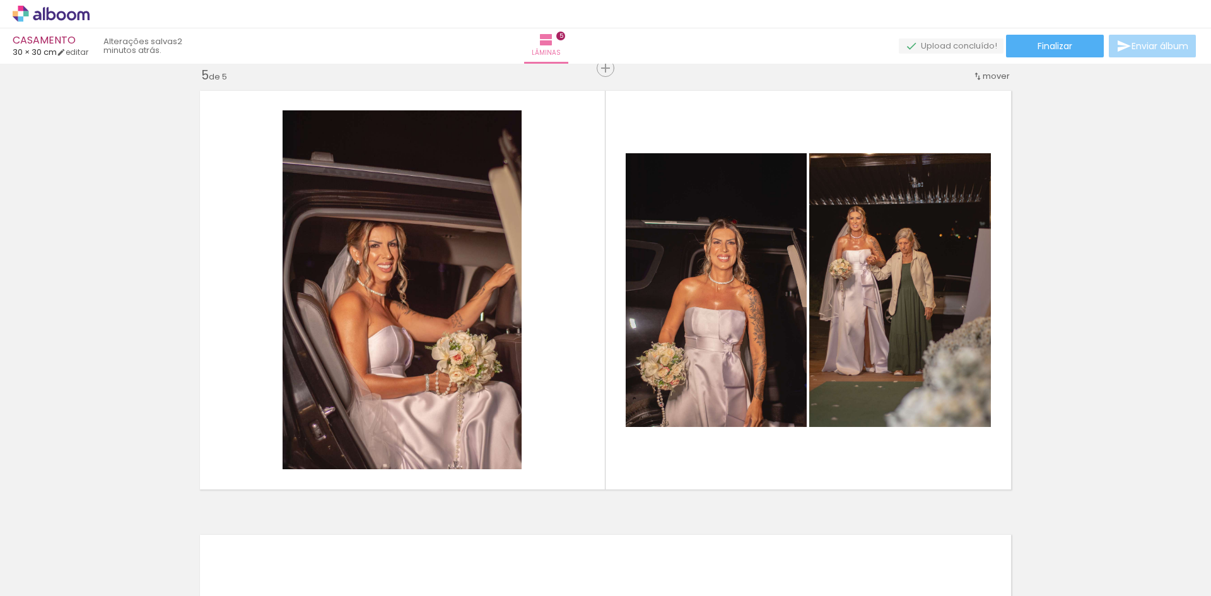
scroll to position [0, 1195]
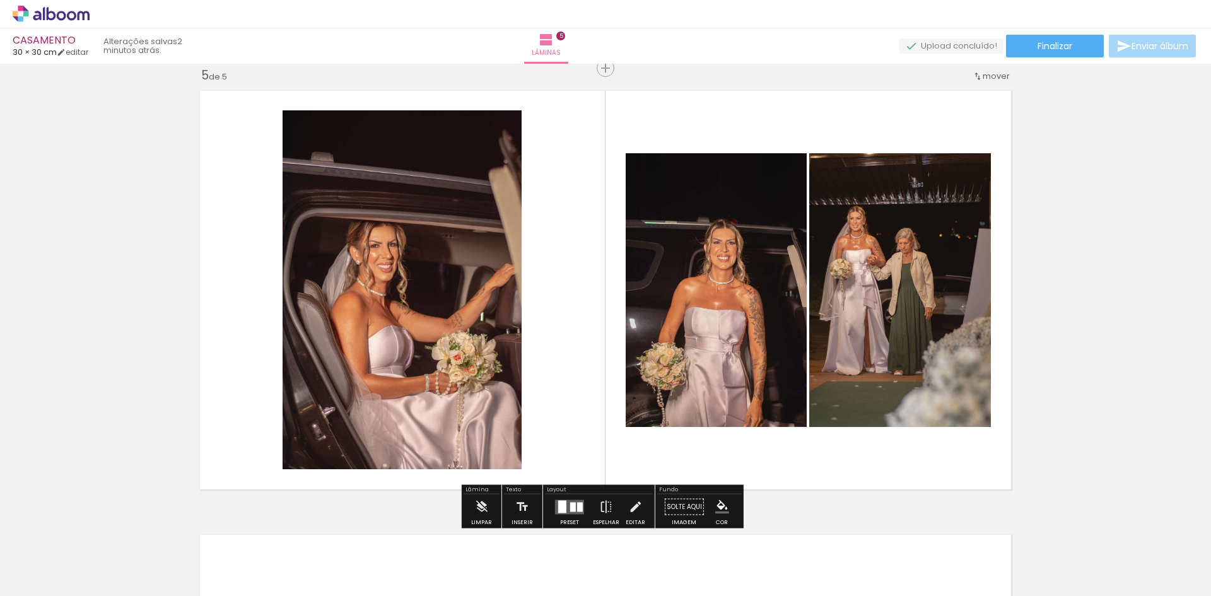
click at [577, 508] on div at bounding box center [580, 506] width 6 height 9
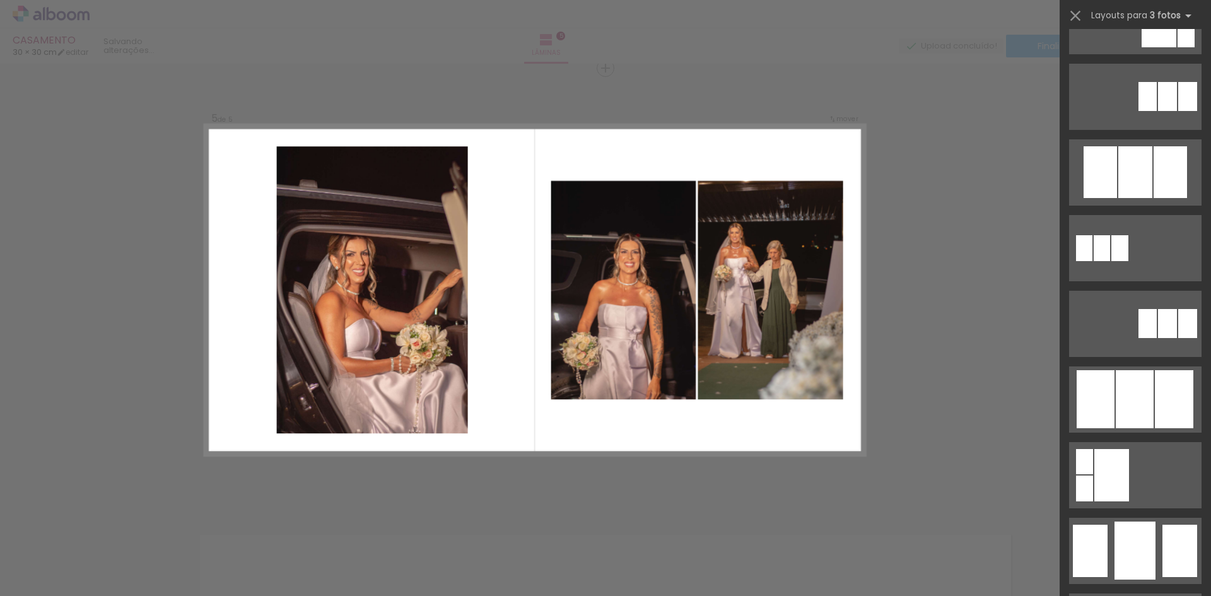
scroll to position [0, 0]
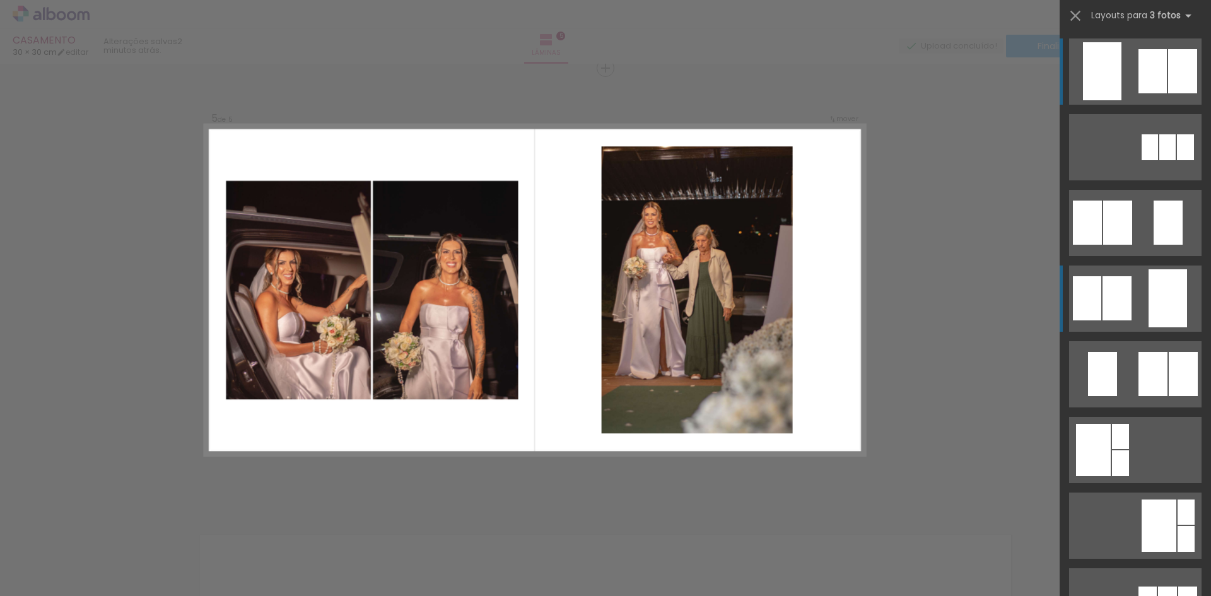
click at [1137, 180] on quentale-layouter at bounding box center [1135, 147] width 132 height 66
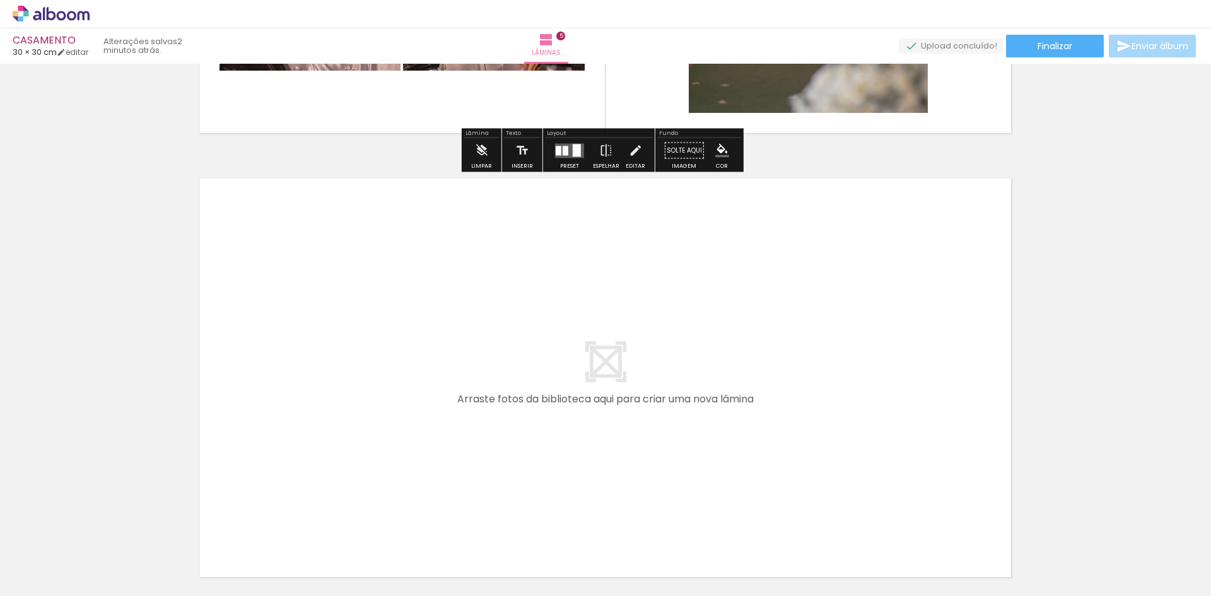
scroll to position [2170, 0]
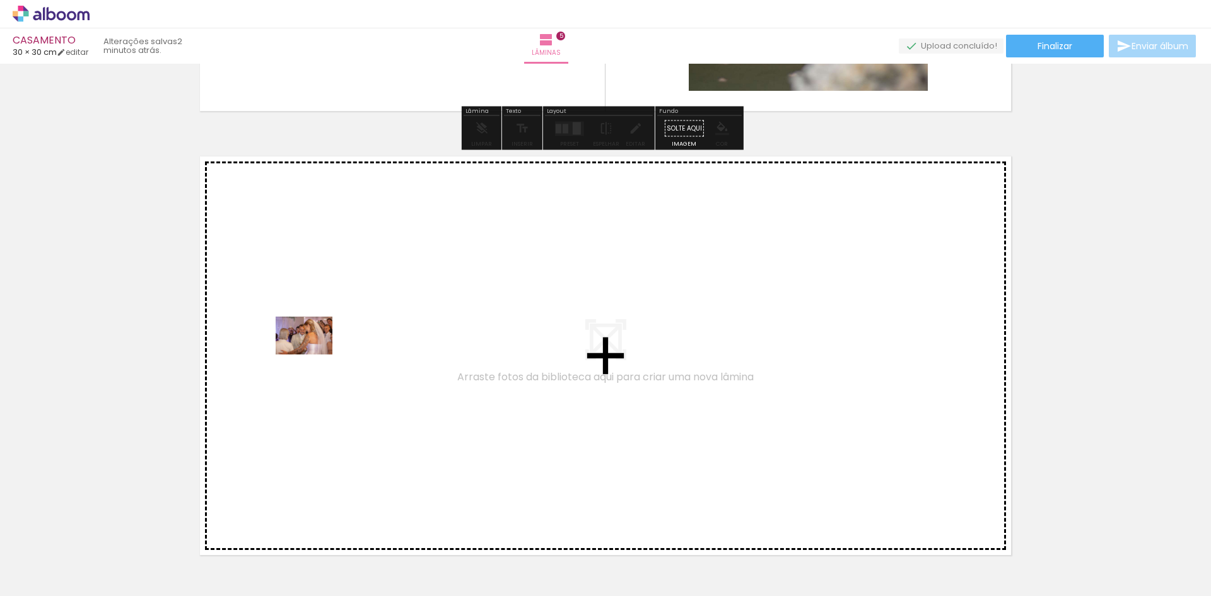
drag, startPoint x: 277, startPoint y: 558, endPoint x: 313, endPoint y: 354, distance: 206.8
click at [313, 354] on quentale-workspace at bounding box center [605, 298] width 1211 height 596
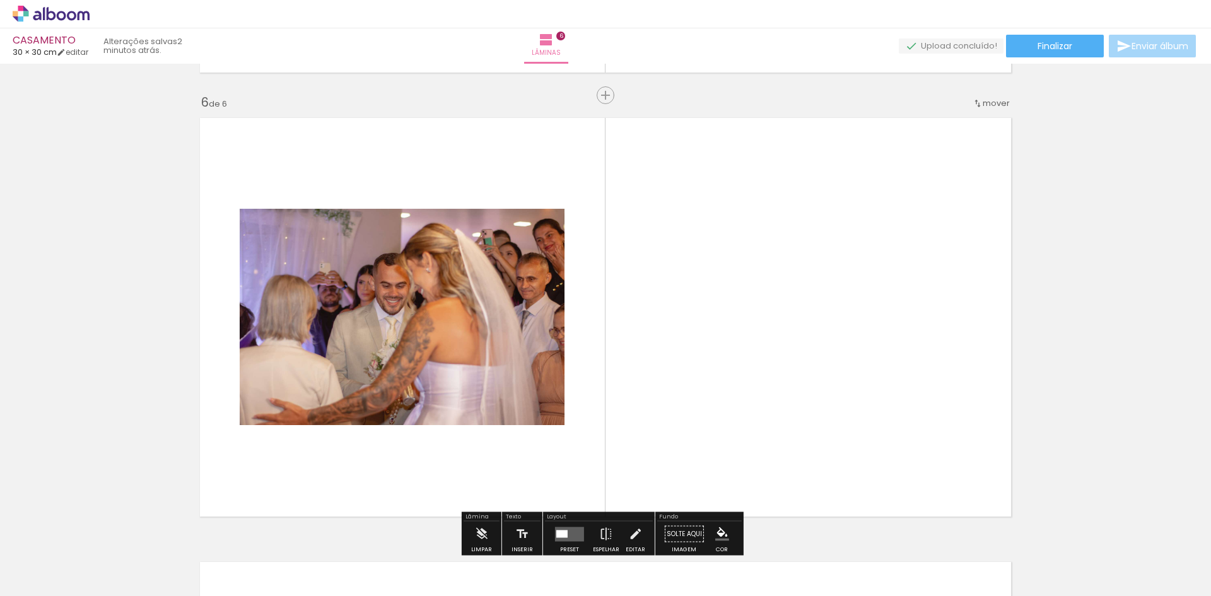
scroll to position [2236, 0]
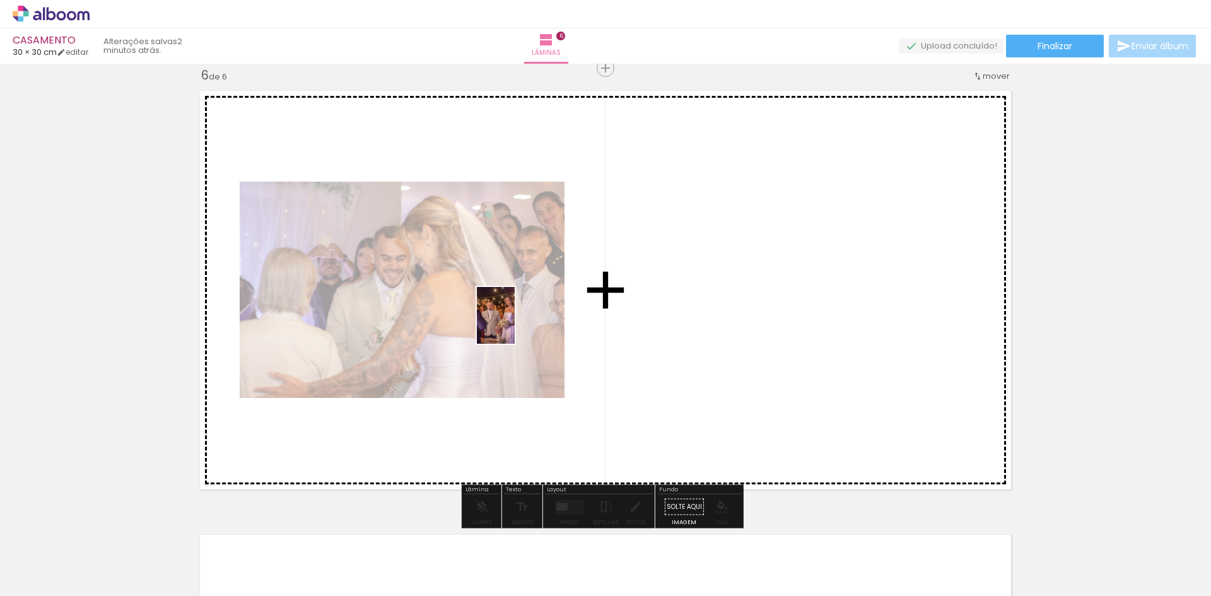
drag, startPoint x: 349, startPoint y: 554, endPoint x: 567, endPoint y: 289, distance: 343.6
click at [567, 289] on quentale-workspace at bounding box center [605, 298] width 1211 height 596
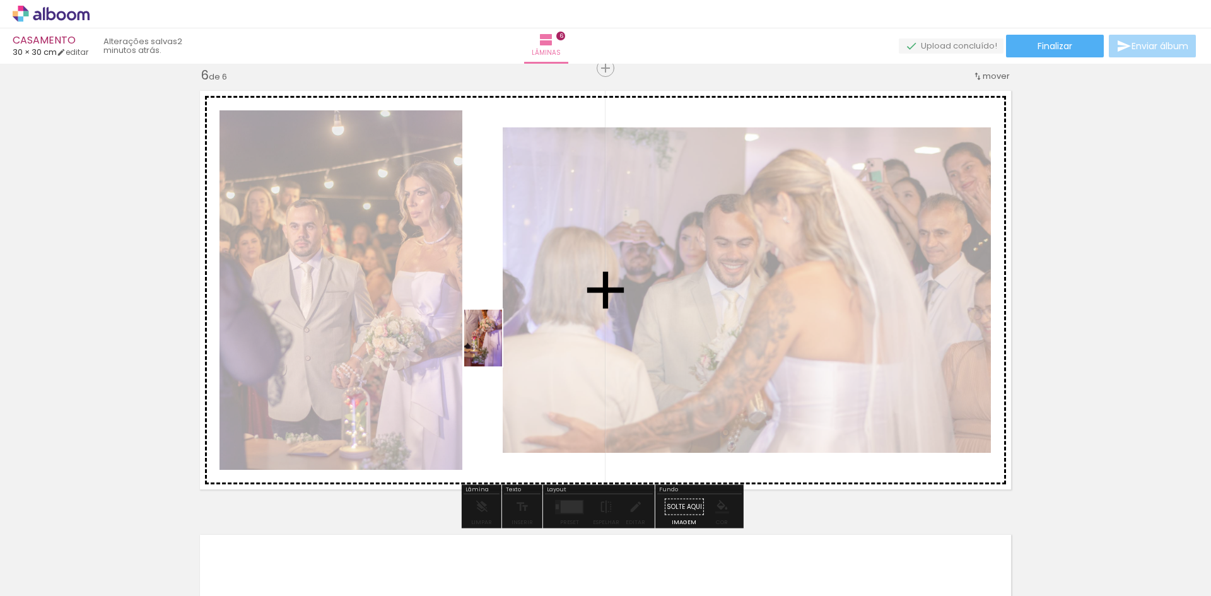
drag, startPoint x: 419, startPoint y: 563, endPoint x: 502, endPoint y: 347, distance: 231.2
click at [502, 347] on quentale-workspace at bounding box center [605, 298] width 1211 height 596
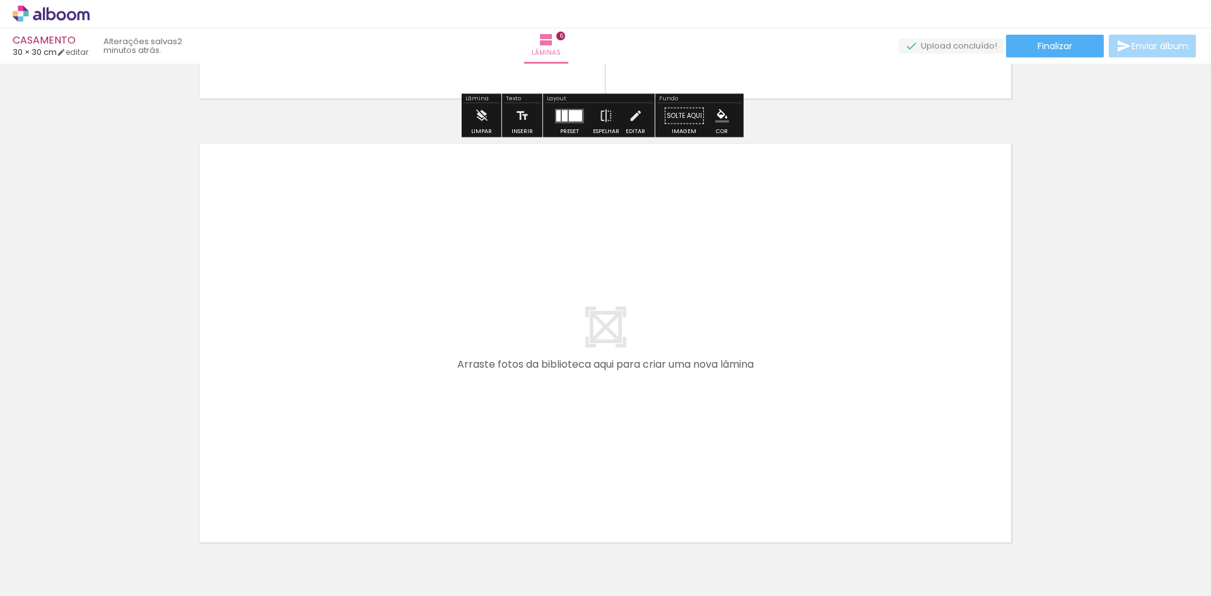
scroll to position [2677, 0]
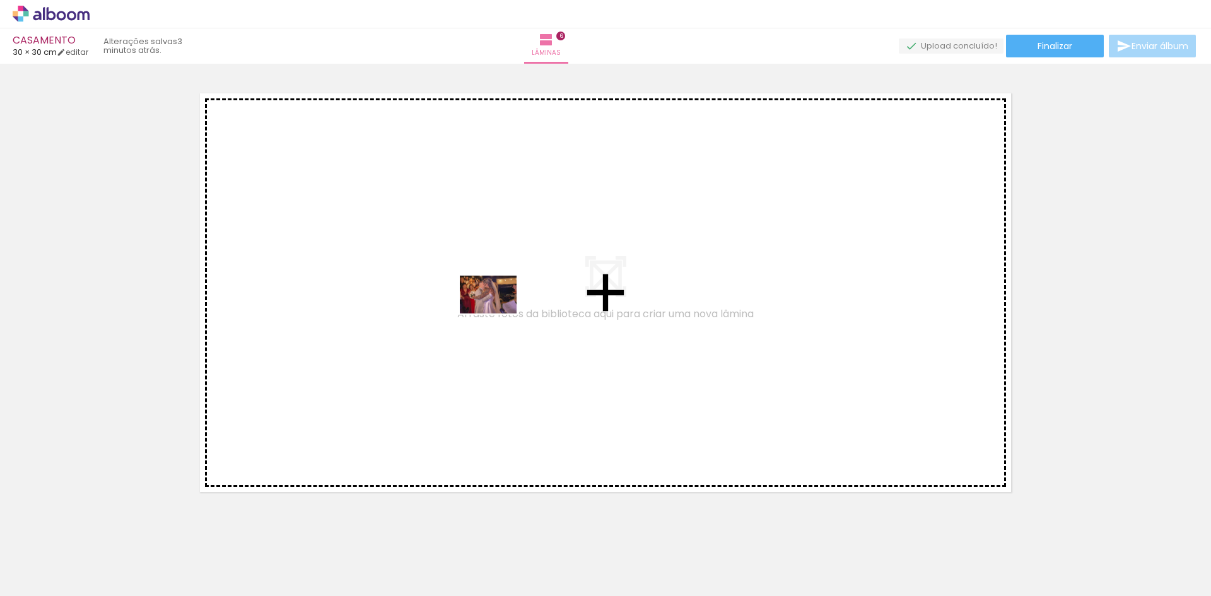
drag, startPoint x: 498, startPoint y: 568, endPoint x: 496, endPoint y: 356, distance: 212.5
click at [497, 313] on quentale-workspace at bounding box center [605, 298] width 1211 height 596
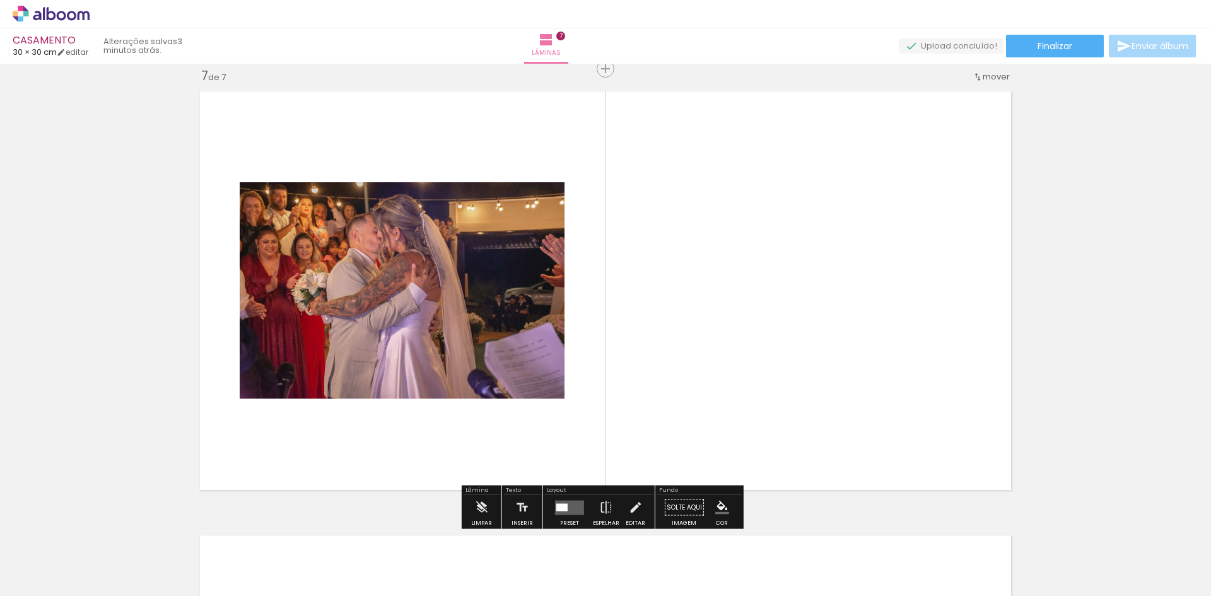
scroll to position [2680, 0]
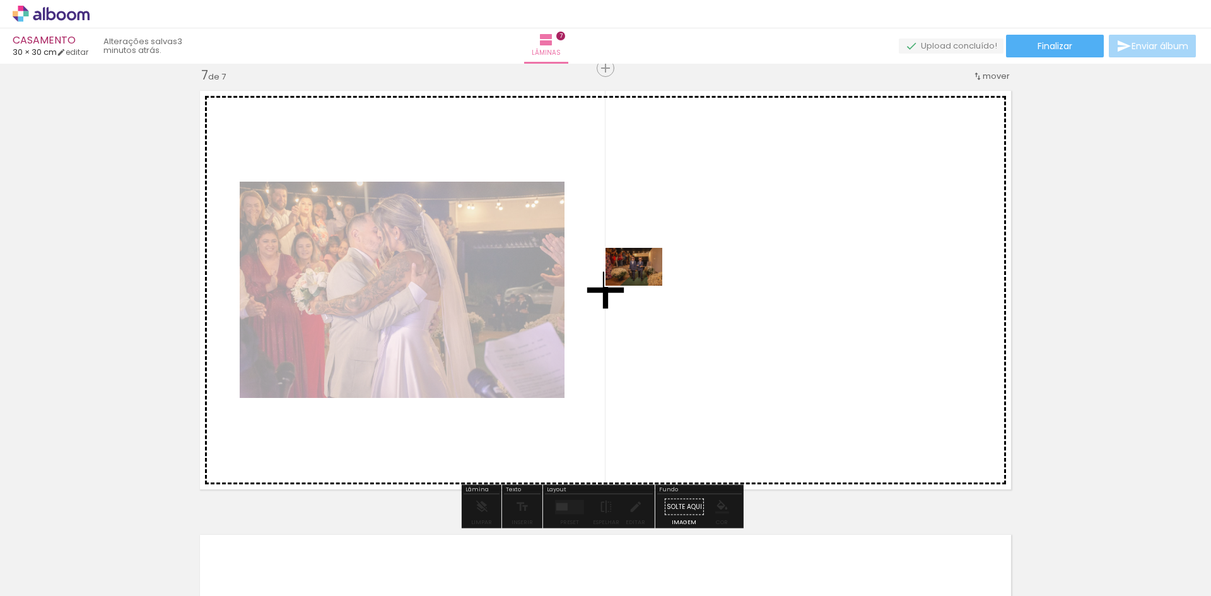
drag, startPoint x: 567, startPoint y: 559, endPoint x: 643, endPoint y: 285, distance: 284.1
click at [643, 285] on quentale-workspace at bounding box center [605, 298] width 1211 height 596
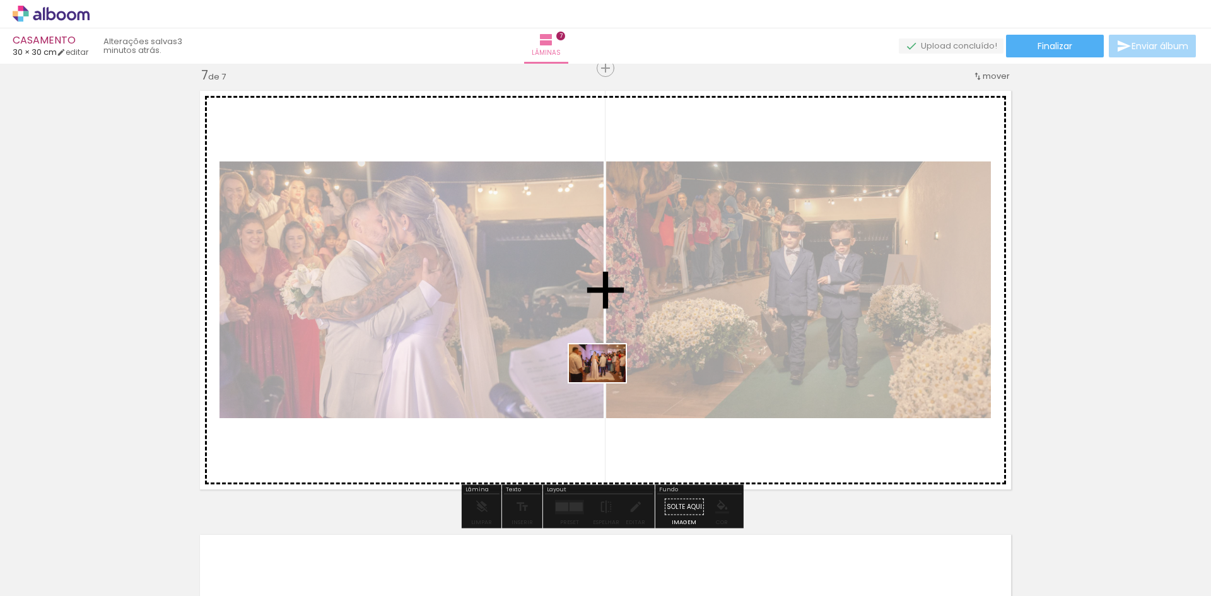
drag, startPoint x: 626, startPoint y: 551, endPoint x: 607, endPoint y: 382, distance: 170.1
click at [607, 382] on quentale-workspace at bounding box center [605, 298] width 1211 height 596
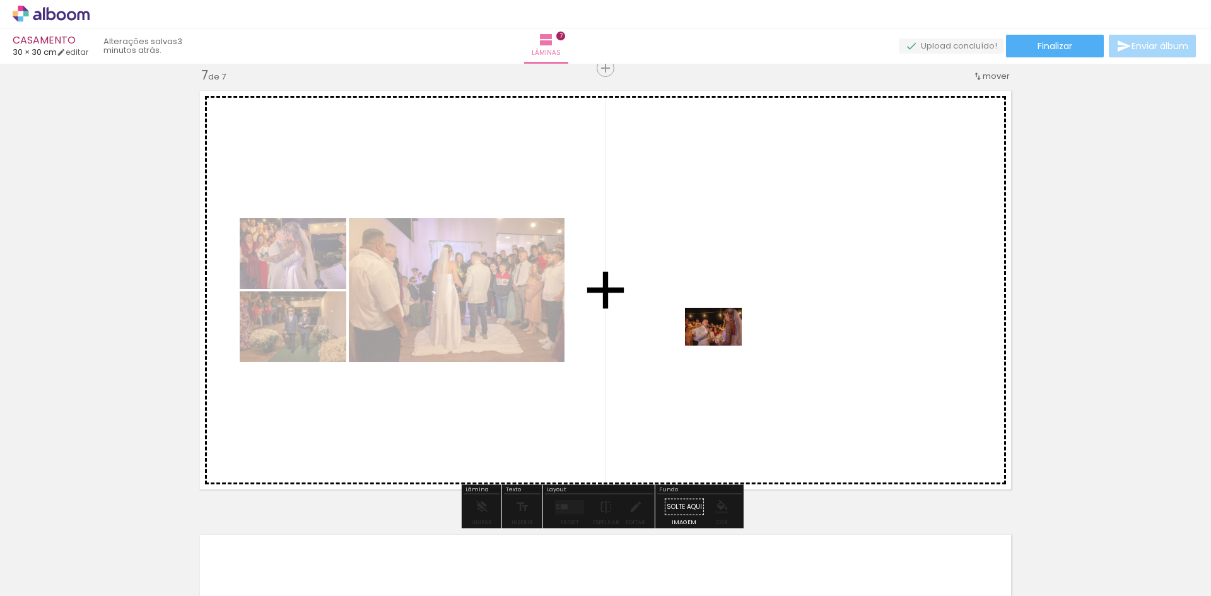
drag, startPoint x: 701, startPoint y: 566, endPoint x: 723, endPoint y: 346, distance: 221.2
click at [723, 346] on quentale-workspace at bounding box center [605, 298] width 1211 height 596
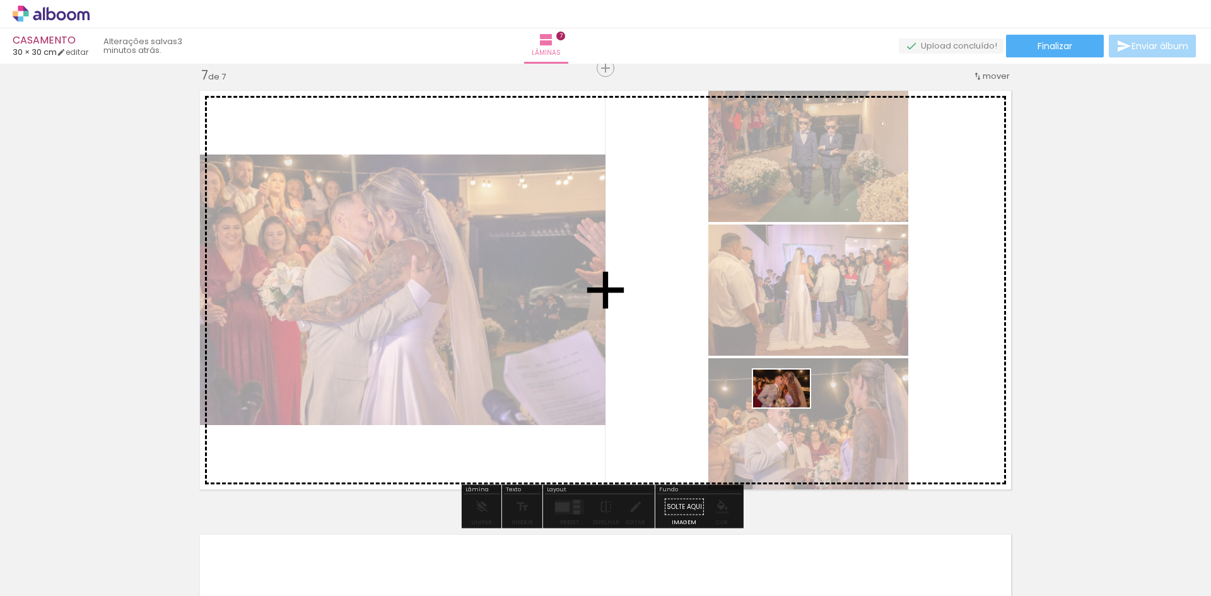
drag, startPoint x: 782, startPoint y: 566, endPoint x: 791, endPoint y: 407, distance: 159.1
click at [791, 407] on quentale-workspace at bounding box center [605, 298] width 1211 height 596
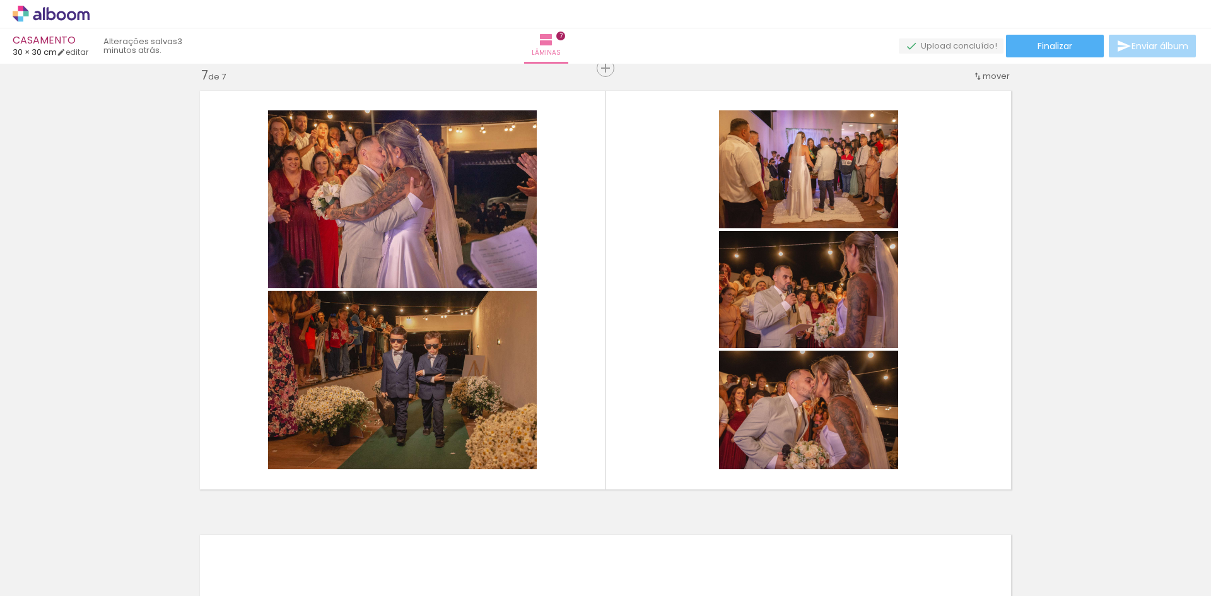
scroll to position [0, 1586]
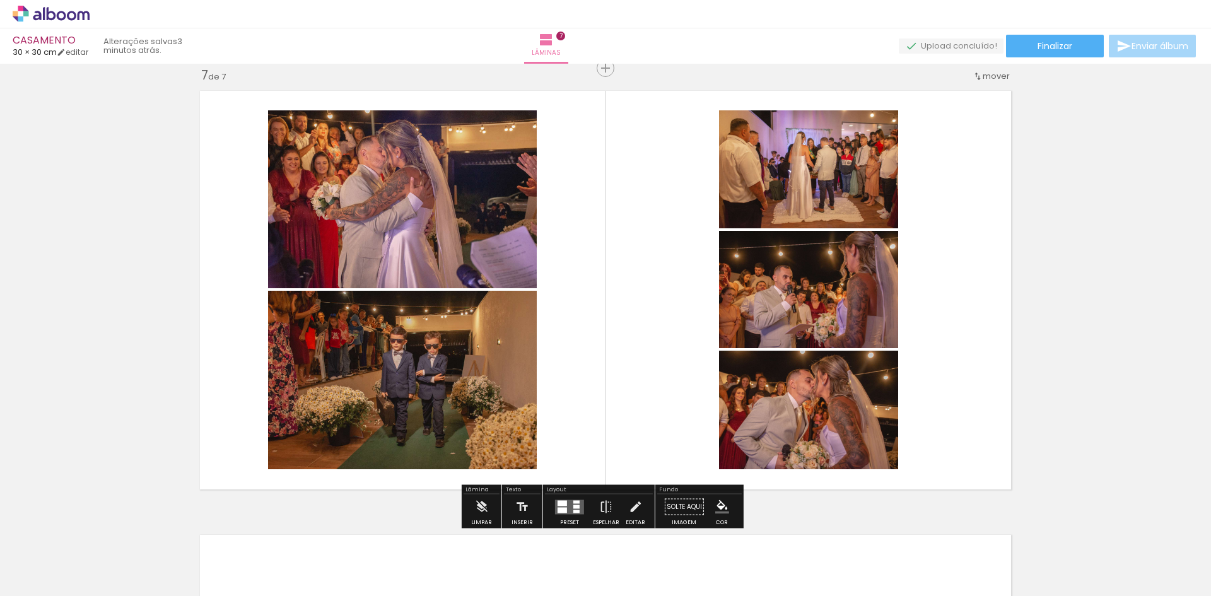
click at [566, 500] on quentale-layouter at bounding box center [569, 506] width 29 height 15
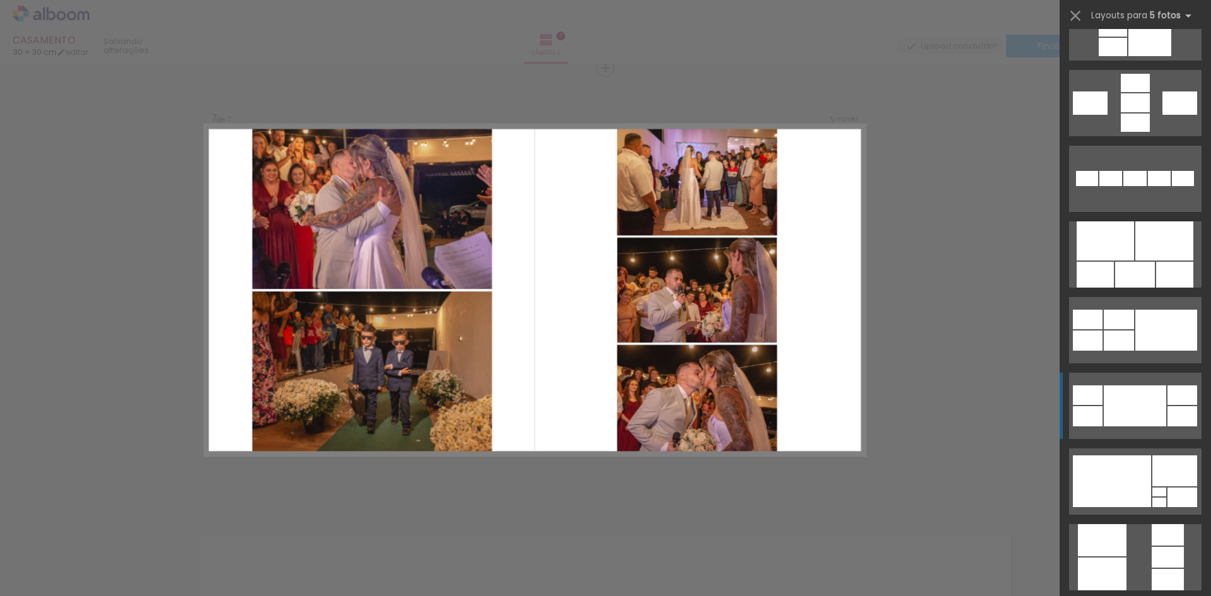
scroll to position [631, 0]
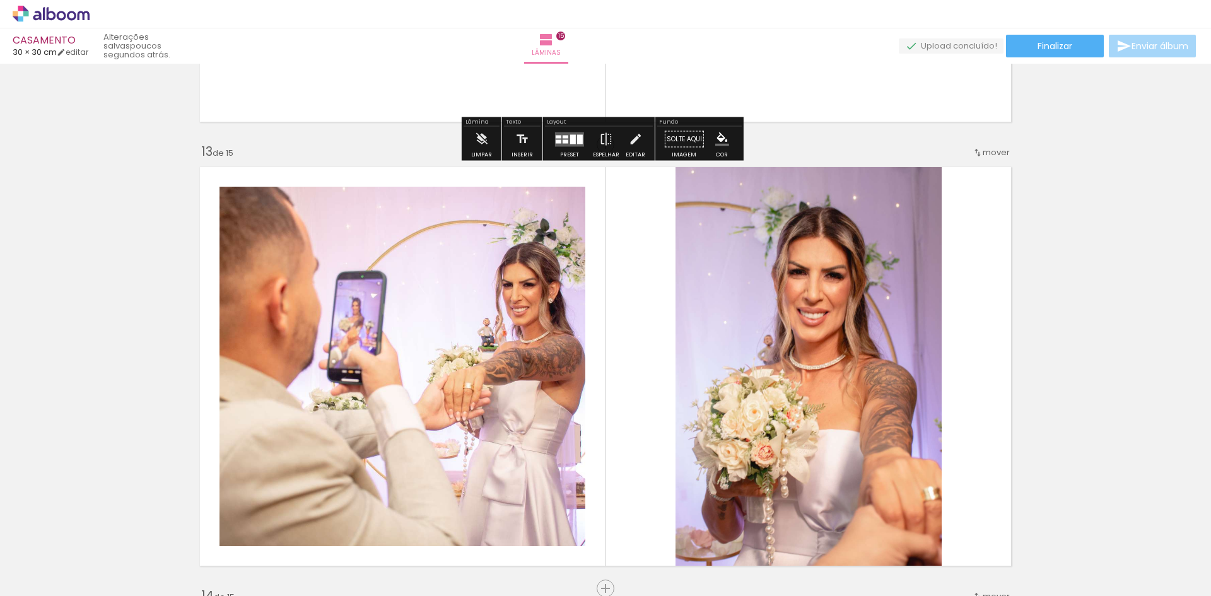
scroll to position [5278, 0]
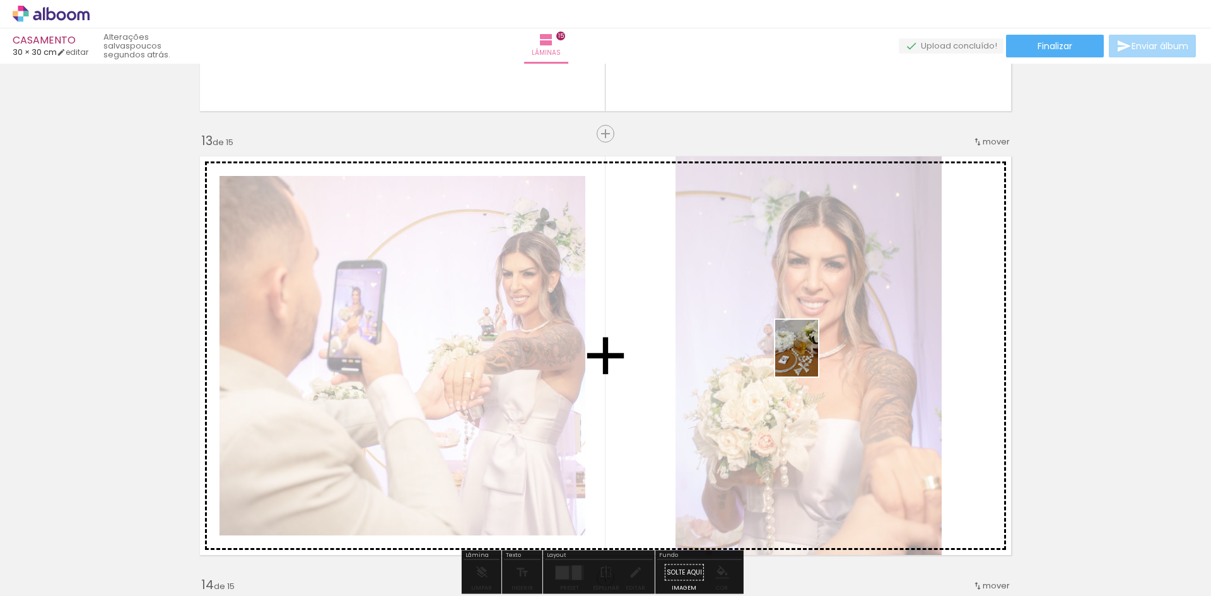
drag, startPoint x: 1093, startPoint y: 565, endPoint x: 812, endPoint y: 358, distance: 349.5
click at [812, 358] on quentale-workspace at bounding box center [605, 298] width 1211 height 596
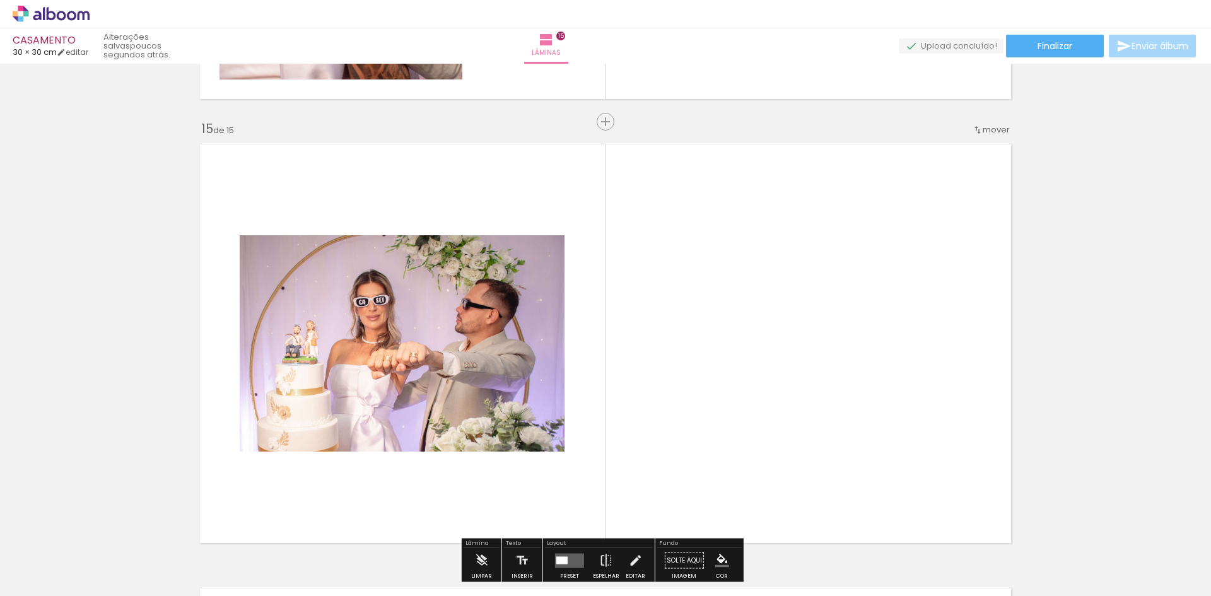
scroll to position [6287, 0]
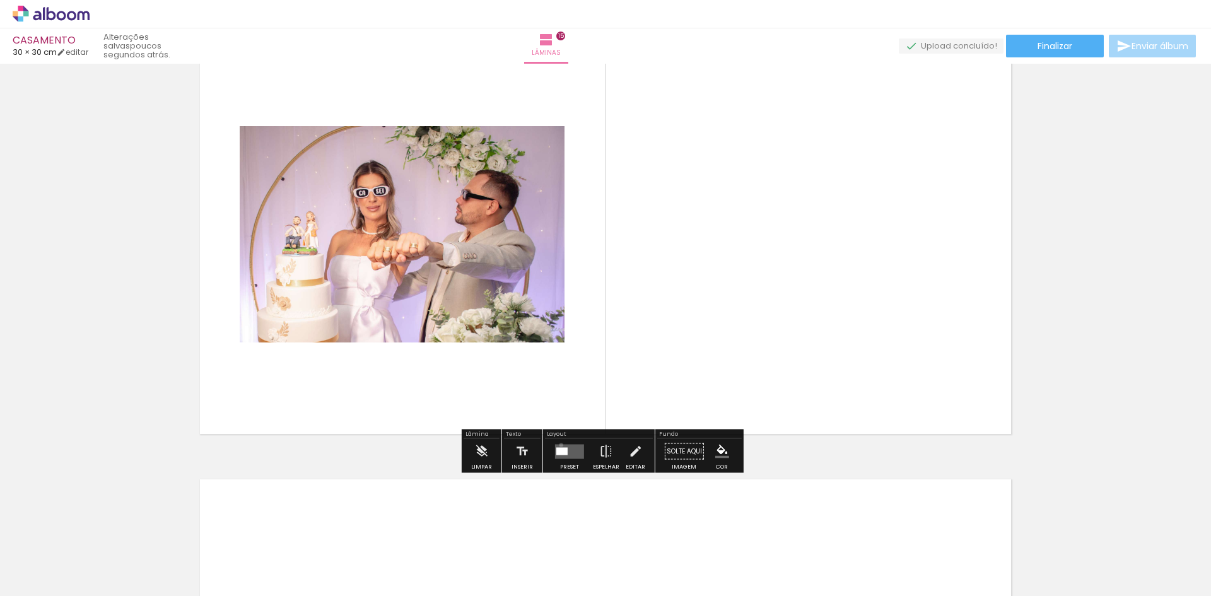
click at [558, 445] on quentale-layouter at bounding box center [569, 451] width 29 height 15
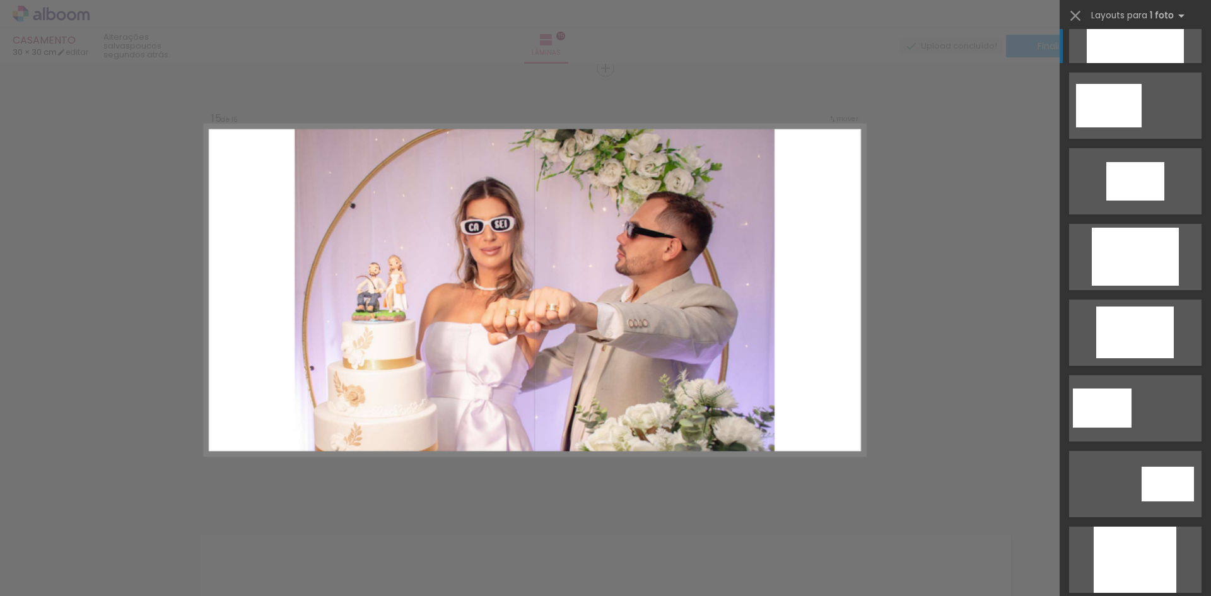
scroll to position [631, 0]
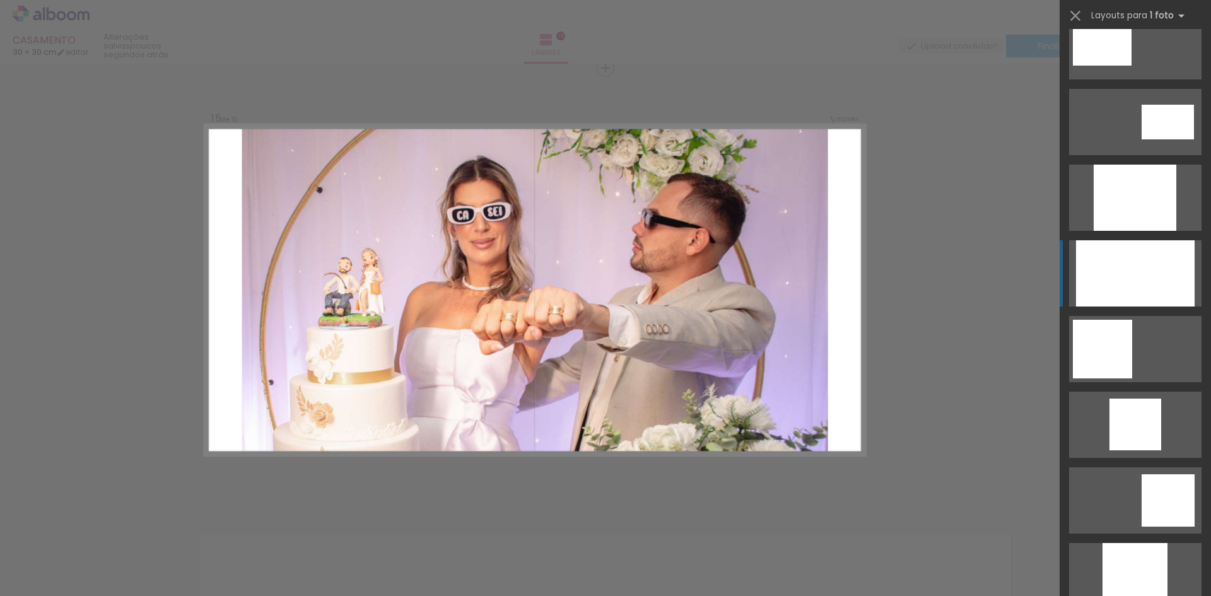
click at [1146, 231] on div at bounding box center [1134, 198] width 83 height 66
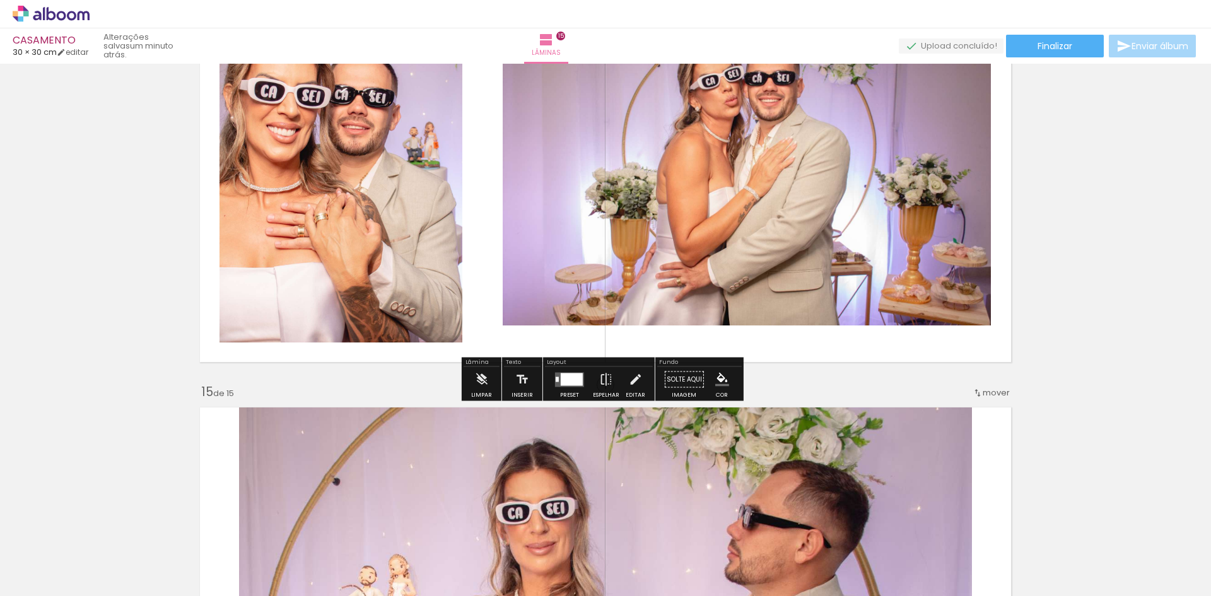
scroll to position [6042, 0]
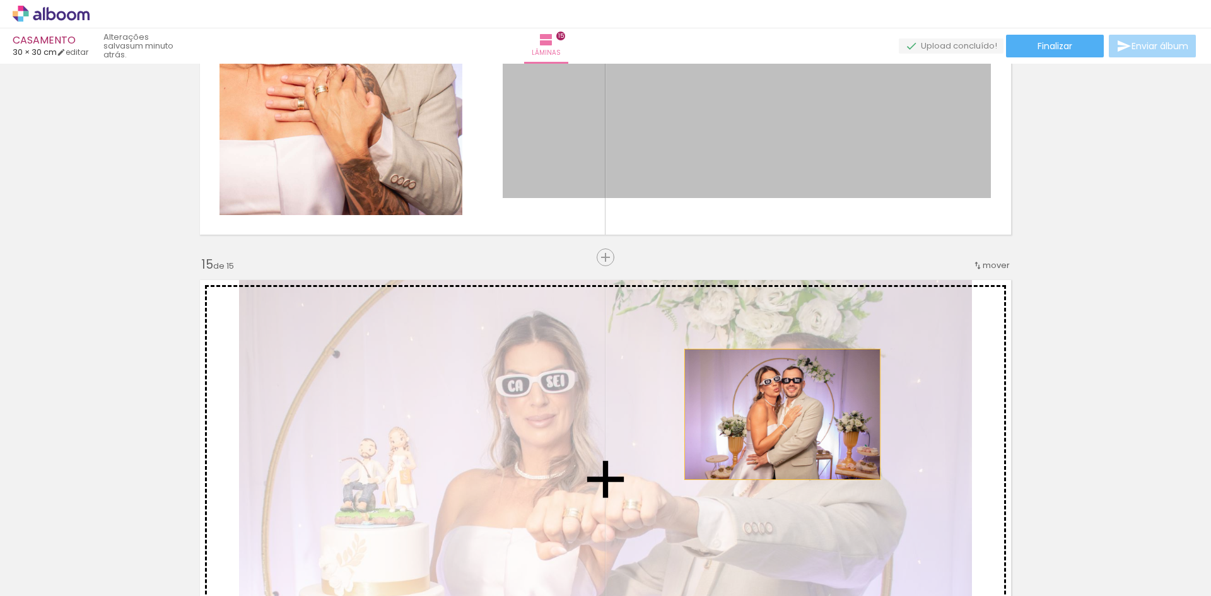
drag, startPoint x: 780, startPoint y: 145, endPoint x: 777, endPoint y: 414, distance: 269.3
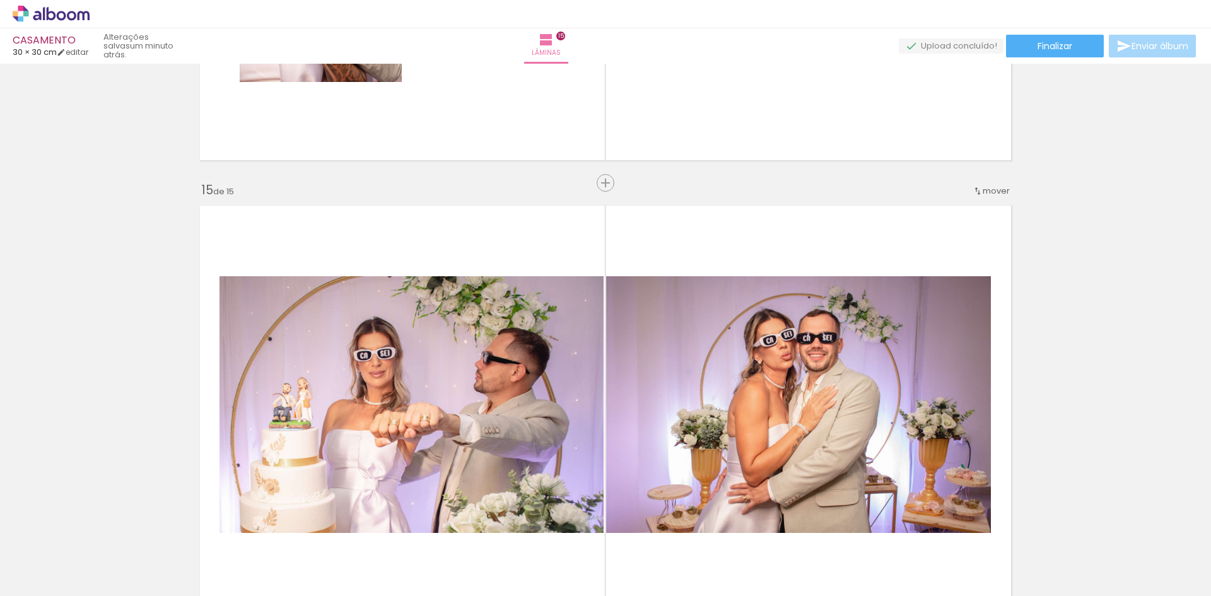
scroll to position [6231, 0]
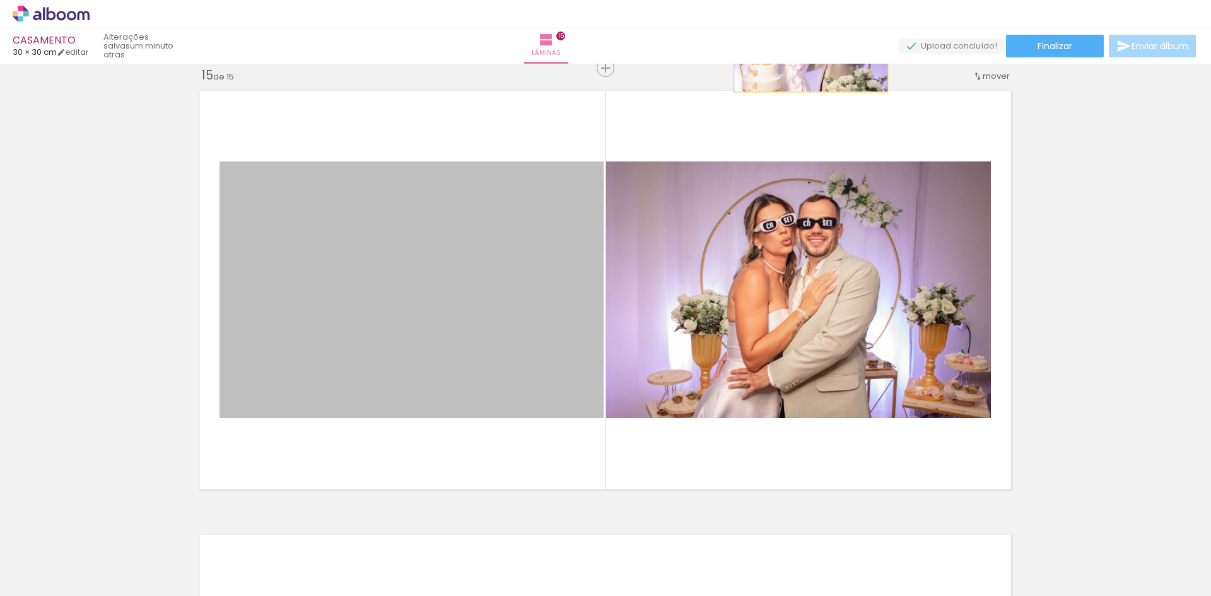
drag, startPoint x: 482, startPoint y: 330, endPoint x: 806, endPoint y: 40, distance: 434.1
click at [806, 0] on div "CASAMENTO 30 × 30 cm editar um minuto atrás. Lâminas 15 Finalizar Enviar álbum …" at bounding box center [605, 0] width 1211 height 0
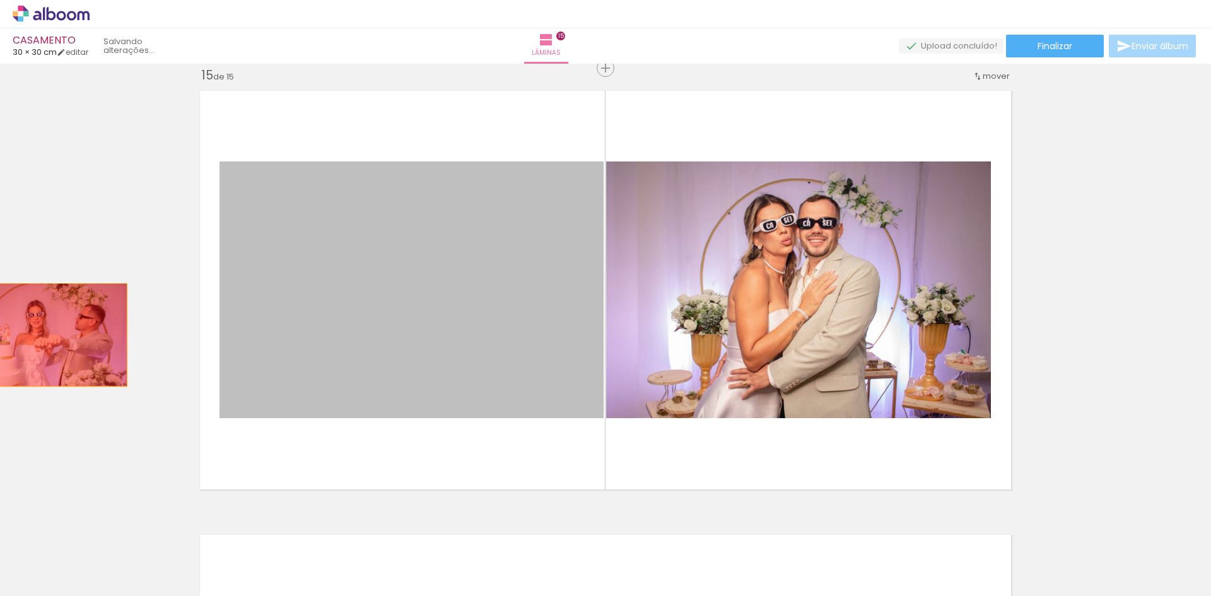
drag, startPoint x: 480, startPoint y: 309, endPoint x: 45, endPoint y: 335, distance: 435.2
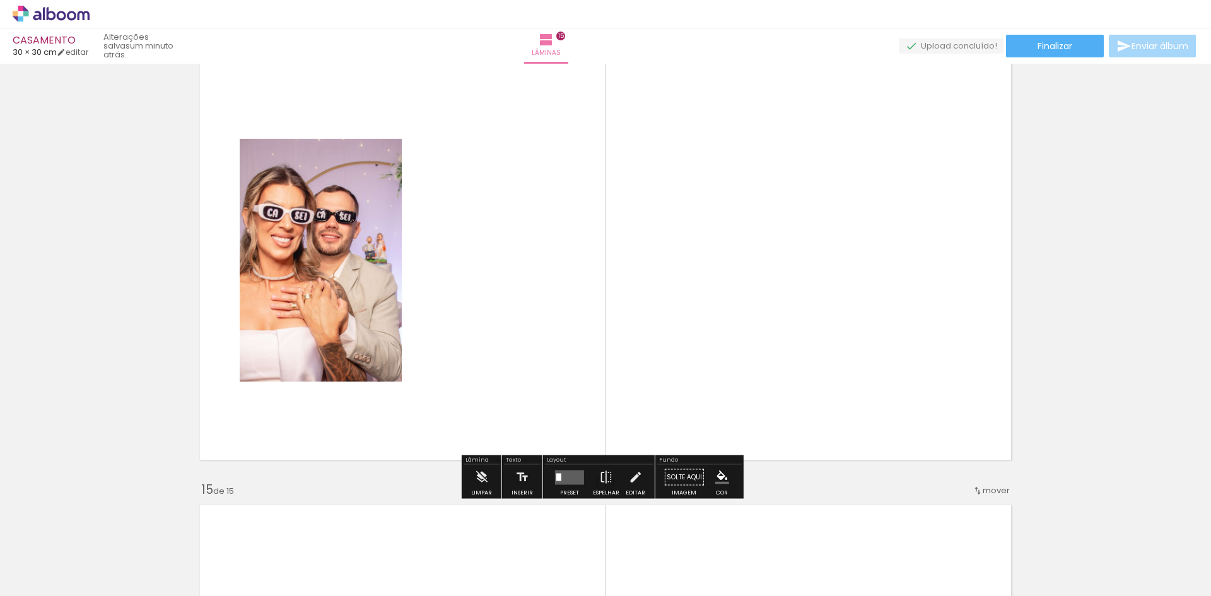
scroll to position [5790, 0]
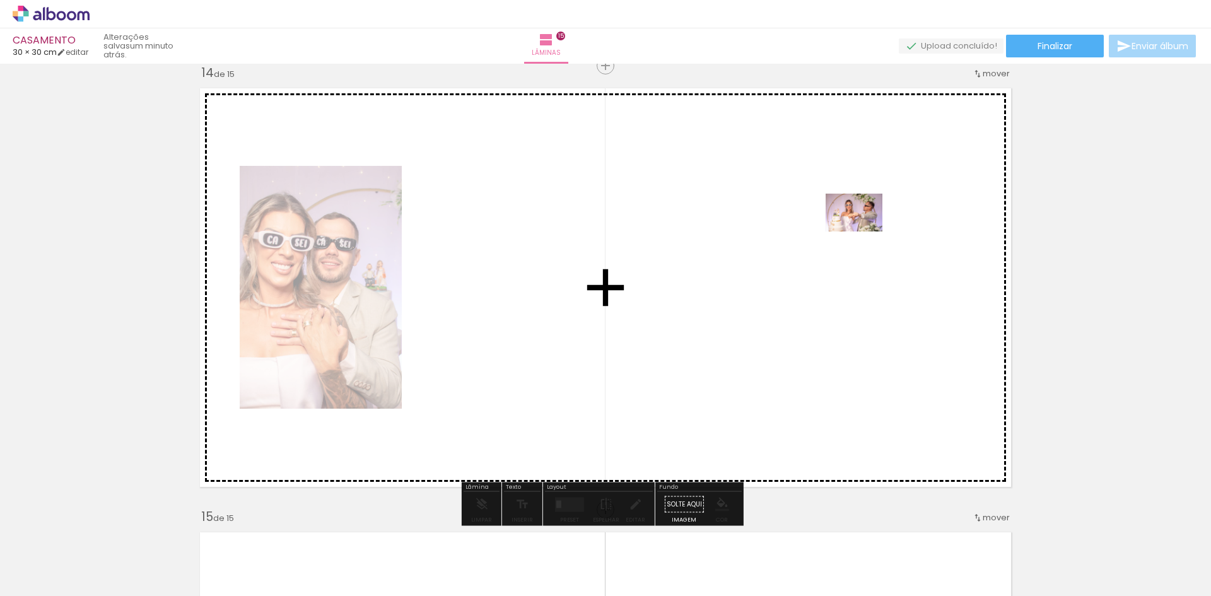
drag, startPoint x: 953, startPoint y: 557, endPoint x: 863, endPoint y: 231, distance: 337.5
click at [863, 231] on quentale-workspace at bounding box center [605, 298] width 1211 height 596
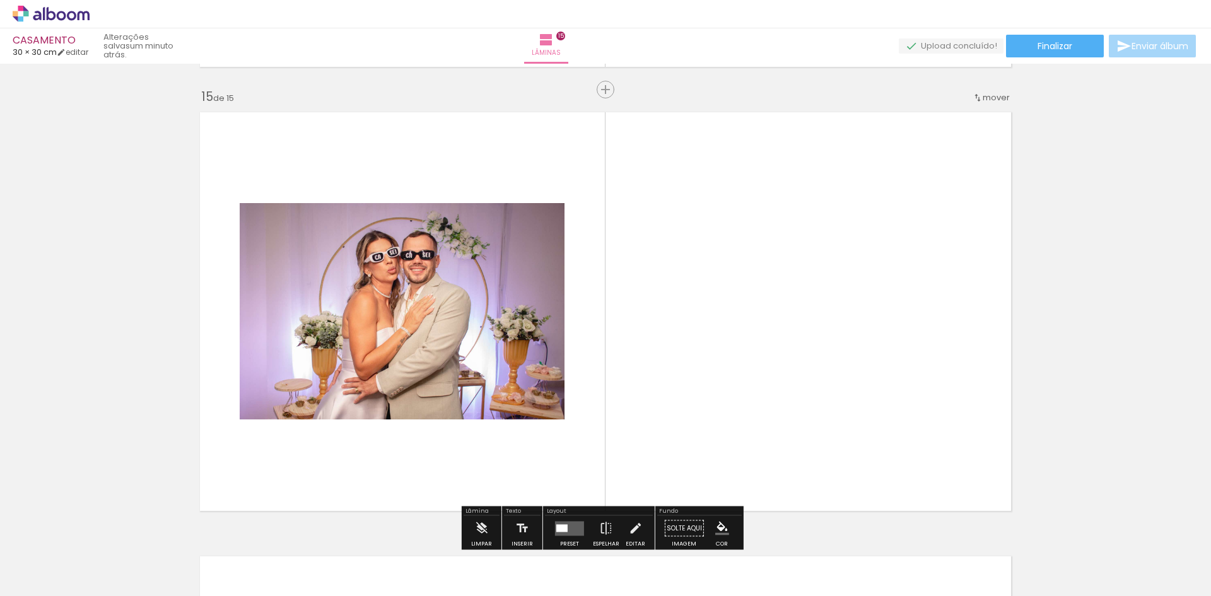
scroll to position [6231, 0]
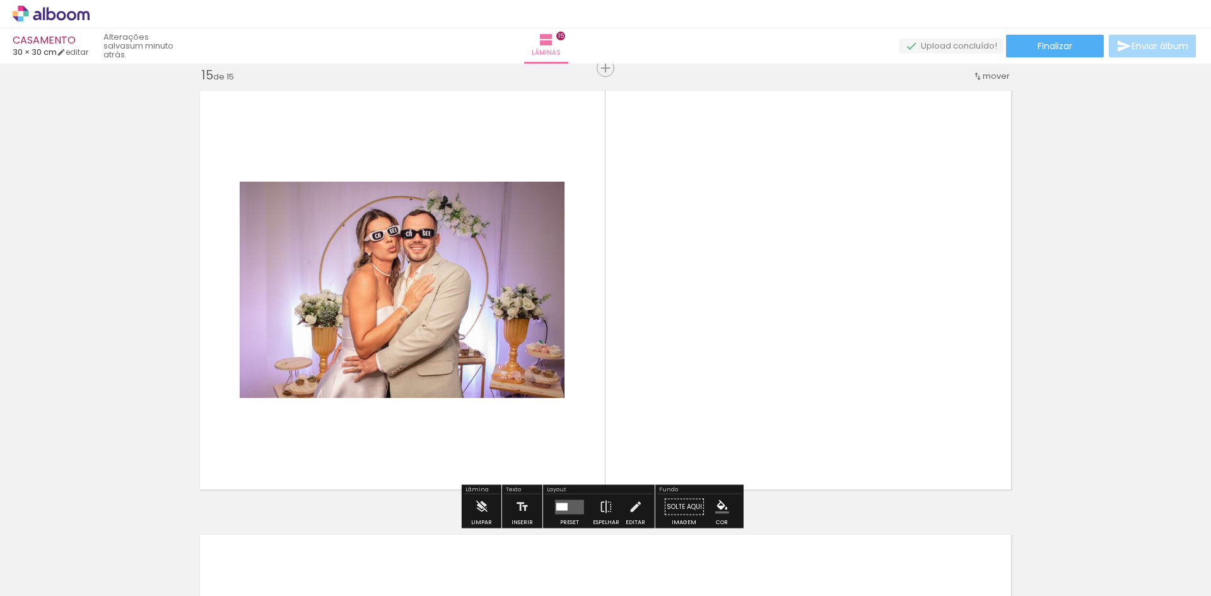
click at [444, 264] on quentale-photo at bounding box center [402, 290] width 325 height 216
click at [569, 509] on quentale-layouter at bounding box center [569, 506] width 29 height 15
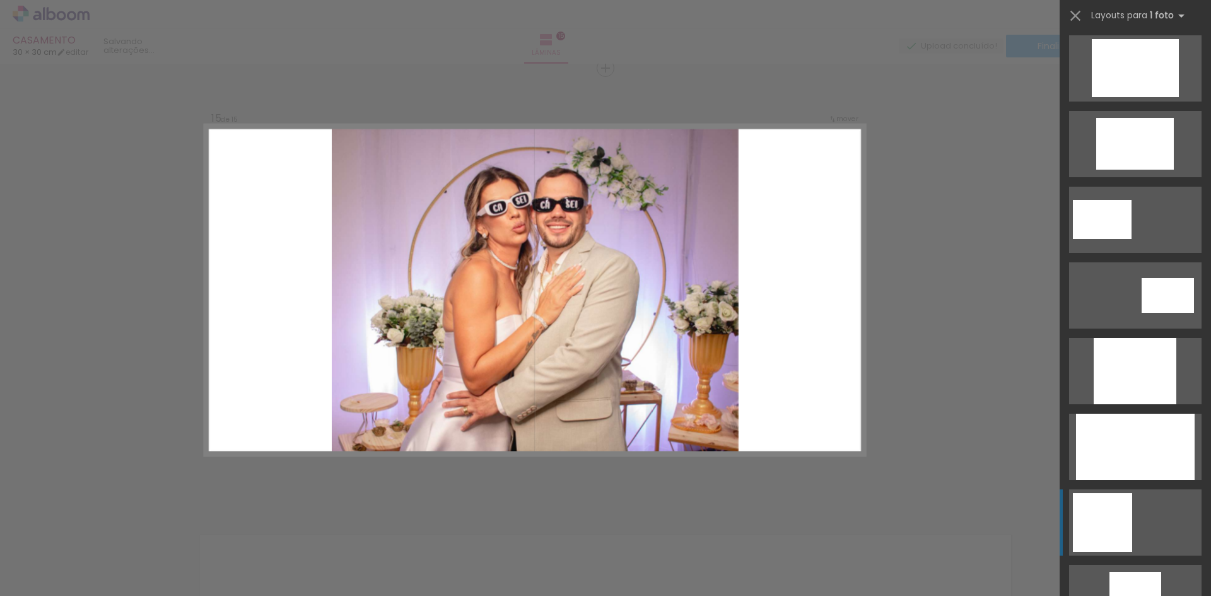
scroll to position [567, 0]
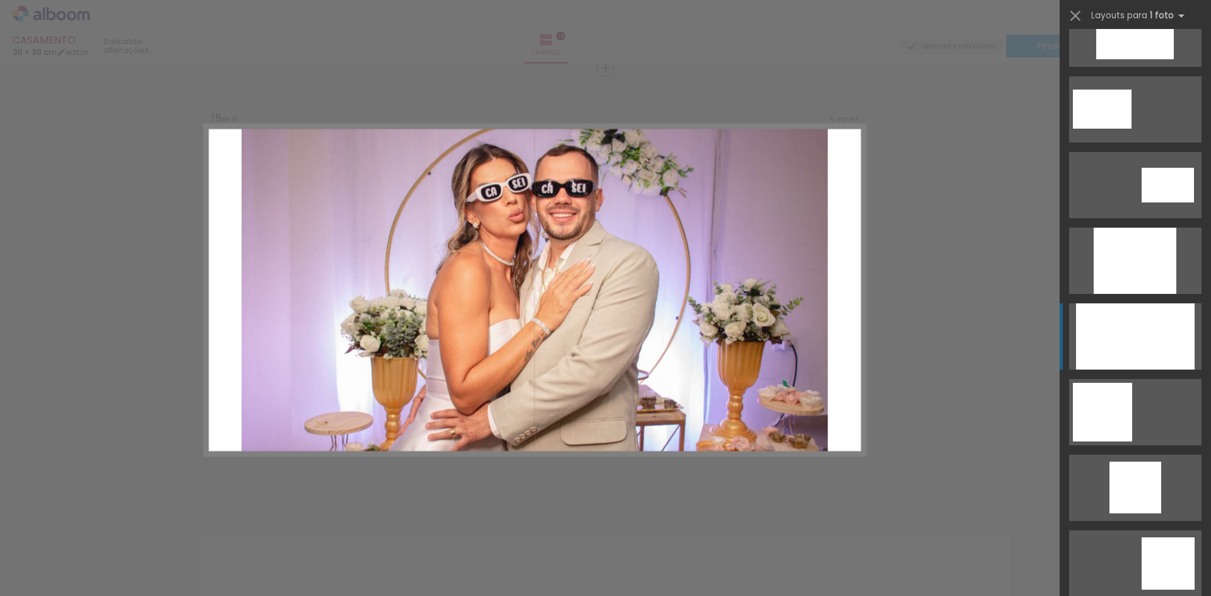
click at [1131, 294] on div at bounding box center [1134, 261] width 83 height 66
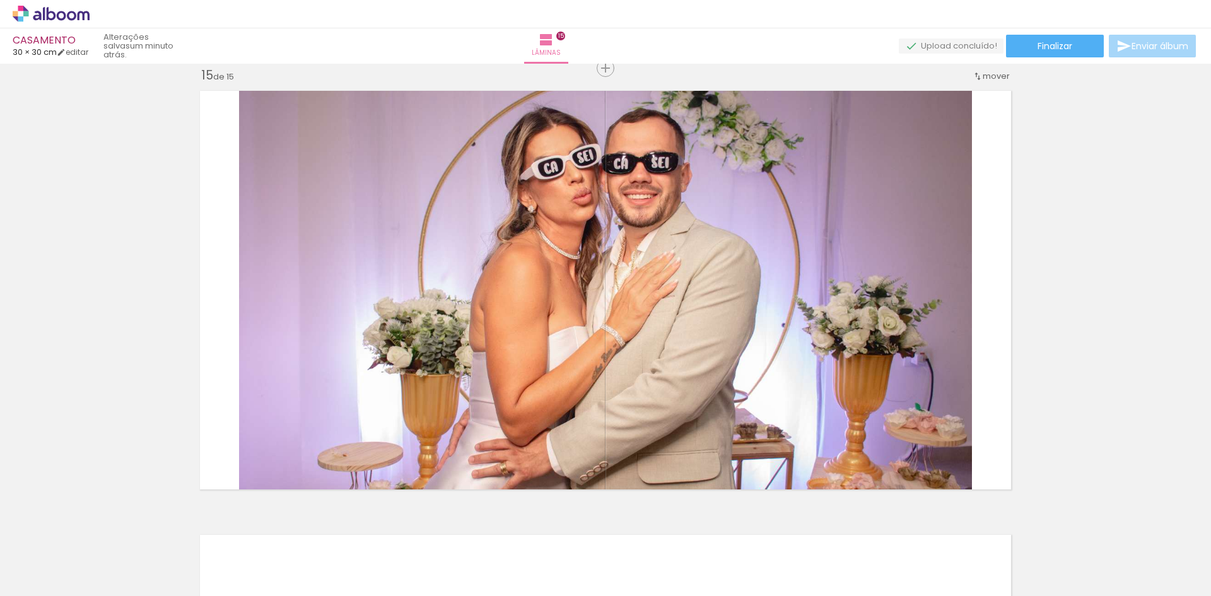
scroll to position [0, 2122]
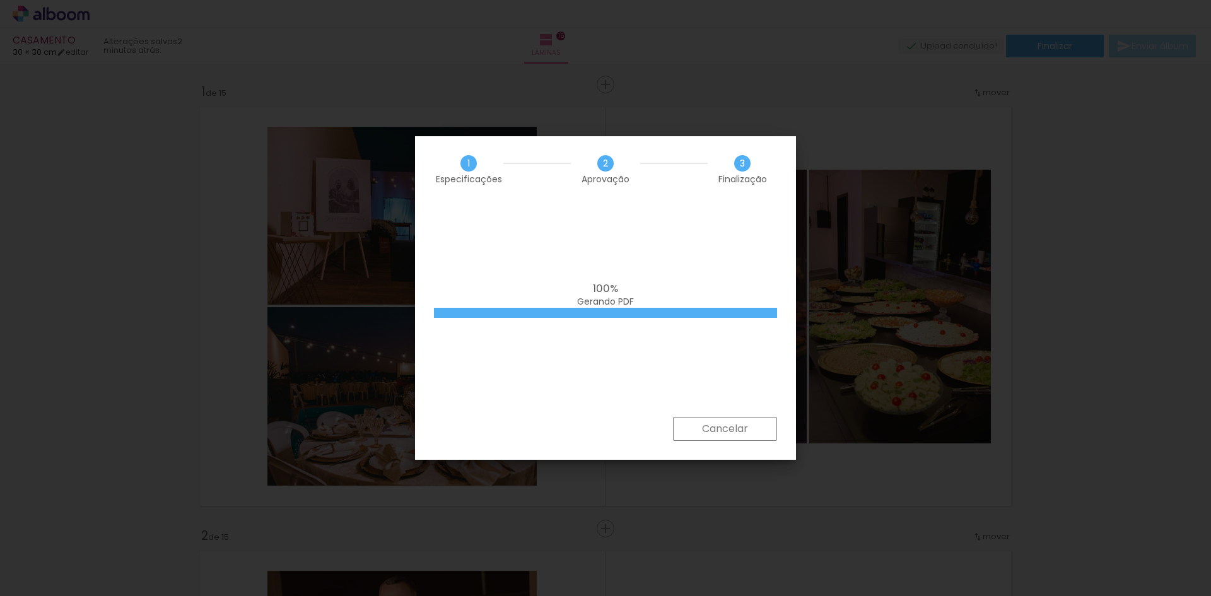
scroll to position [0, 2122]
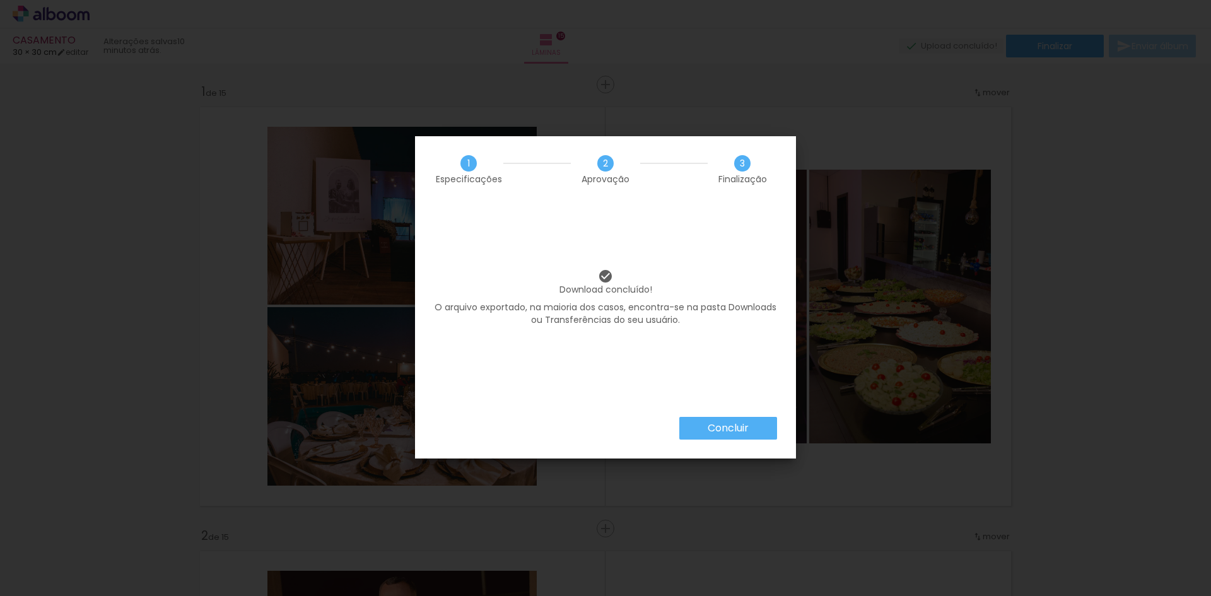
scroll to position [0, 2122]
